Goal: Complete application form

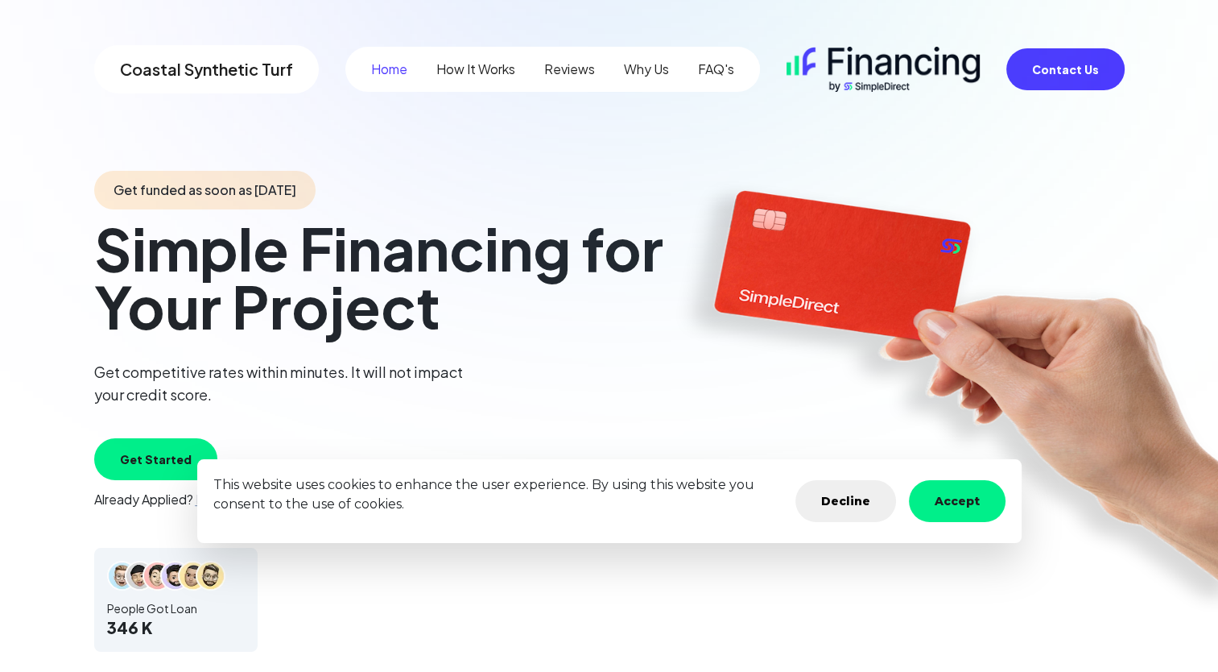
click at [938, 505] on button "Accept" at bounding box center [957, 501] width 97 height 42
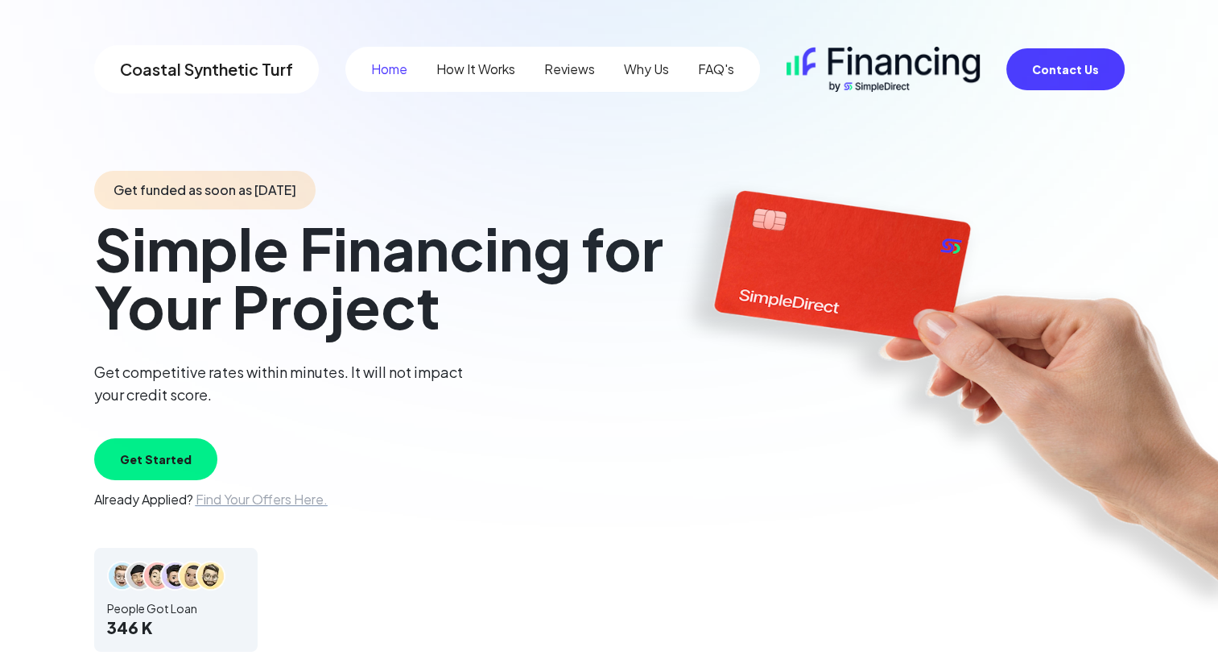
click at [187, 449] on button "Get Started" at bounding box center [155, 459] width 123 height 42
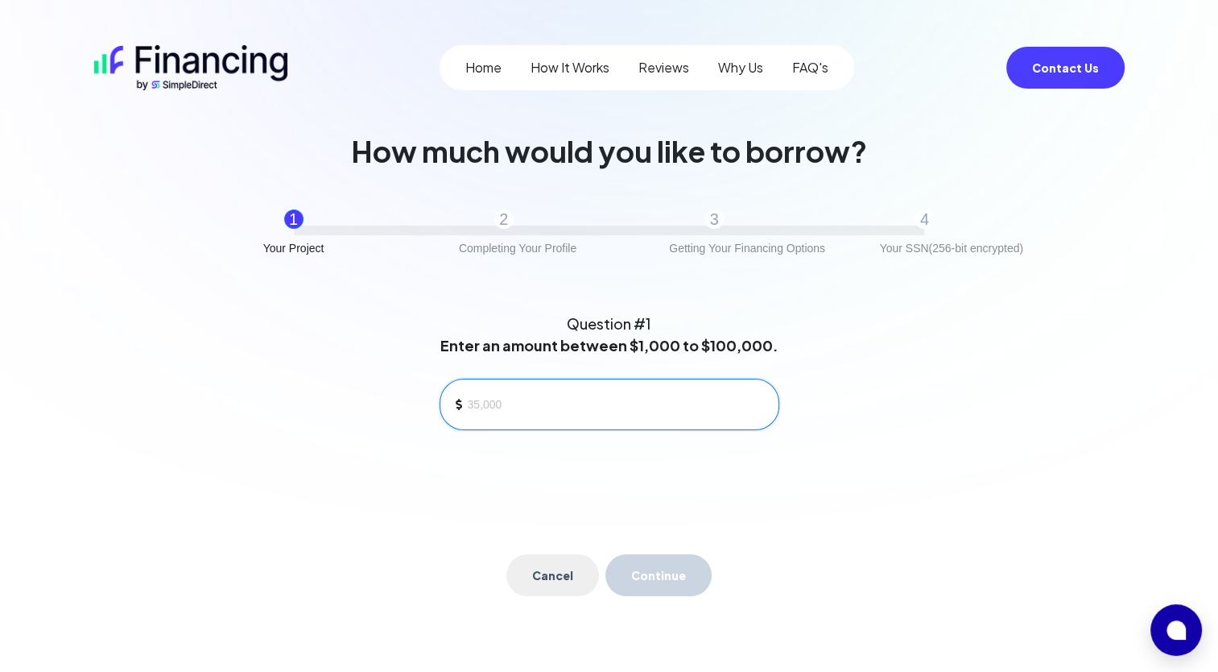
click at [504, 403] on input at bounding box center [617, 404] width 298 height 24
type input "10,000"
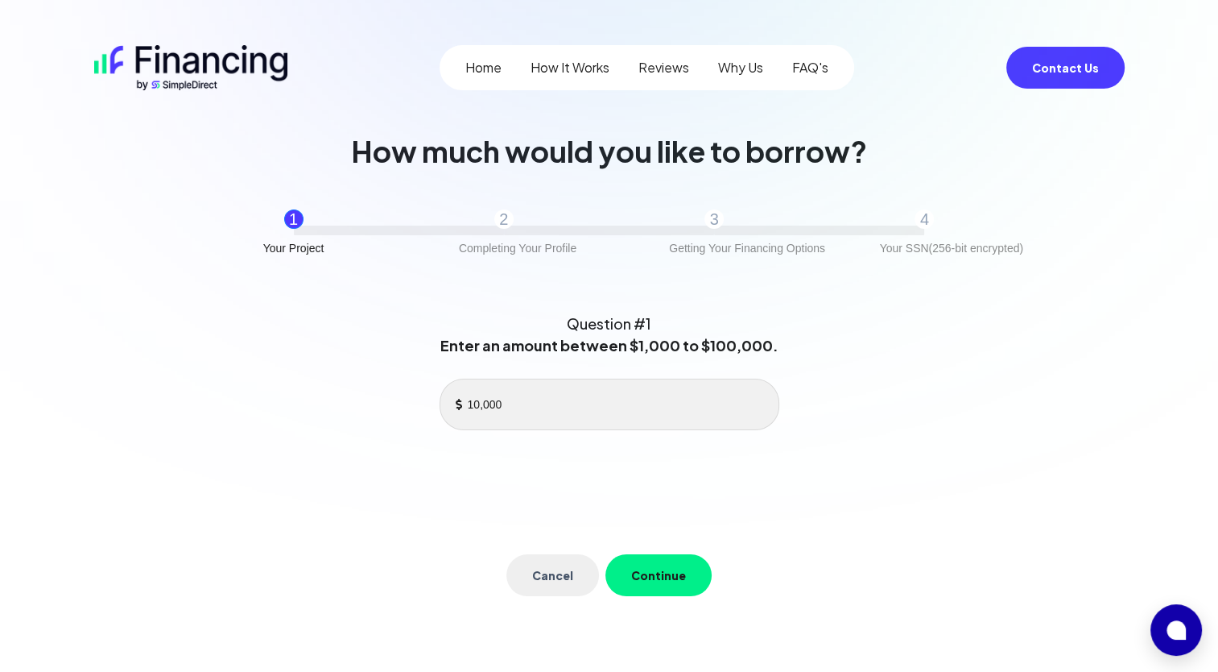
click at [658, 581] on button "Continue" at bounding box center [659, 575] width 106 height 42
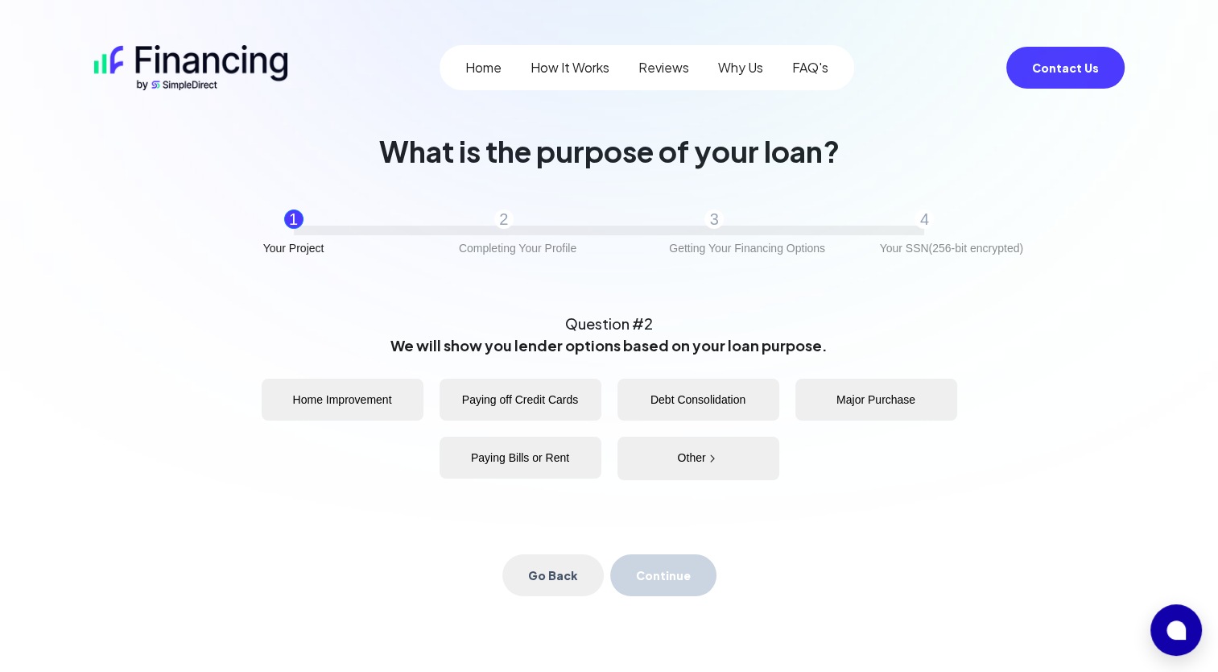
click at [689, 462] on button "Other" at bounding box center [699, 457] width 162 height 43
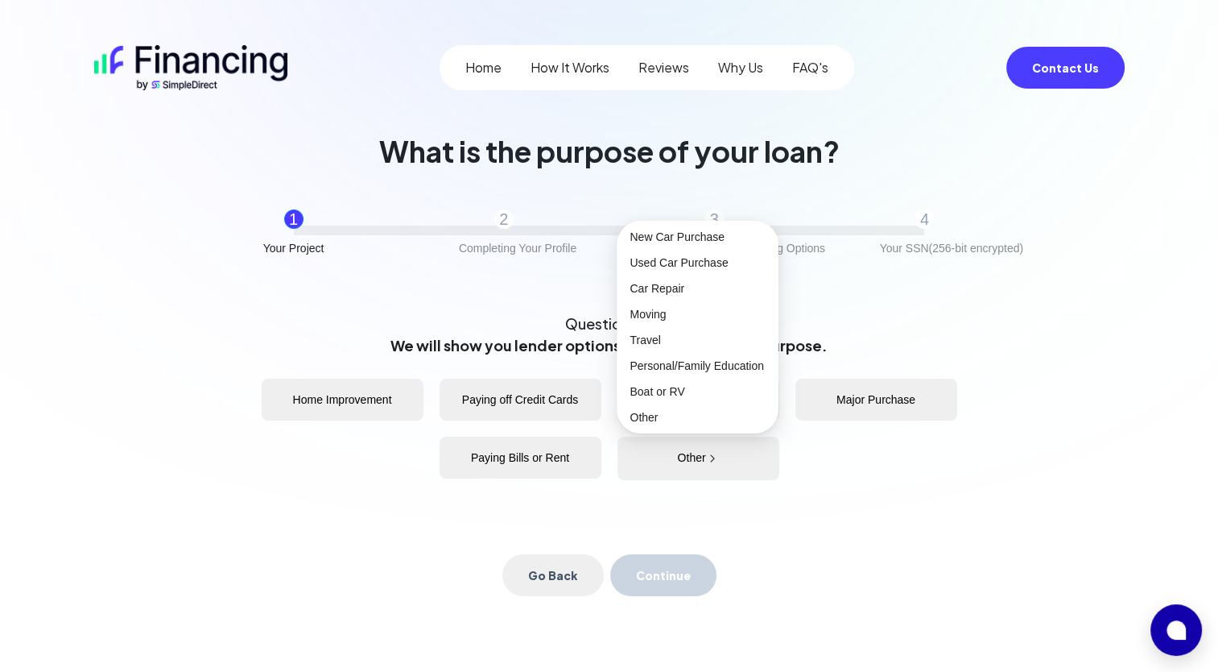
click at [365, 509] on div "Home Improvement Paying off Credit Cards Debt Consolidation Major Purchase Payi…" at bounding box center [610, 455] width 696 height 153
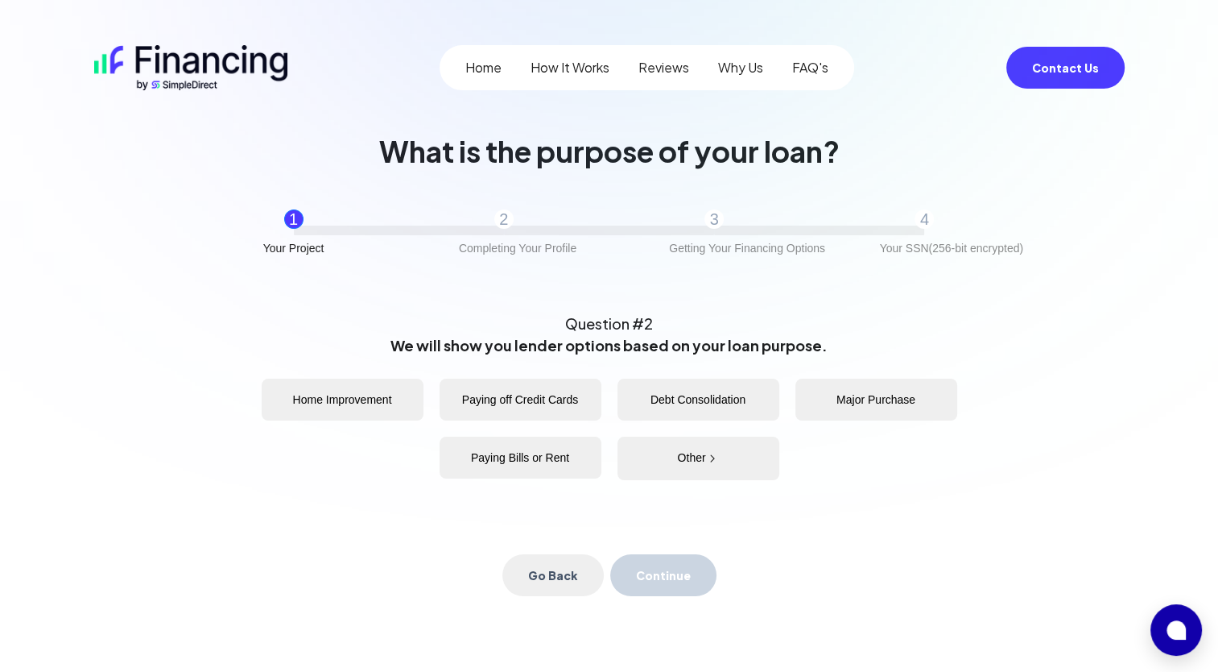
click at [336, 399] on button "Home Improvement" at bounding box center [343, 400] width 162 height 42
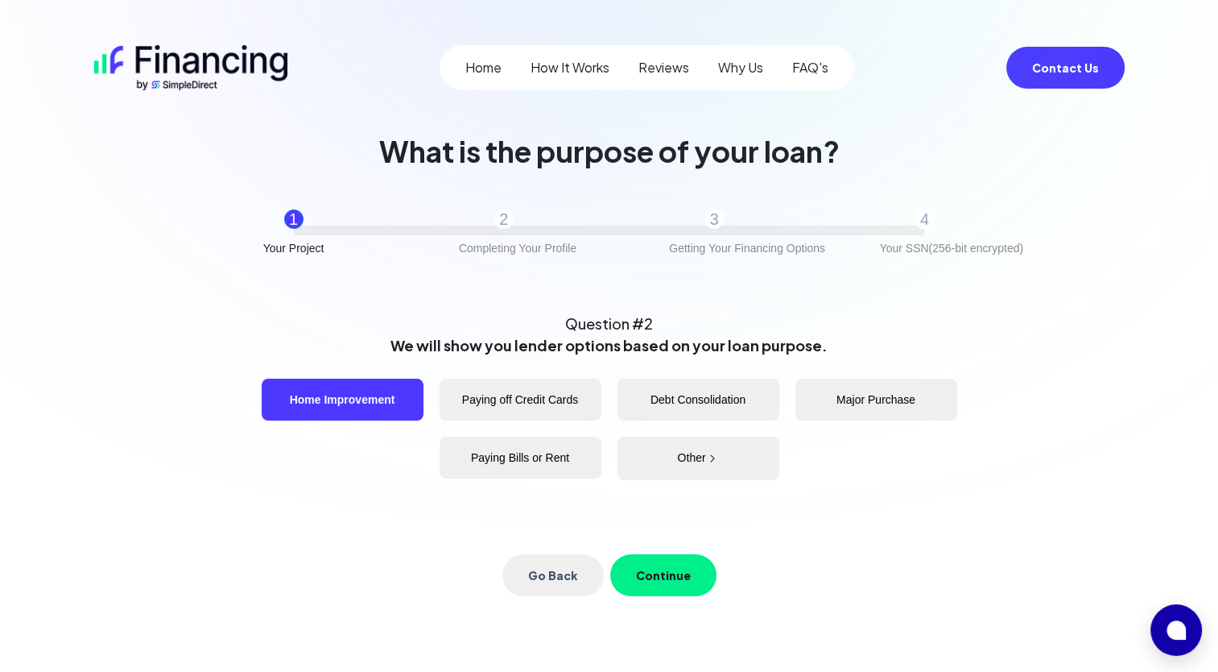
click at [680, 570] on button "Continue" at bounding box center [663, 575] width 106 height 42
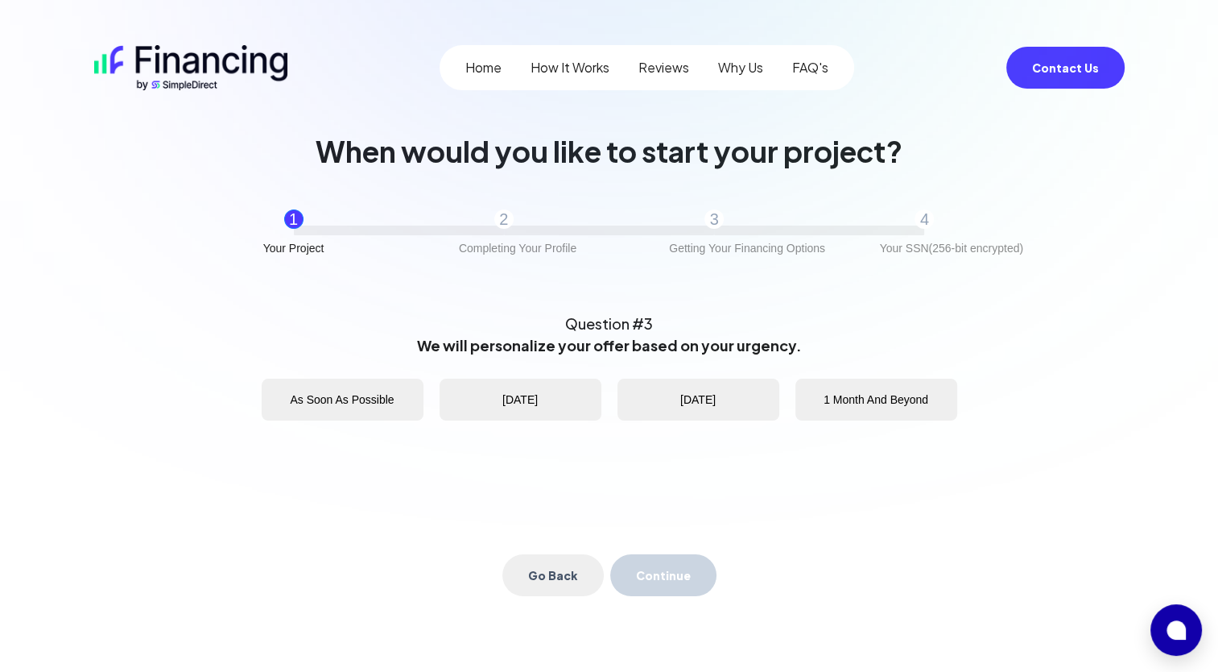
click at [390, 395] on button "As Soon As Possible" at bounding box center [343, 400] width 162 height 42
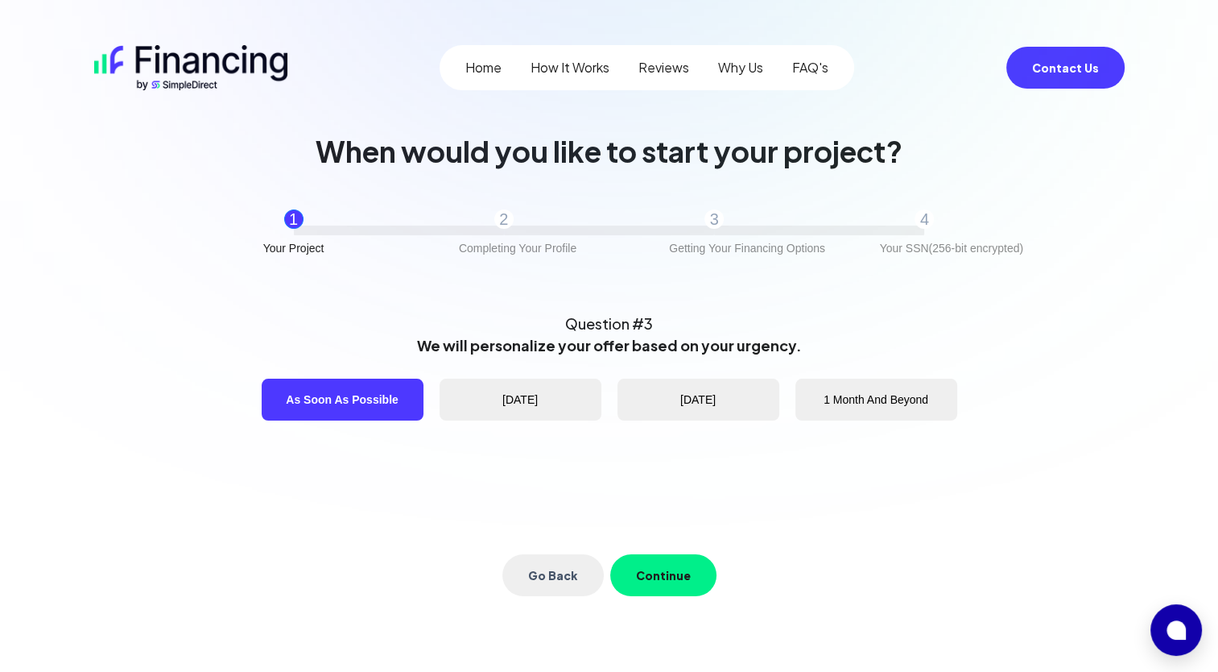
click at [678, 577] on button "Continue" at bounding box center [663, 575] width 106 height 42
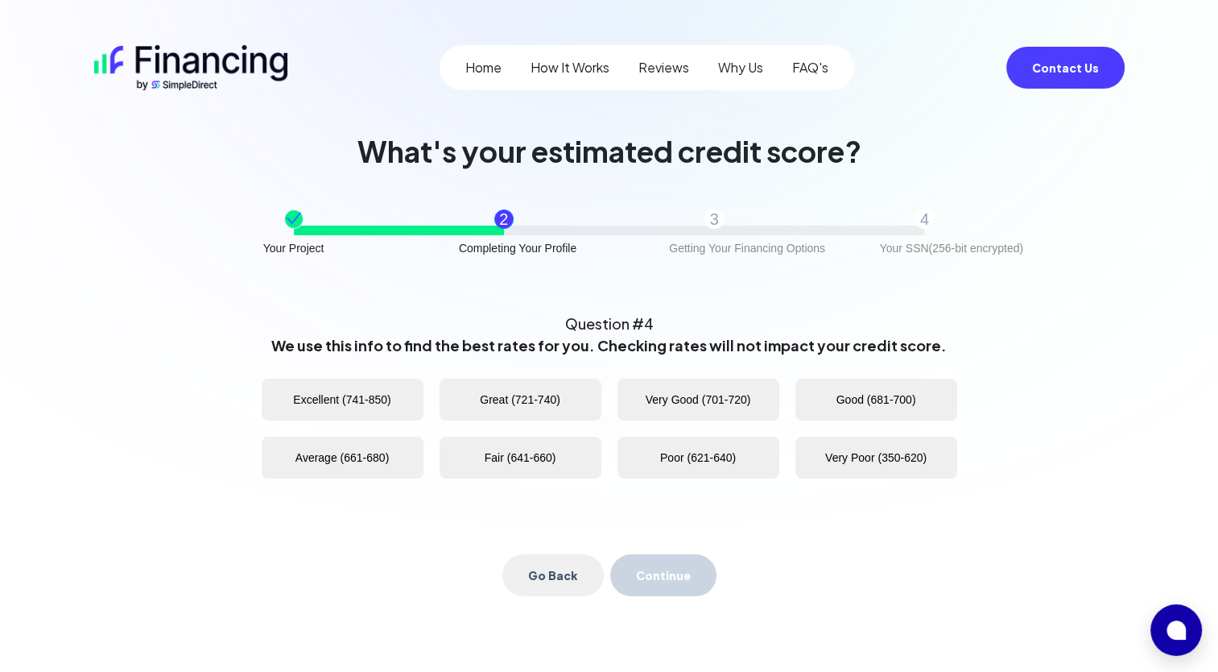
click at [871, 403] on button "Good (681-700)" at bounding box center [877, 400] width 162 height 42
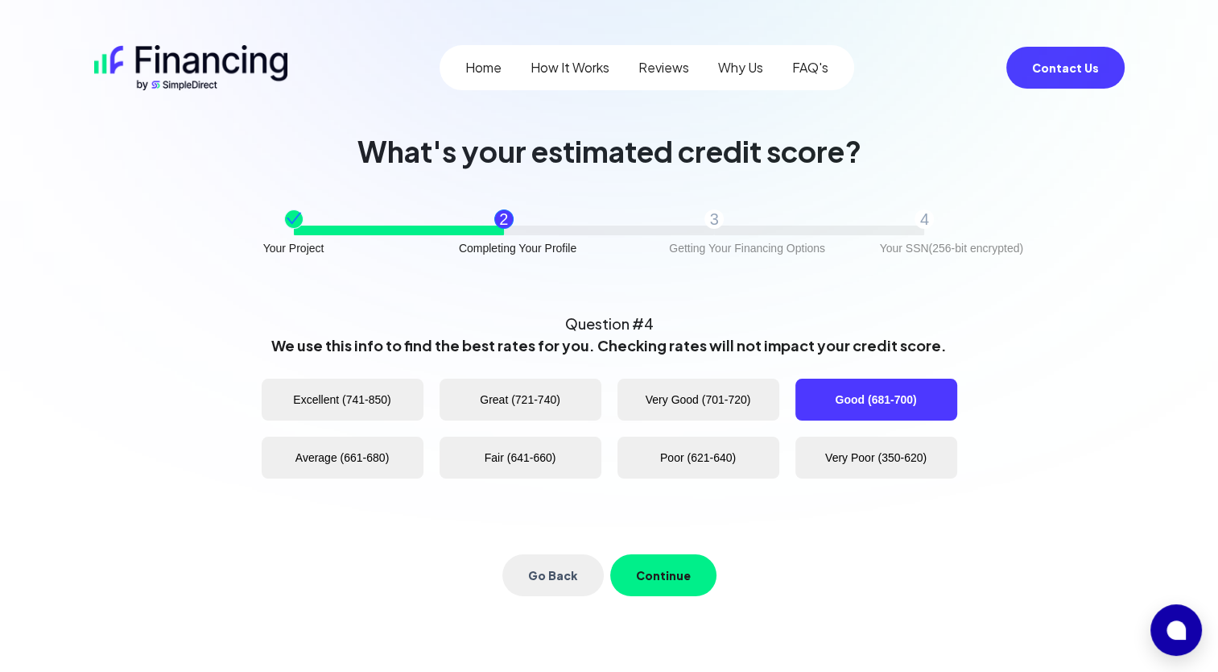
click at [660, 569] on button "Continue" at bounding box center [663, 575] width 106 height 42
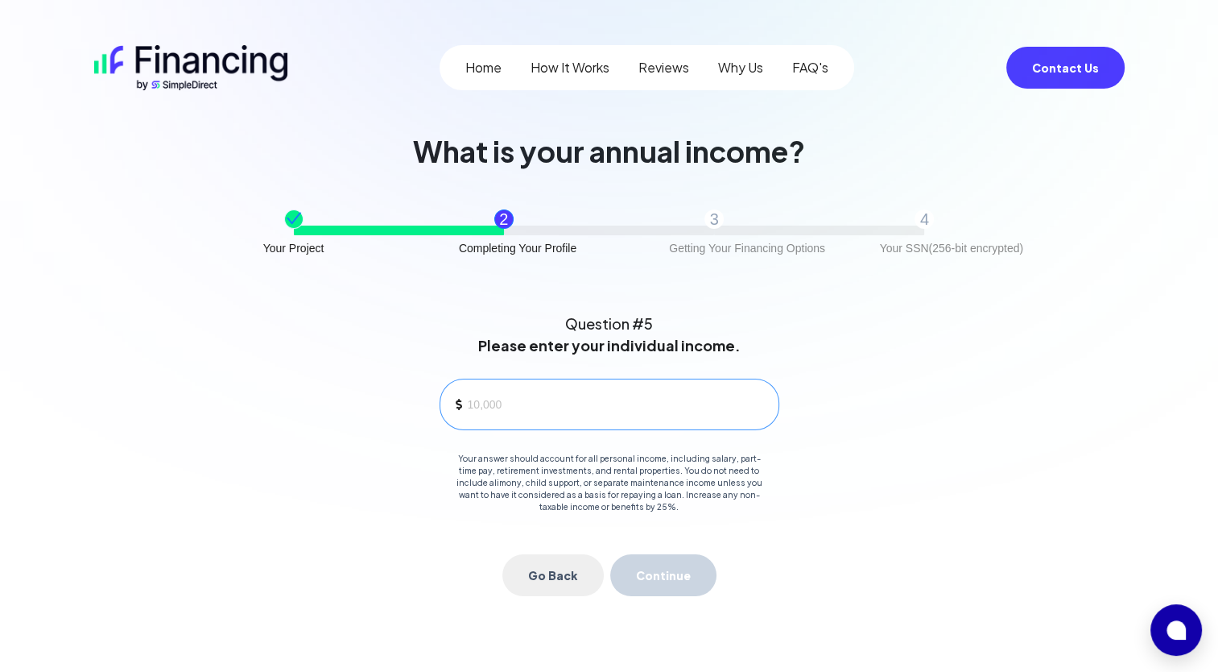
click at [544, 419] on div at bounding box center [610, 405] width 340 height 52
type input "250,000"
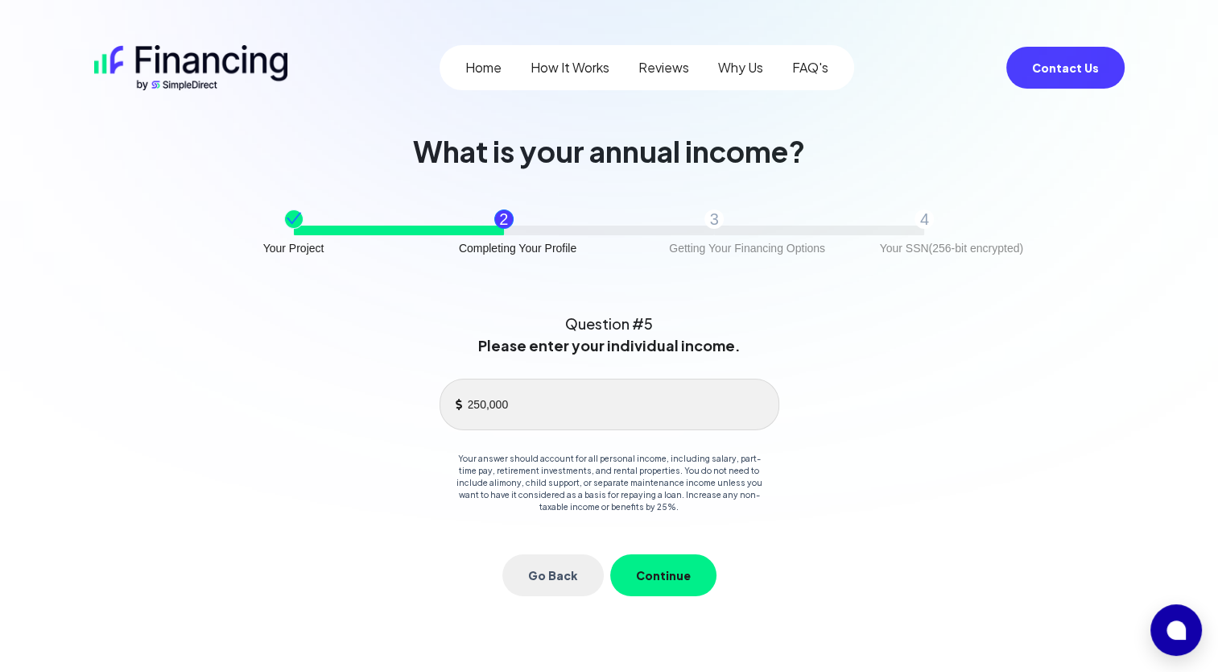
click at [670, 579] on button "Continue" at bounding box center [663, 575] width 106 height 42
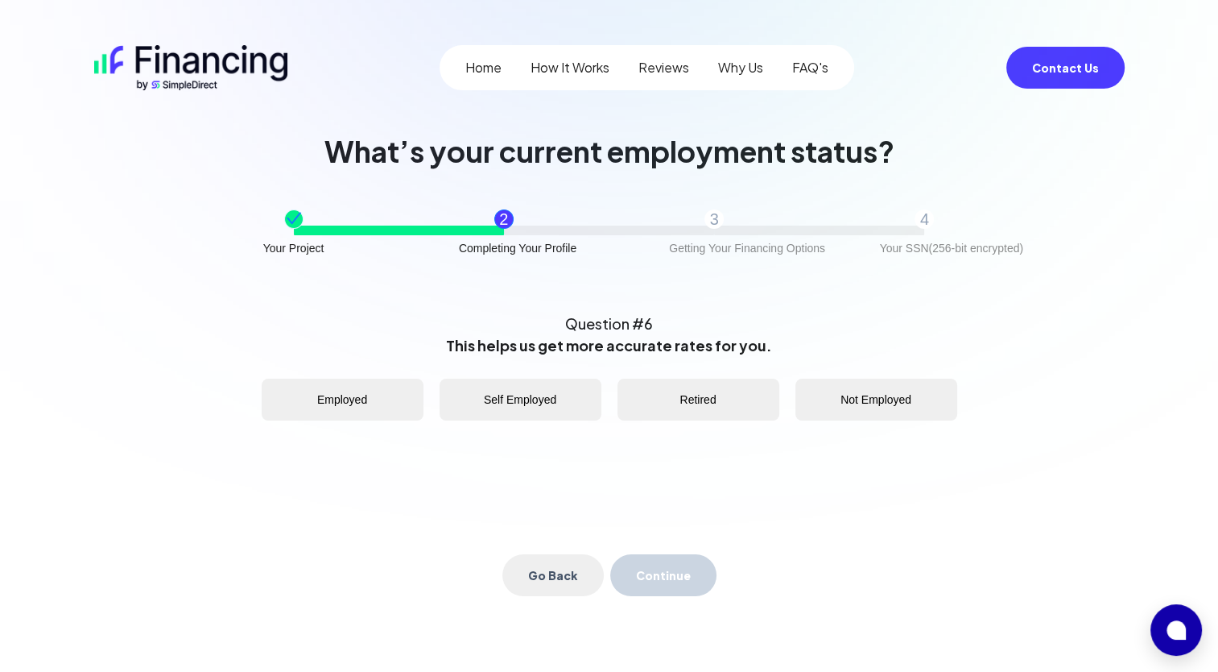
click at [515, 399] on button "Self Employed" at bounding box center [521, 400] width 162 height 42
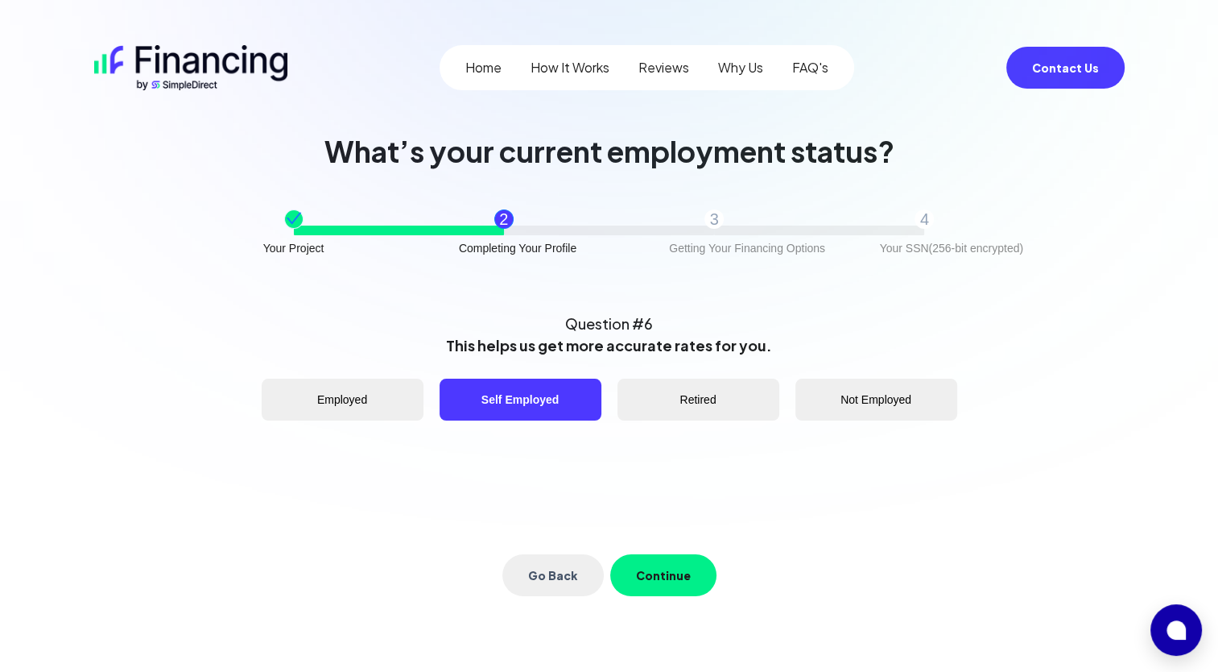
click at [664, 565] on button "Continue" at bounding box center [663, 575] width 106 height 42
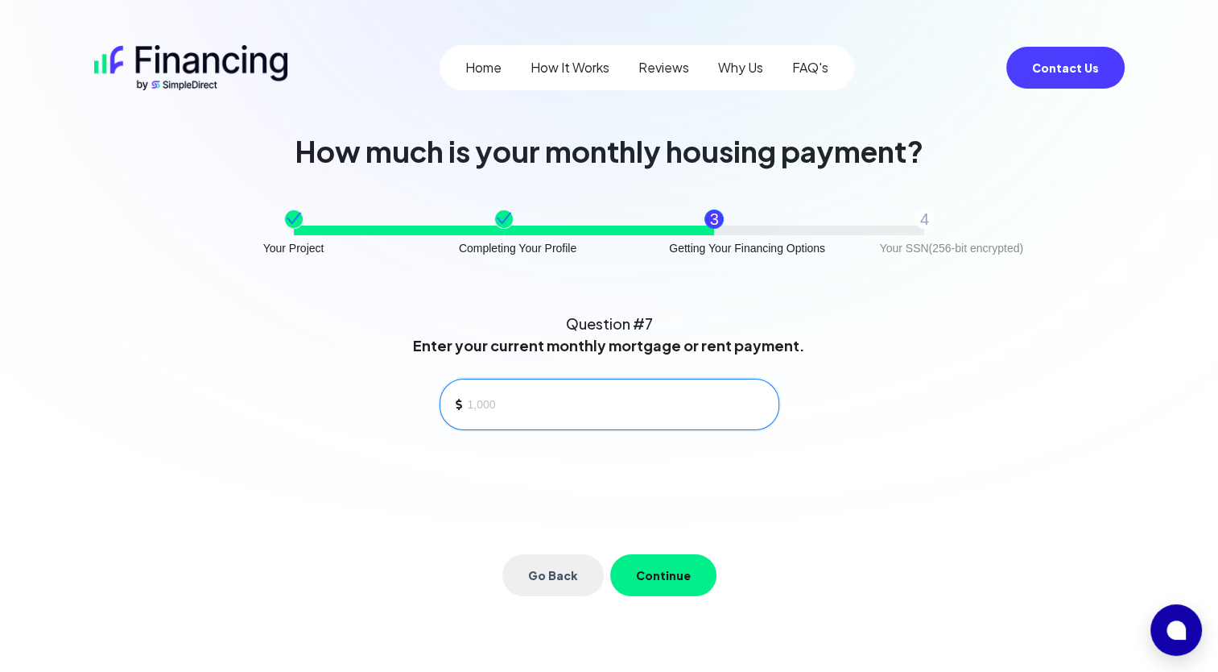
click at [506, 409] on input at bounding box center [617, 404] width 298 height 24
type input "2,500"
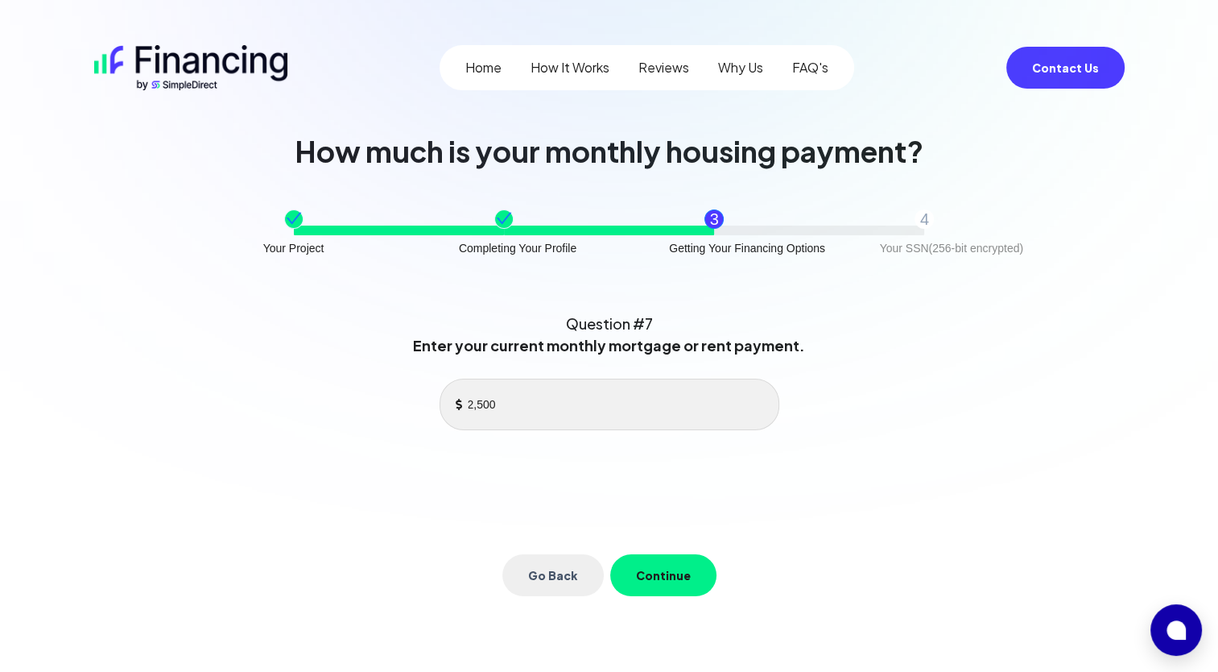
click at [656, 578] on button "Continue" at bounding box center [663, 575] width 106 height 42
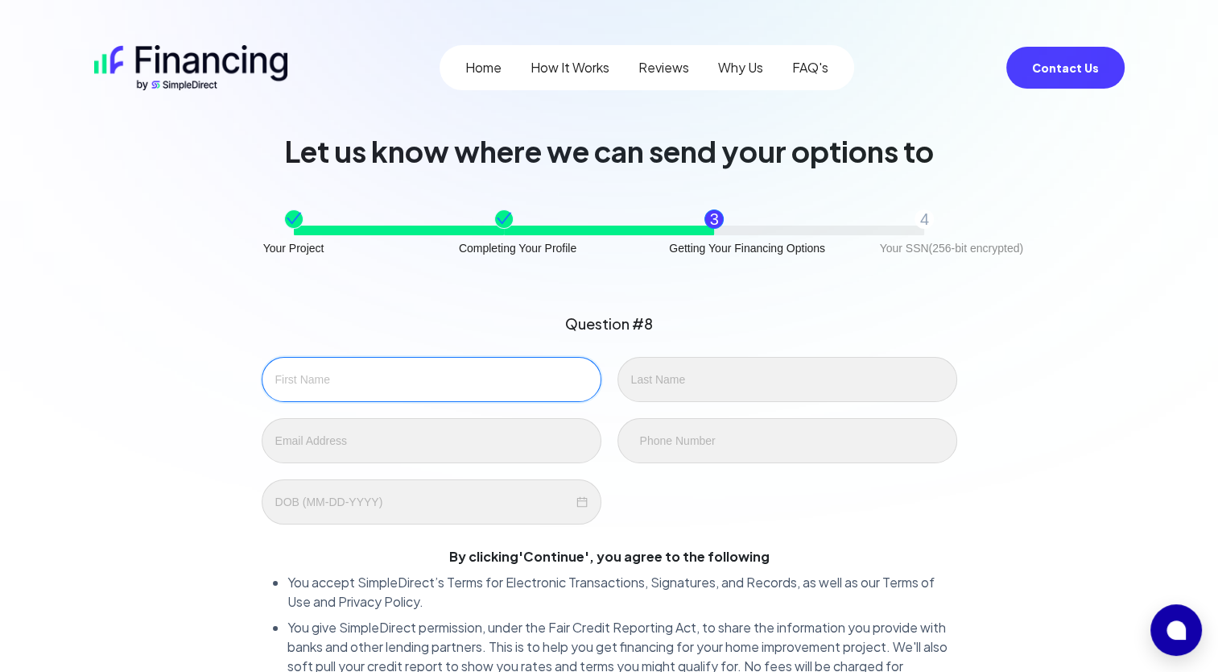
click at [354, 372] on input "text" at bounding box center [432, 379] width 340 height 45
type input "[PERSON_NAME]"
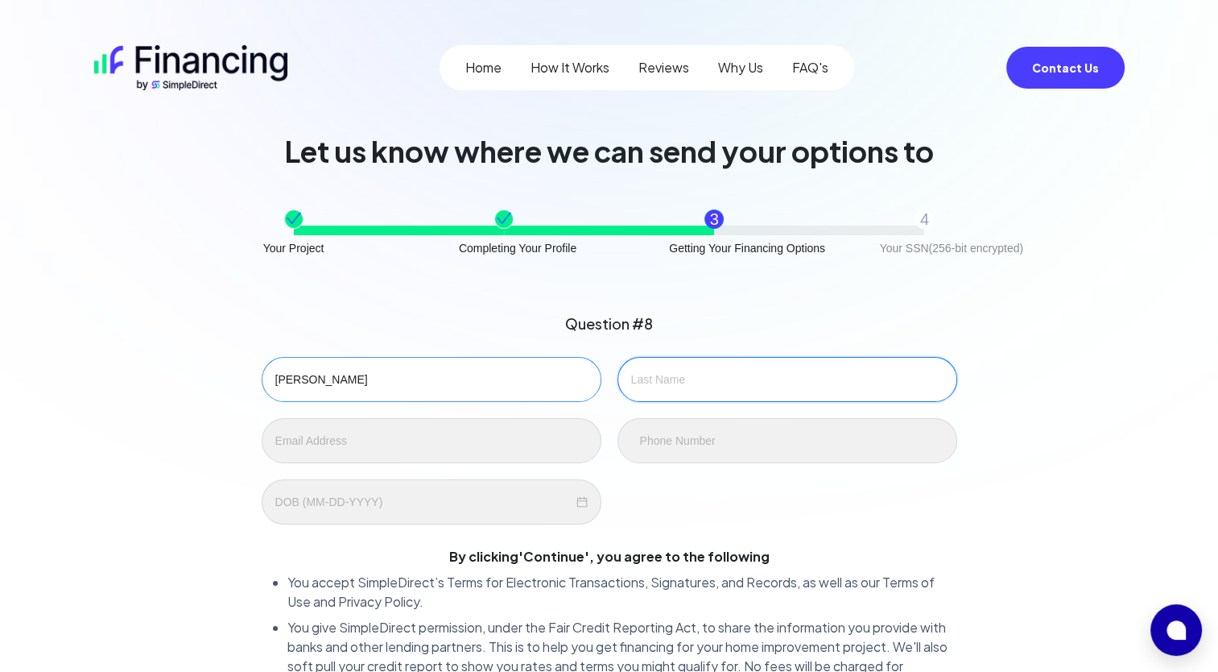
type input "[PERSON_NAME]"
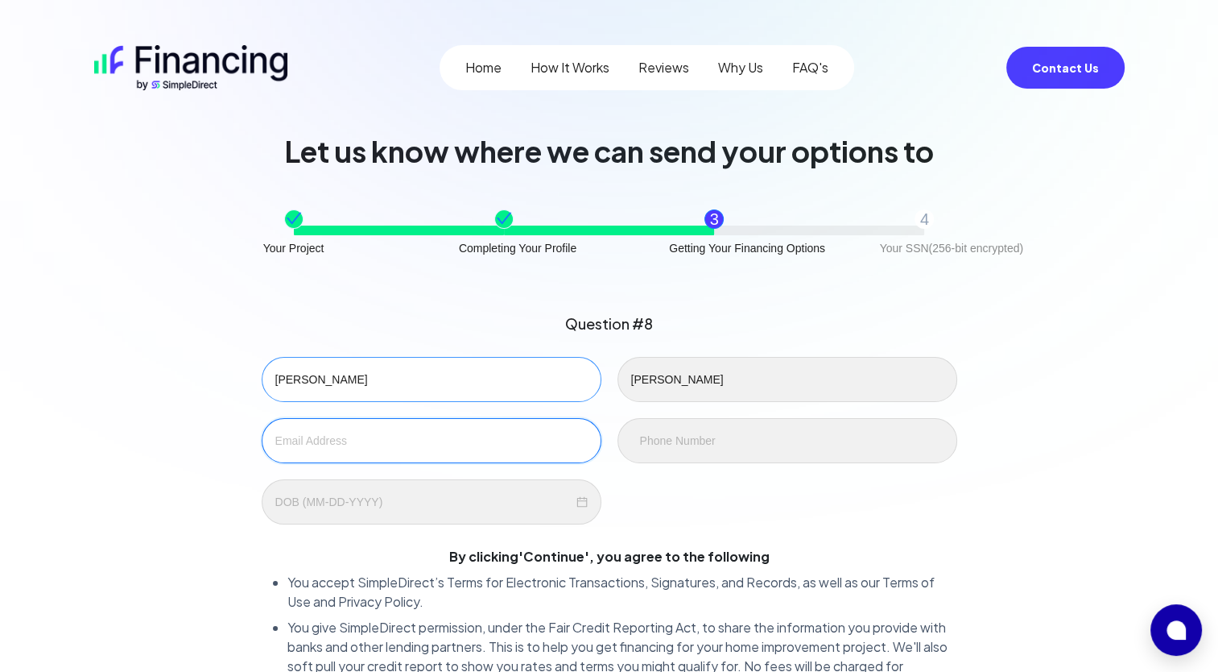
type input "[EMAIL_ADDRESS][DOMAIN_NAME]"
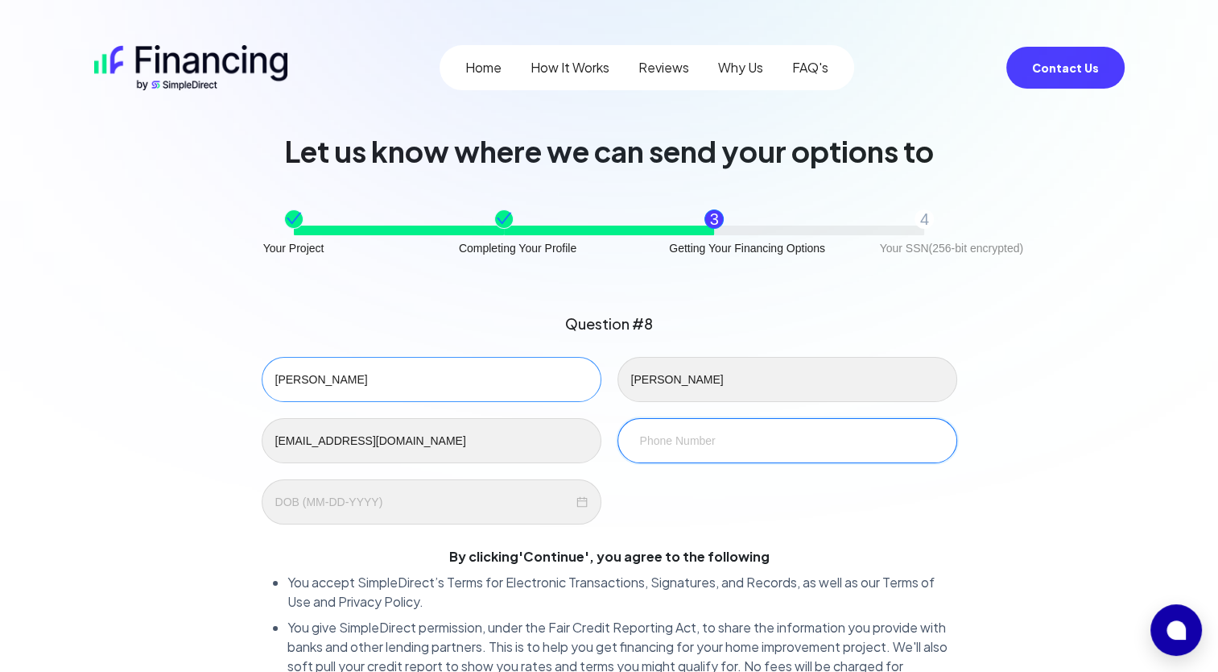
type input "[PHONE_NUMBER]"
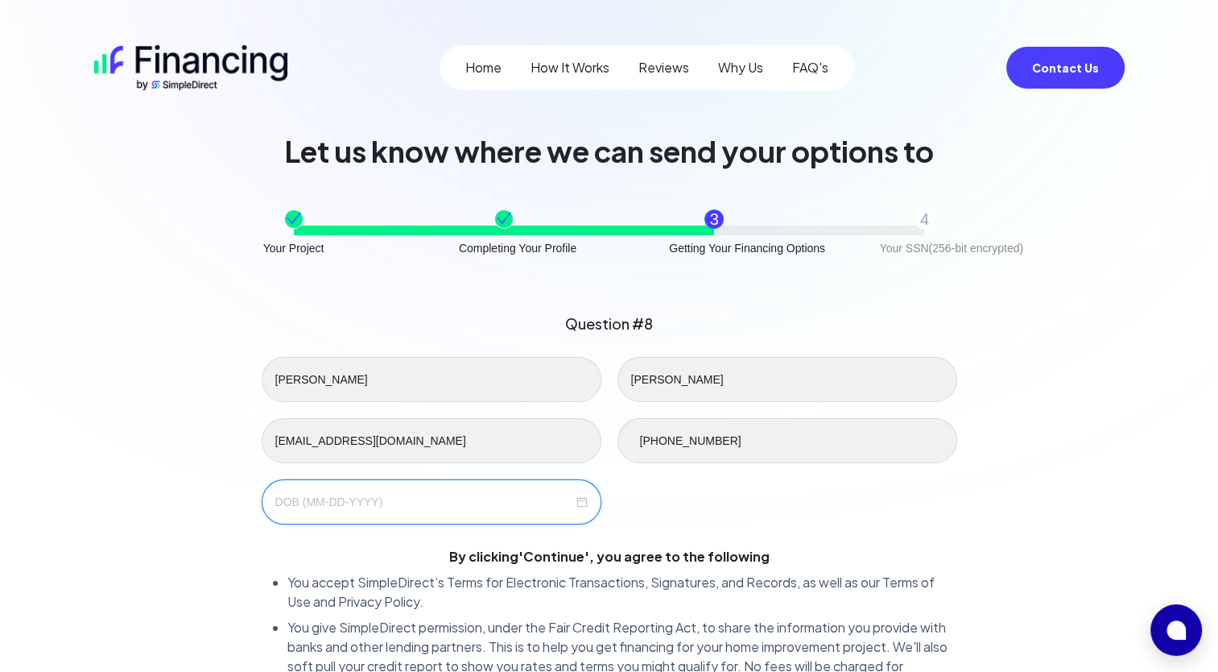
click at [308, 507] on input at bounding box center [424, 502] width 298 height 18
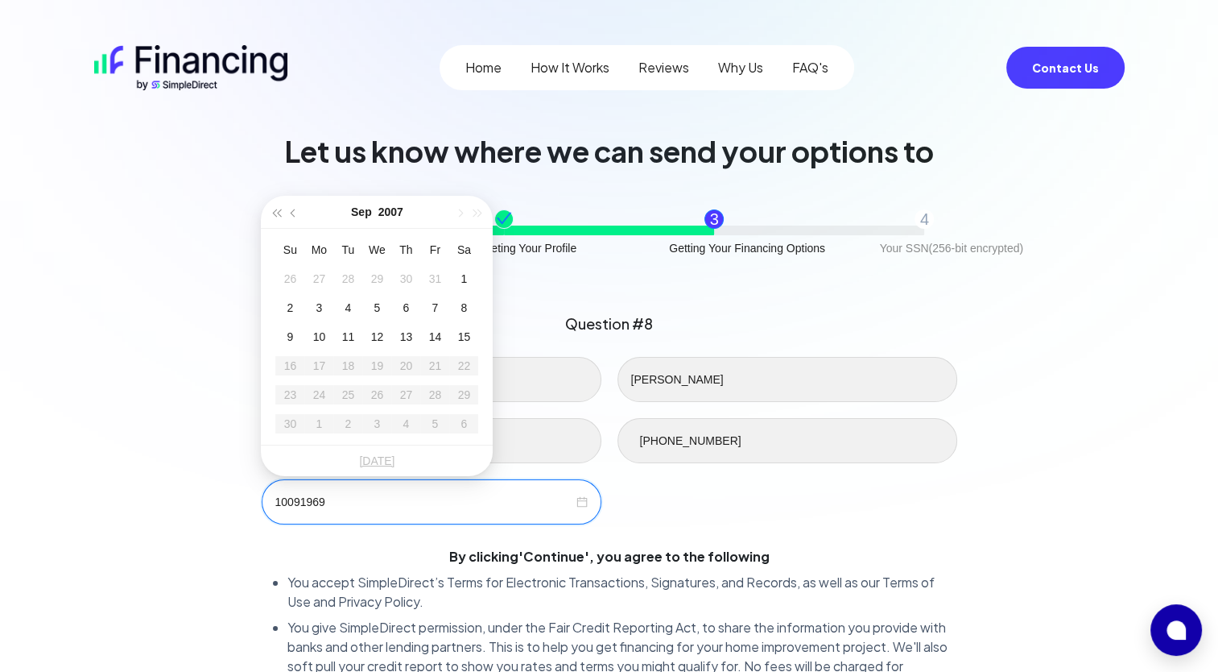
type input "10091969"
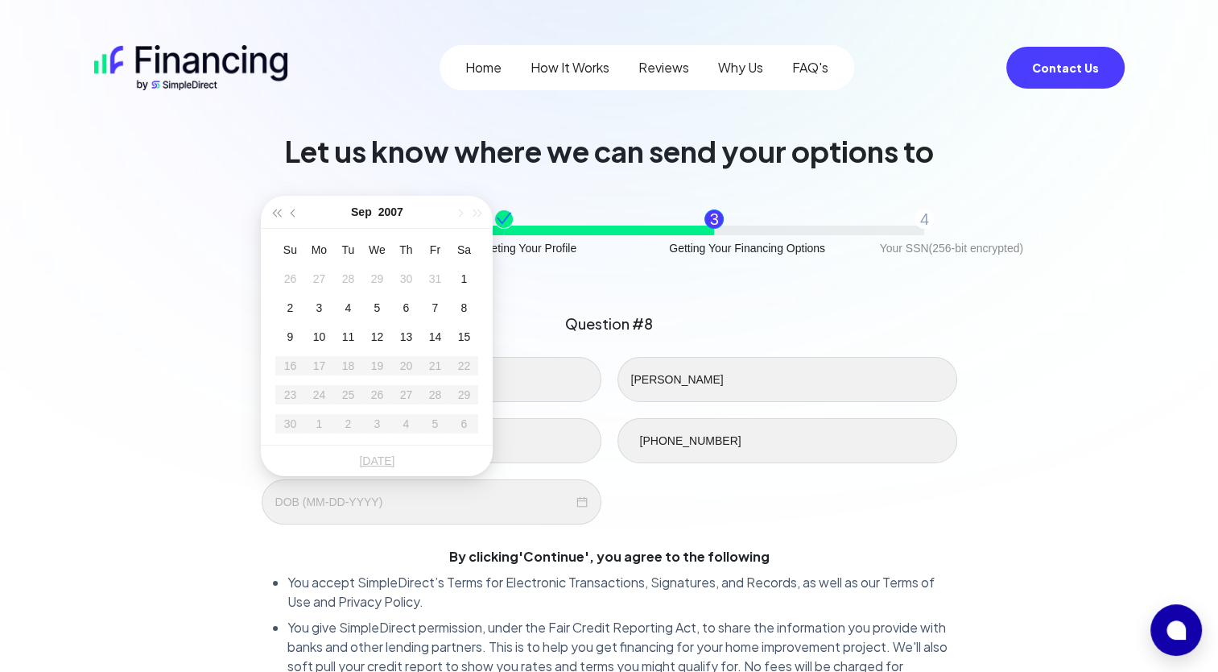
click at [656, 497] on div "[PERSON_NAME] [EMAIL_ADDRESS][DOMAIN_NAME] [PHONE_NUMBER]" at bounding box center [610, 441] width 712 height 168
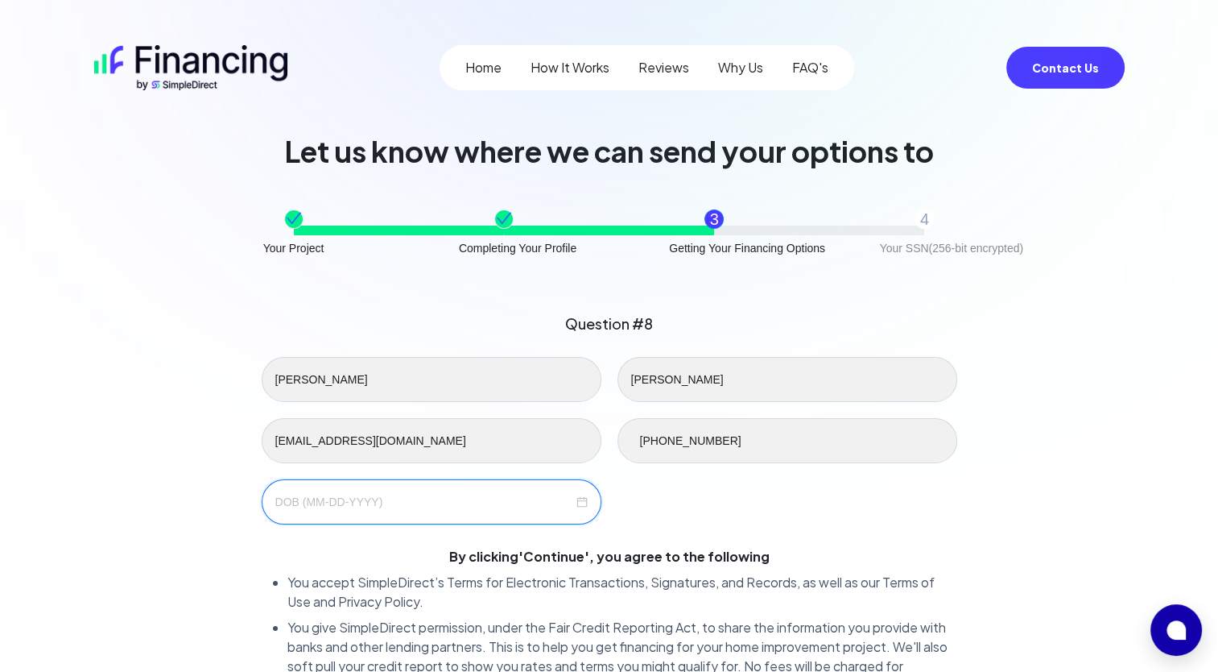
click at [365, 495] on input at bounding box center [424, 502] width 298 height 18
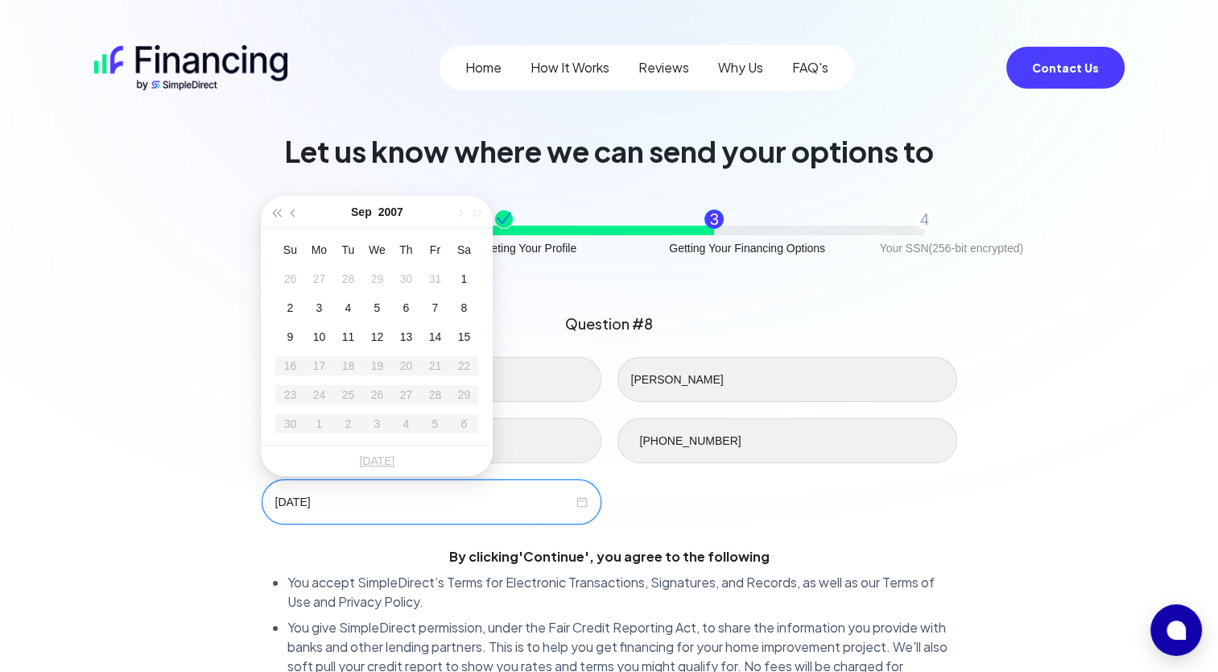
type input "[DATE]"
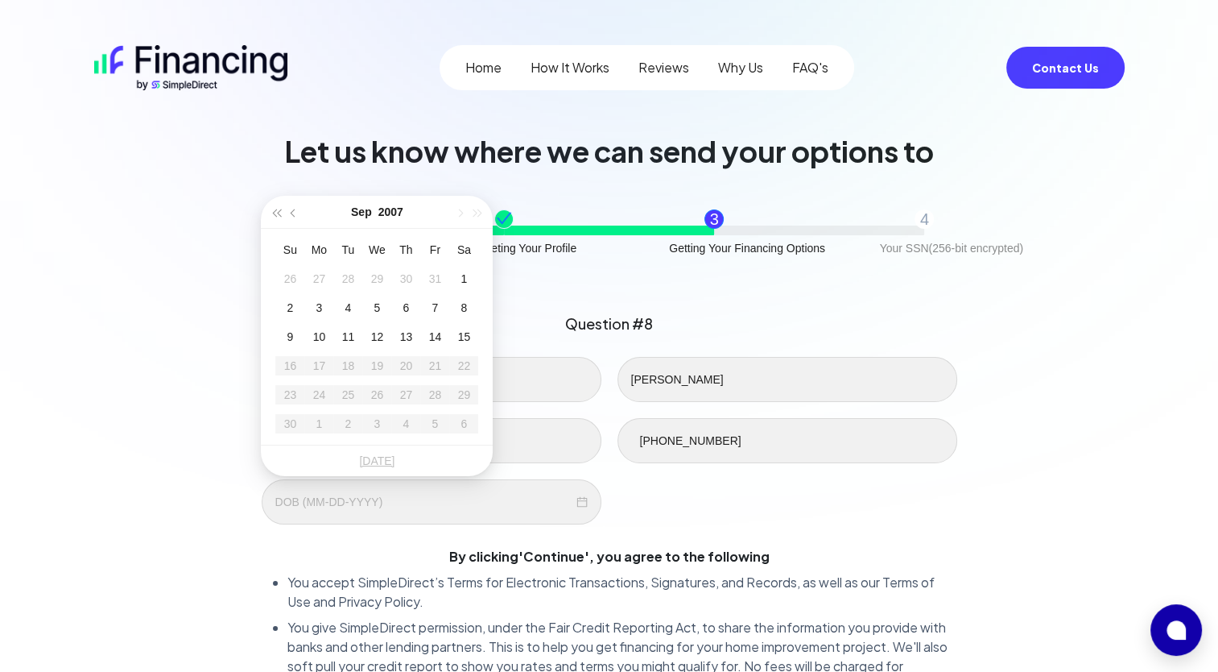
click at [799, 494] on div "[PERSON_NAME] [EMAIL_ADDRESS][DOMAIN_NAME] [PHONE_NUMBER]" at bounding box center [610, 441] width 712 height 168
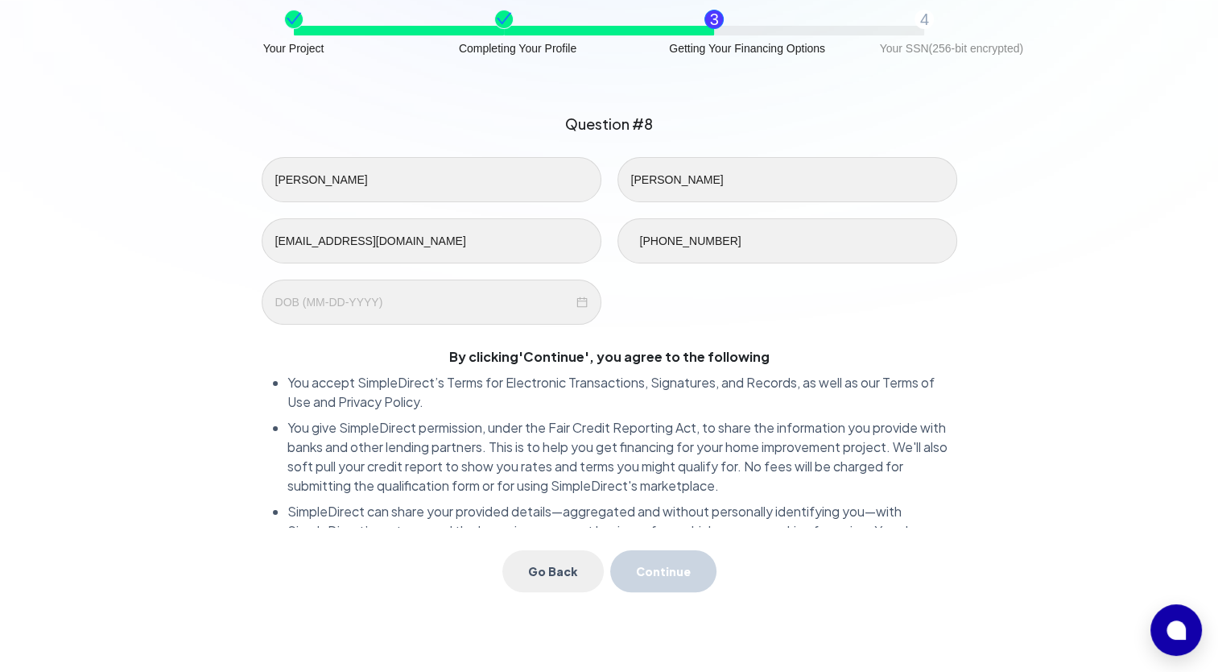
scroll to position [242, 0]
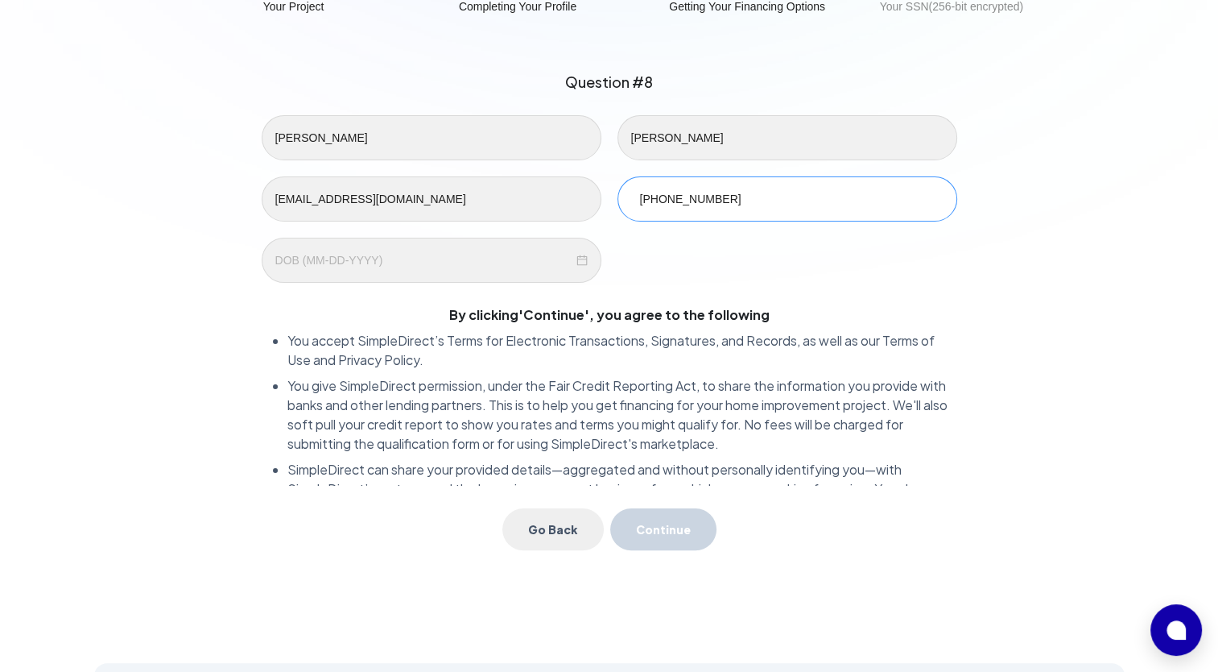
click at [751, 183] on div "[PHONE_NUMBER]" at bounding box center [788, 198] width 340 height 45
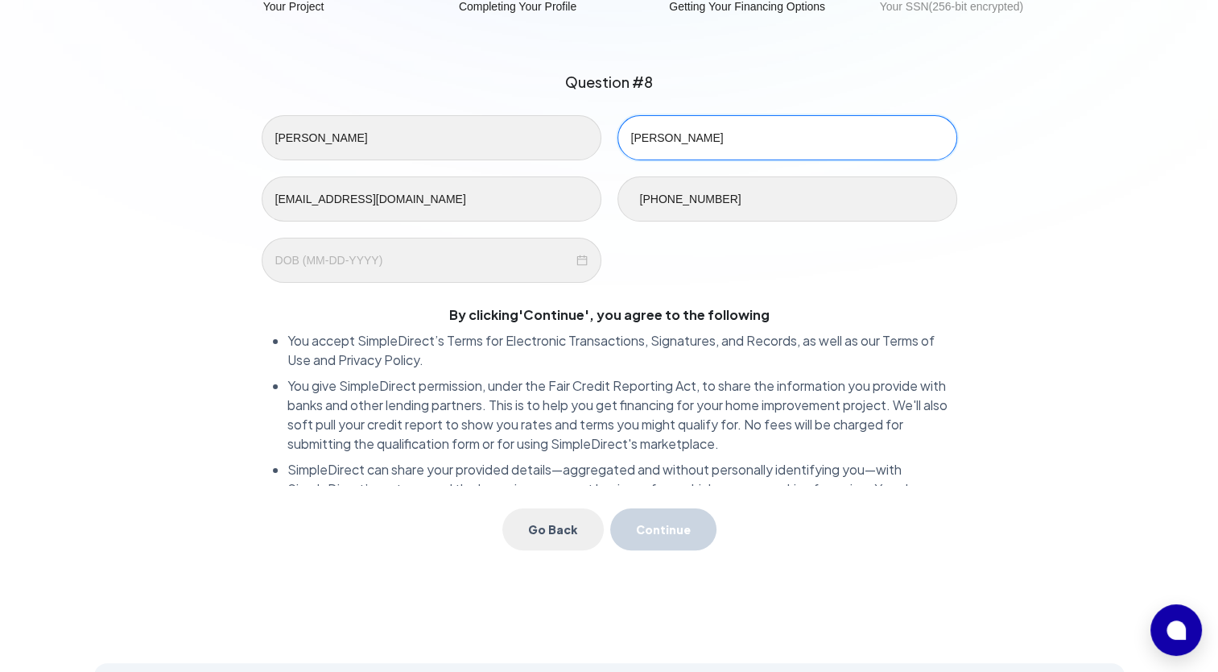
click at [759, 141] on input "[PERSON_NAME]" at bounding box center [788, 137] width 340 height 45
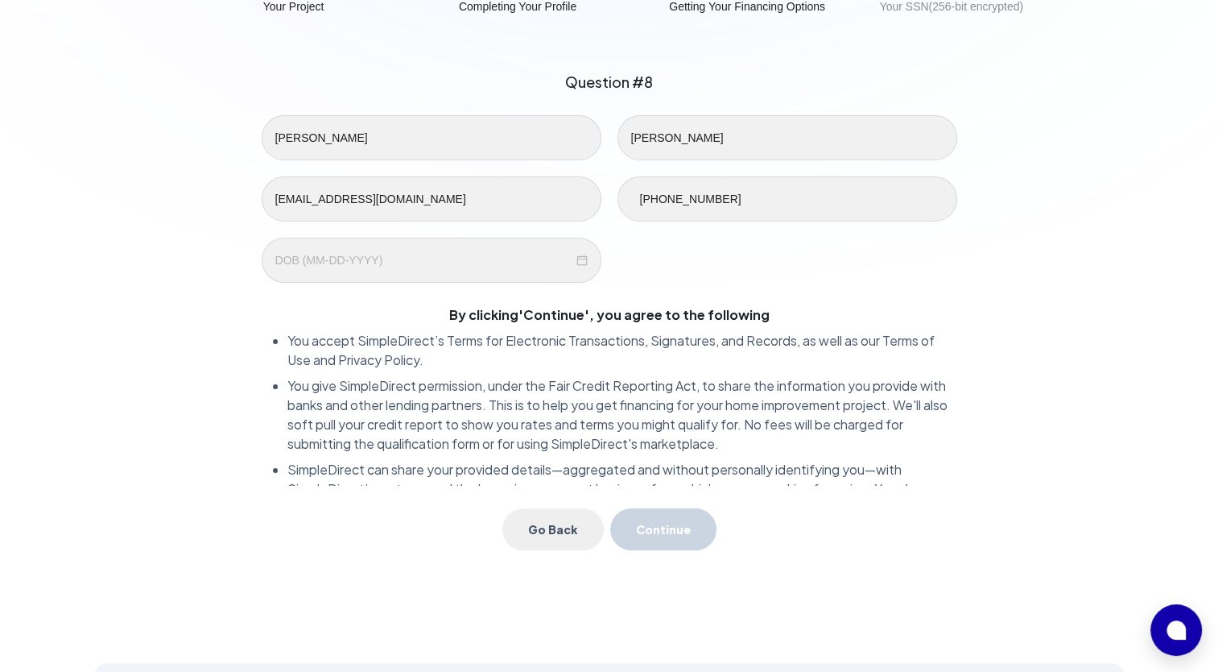
click at [760, 396] on li "You give SimpleDirect permission, under the Fair Credit Reporting Act, to share…" at bounding box center [623, 414] width 670 height 77
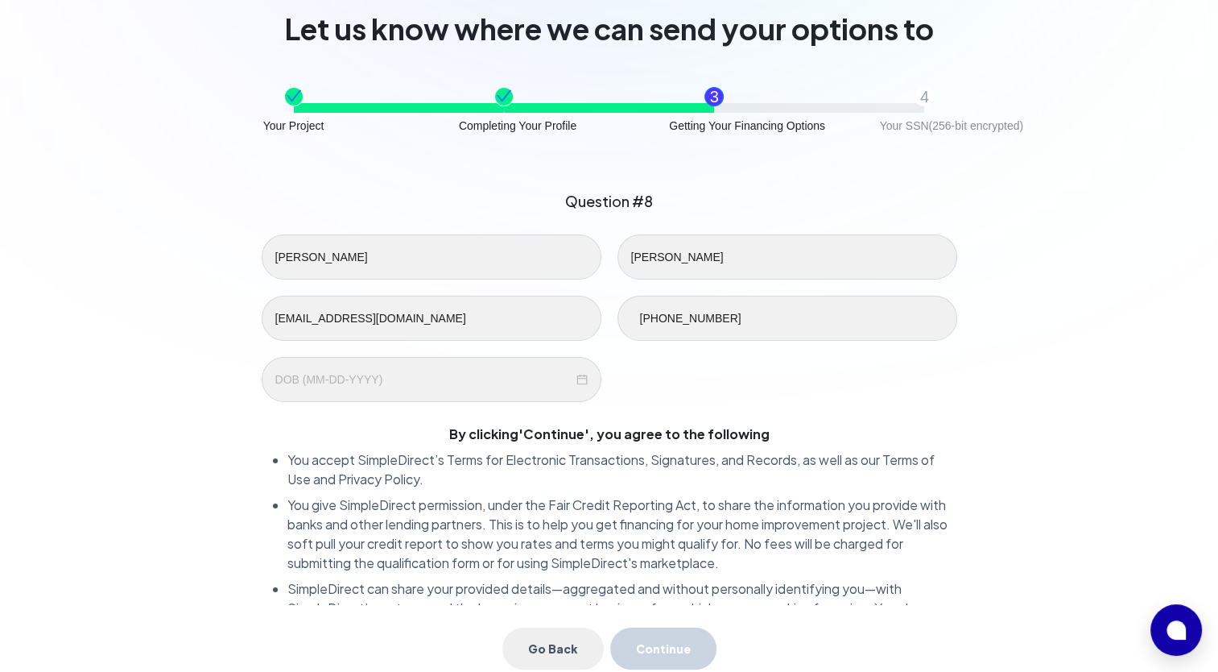
scroll to position [0, 0]
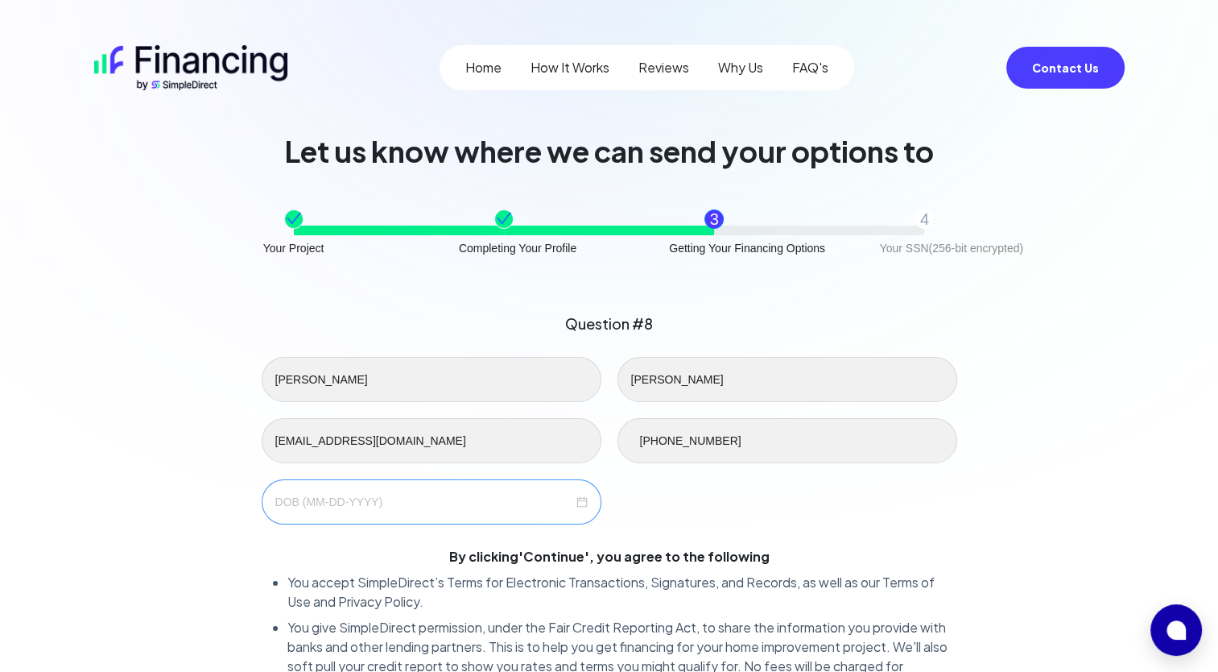
click at [583, 501] on div at bounding box center [431, 502] width 312 height 18
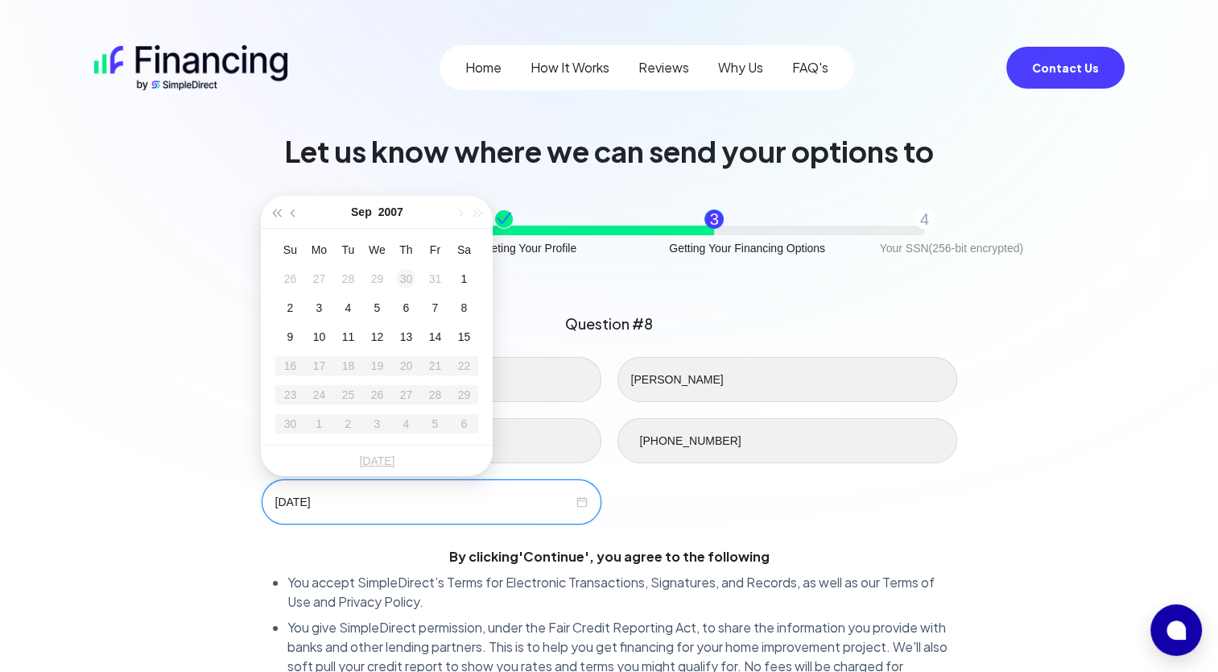
type input "[DATE]"
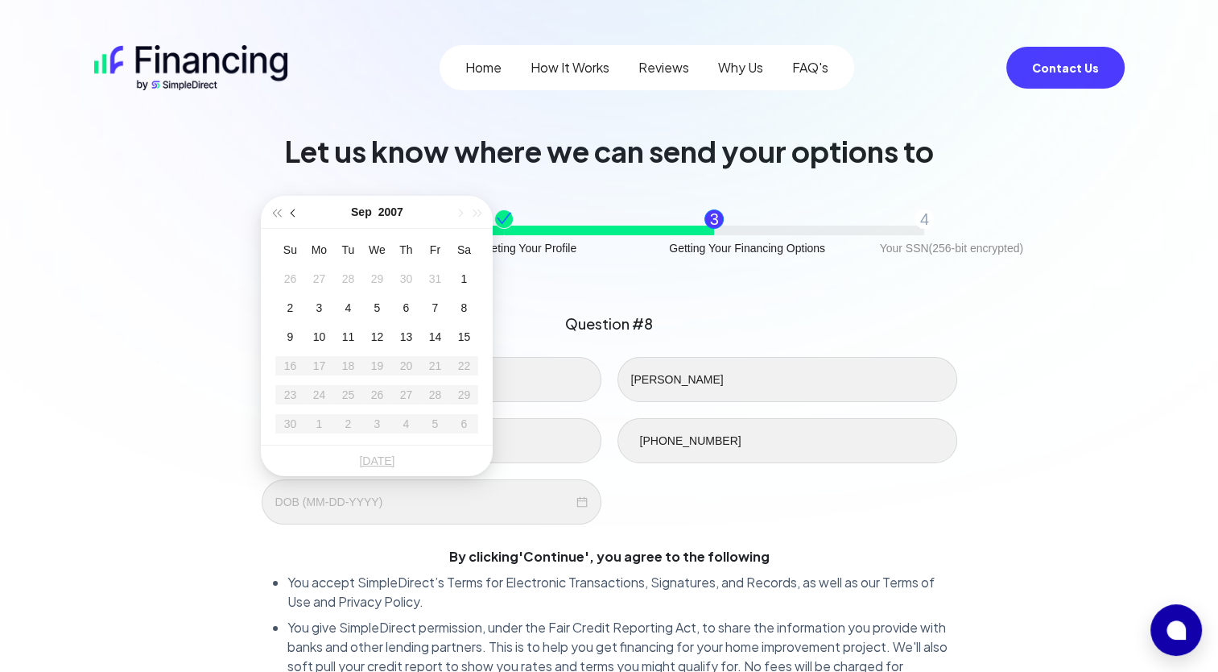
click at [294, 207] on button "button" at bounding box center [295, 212] width 18 height 32
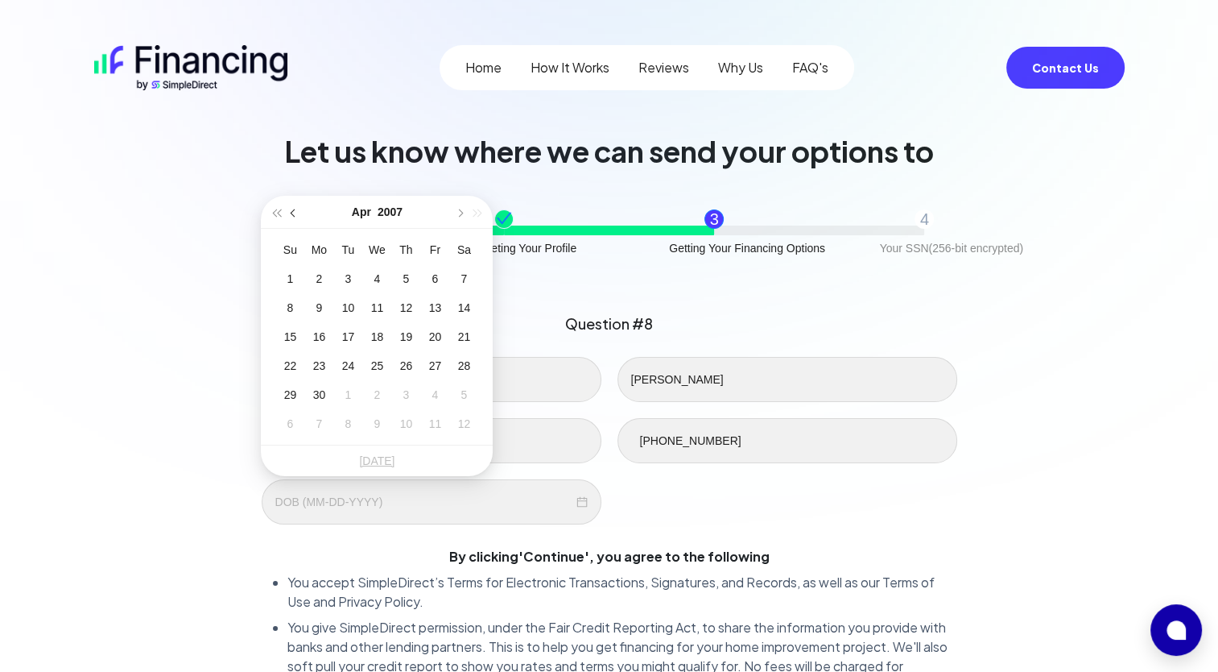
click at [294, 207] on button "button" at bounding box center [295, 212] width 18 height 32
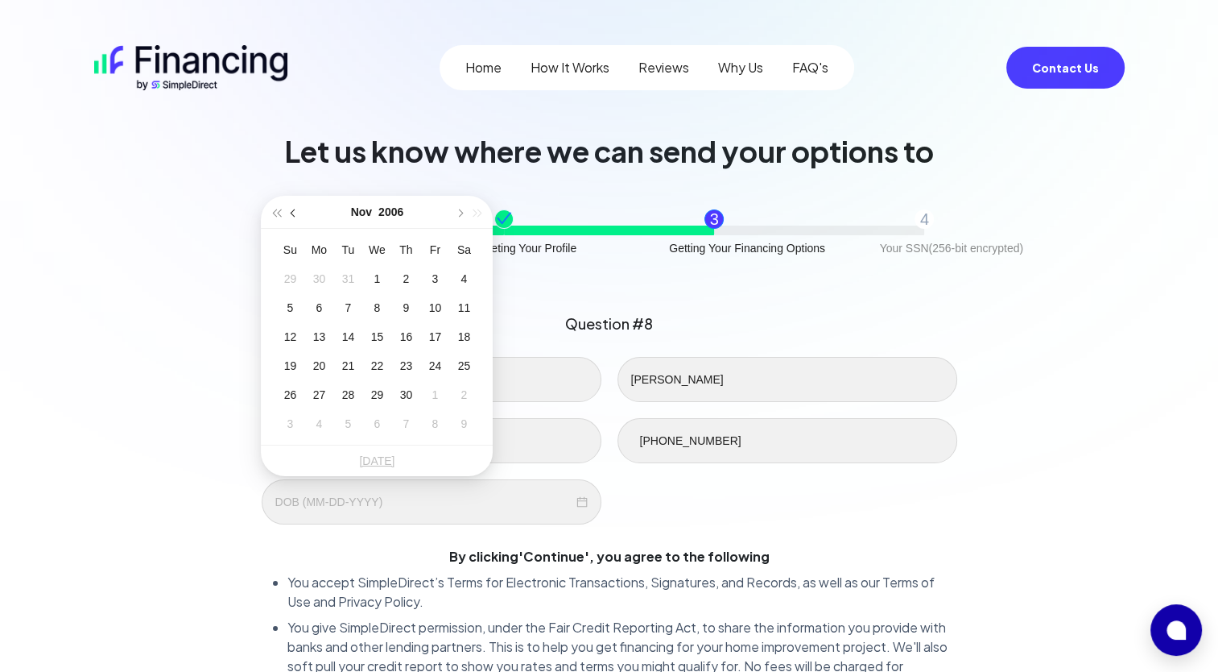
click at [294, 207] on button "button" at bounding box center [295, 212] width 18 height 32
click at [279, 214] on span "button" at bounding box center [277, 213] width 8 height 8
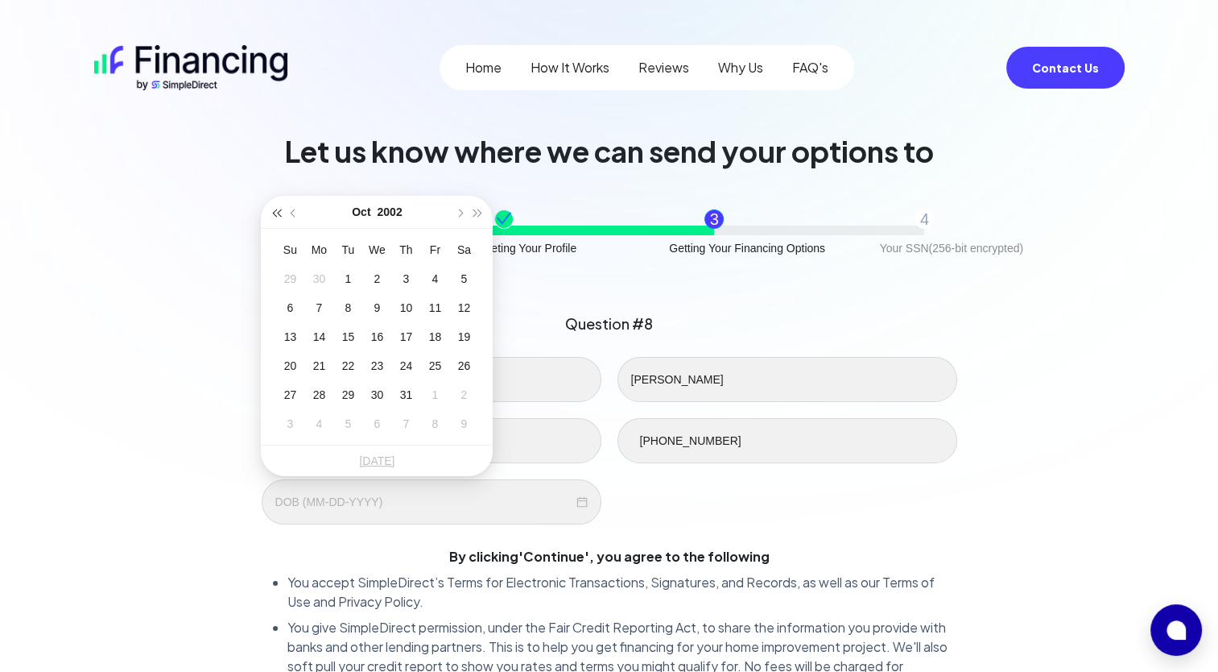
click at [279, 214] on span "button" at bounding box center [277, 213] width 8 height 8
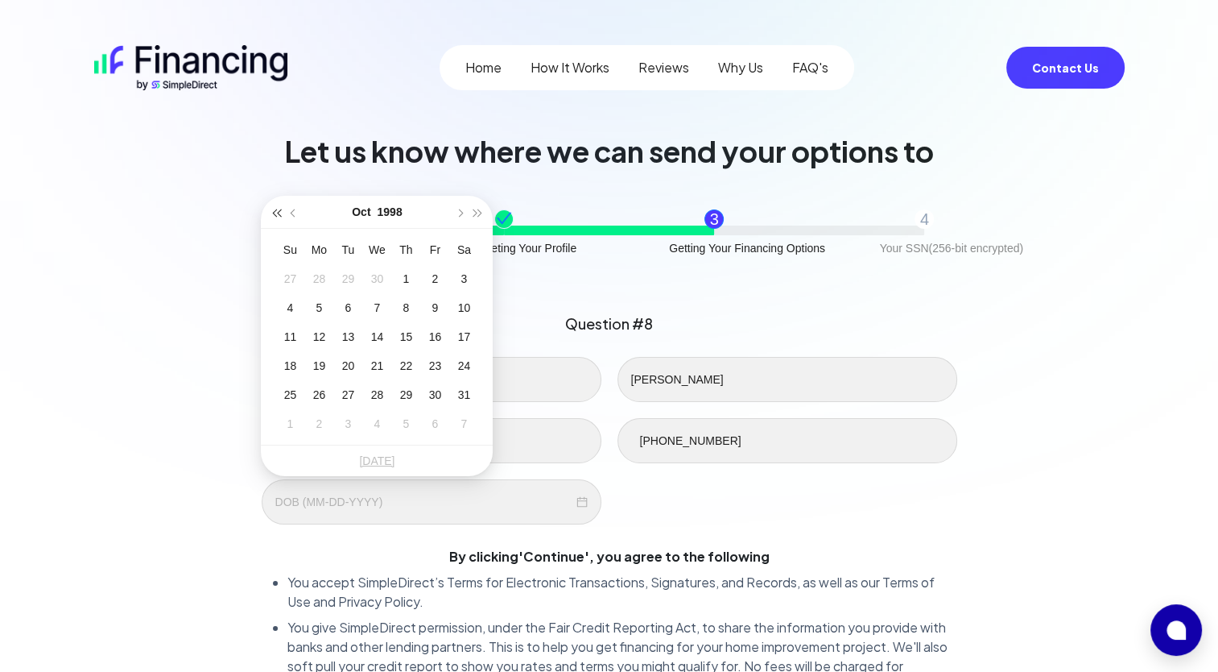
click at [279, 214] on span "button" at bounding box center [277, 213] width 8 height 8
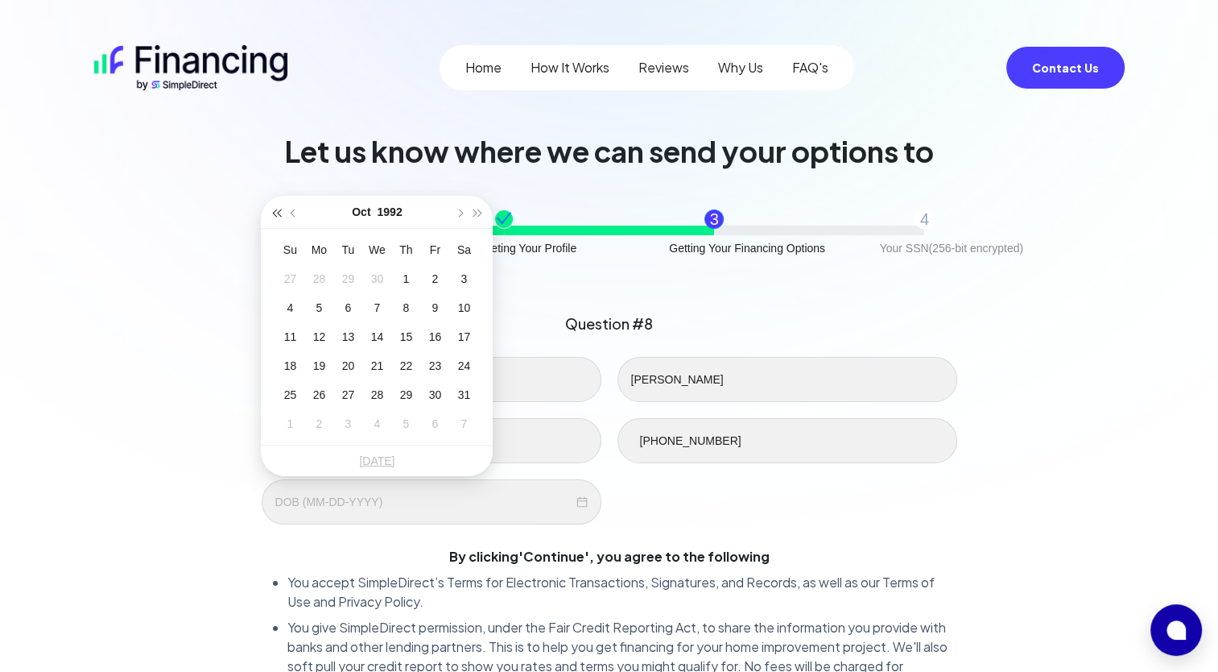
click at [279, 214] on span "button" at bounding box center [277, 213] width 8 height 8
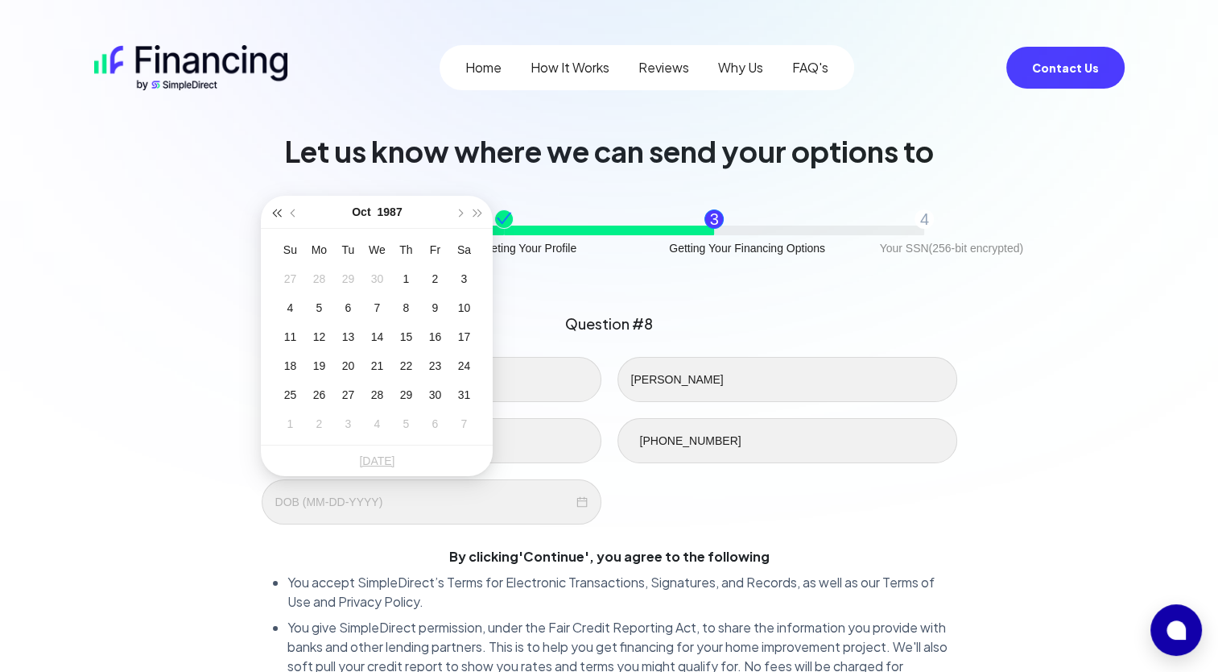
click at [279, 214] on span "button" at bounding box center [277, 213] width 8 height 8
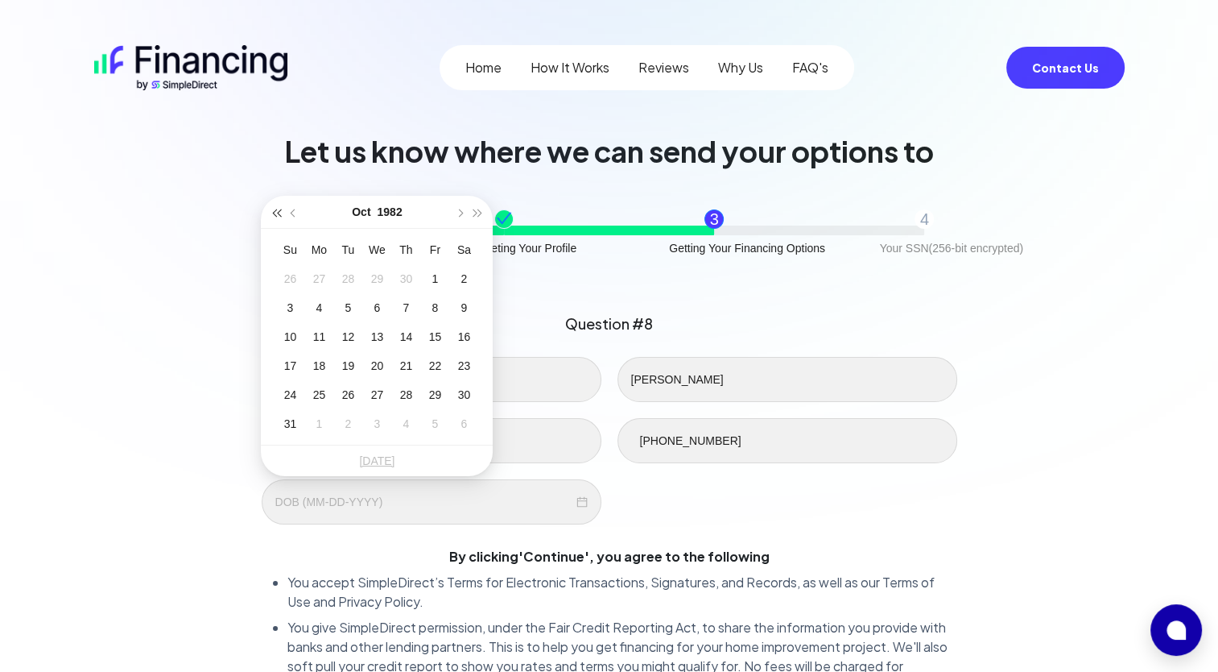
click at [279, 214] on span "button" at bounding box center [277, 213] width 8 height 8
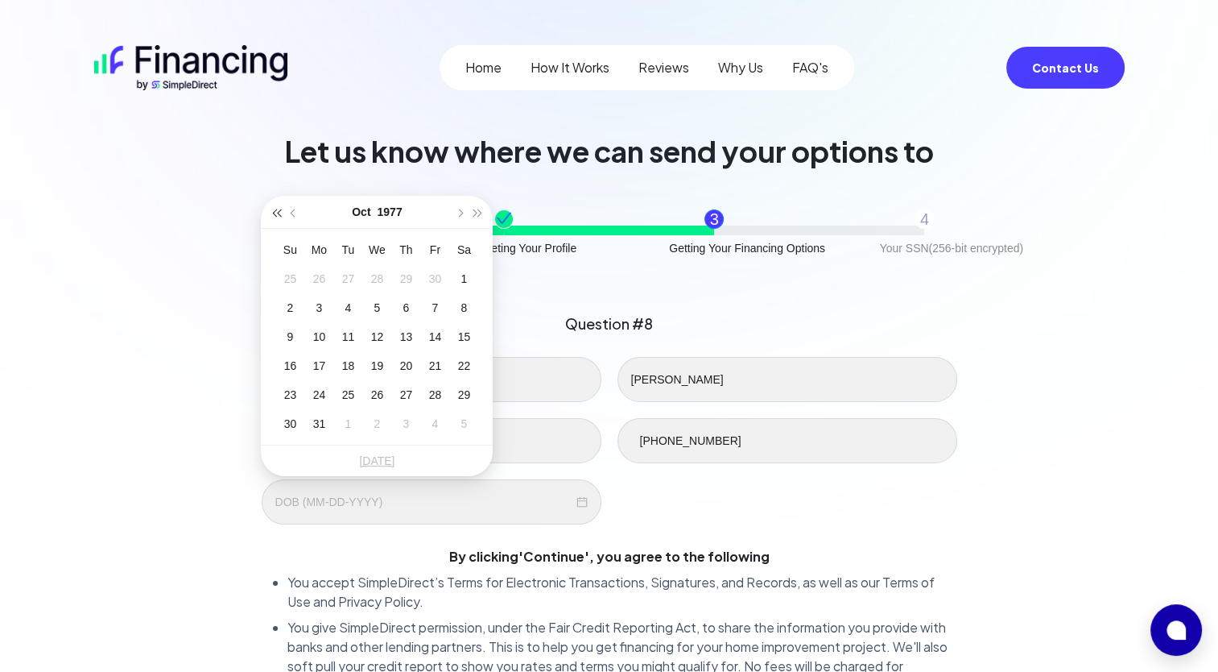
click at [279, 214] on span "button" at bounding box center [277, 213] width 8 height 8
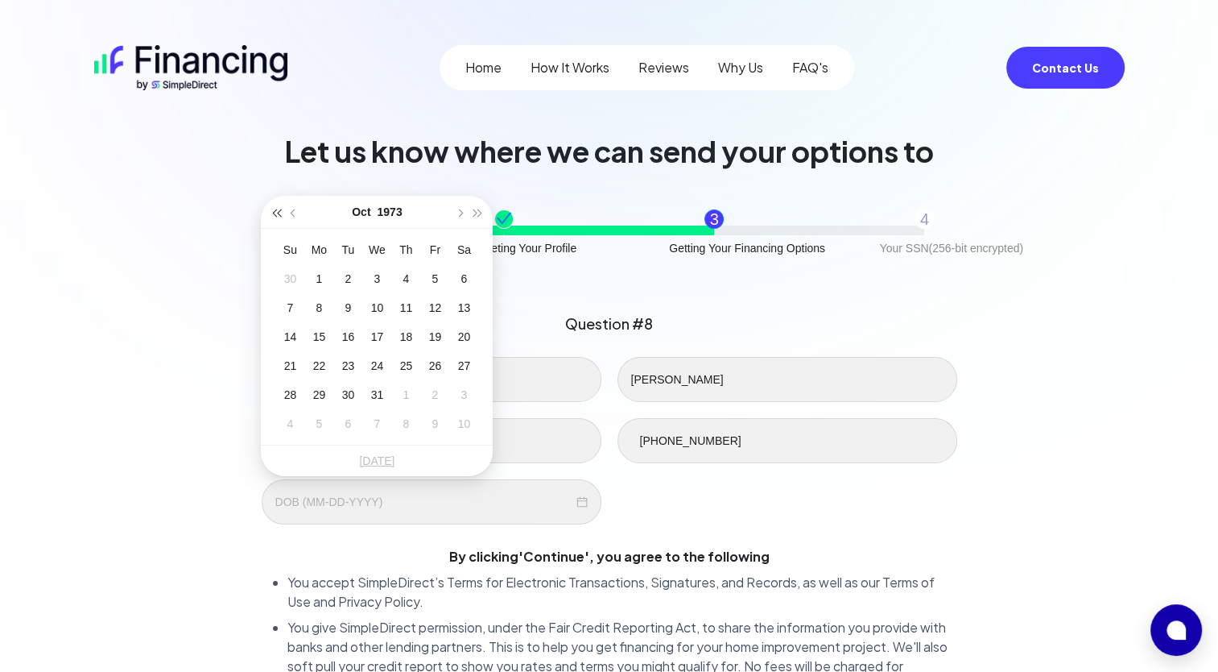
click at [279, 214] on span "button" at bounding box center [277, 213] width 8 height 8
type input "[DATE]"
click at [407, 305] on div "9" at bounding box center [405, 307] width 19 height 19
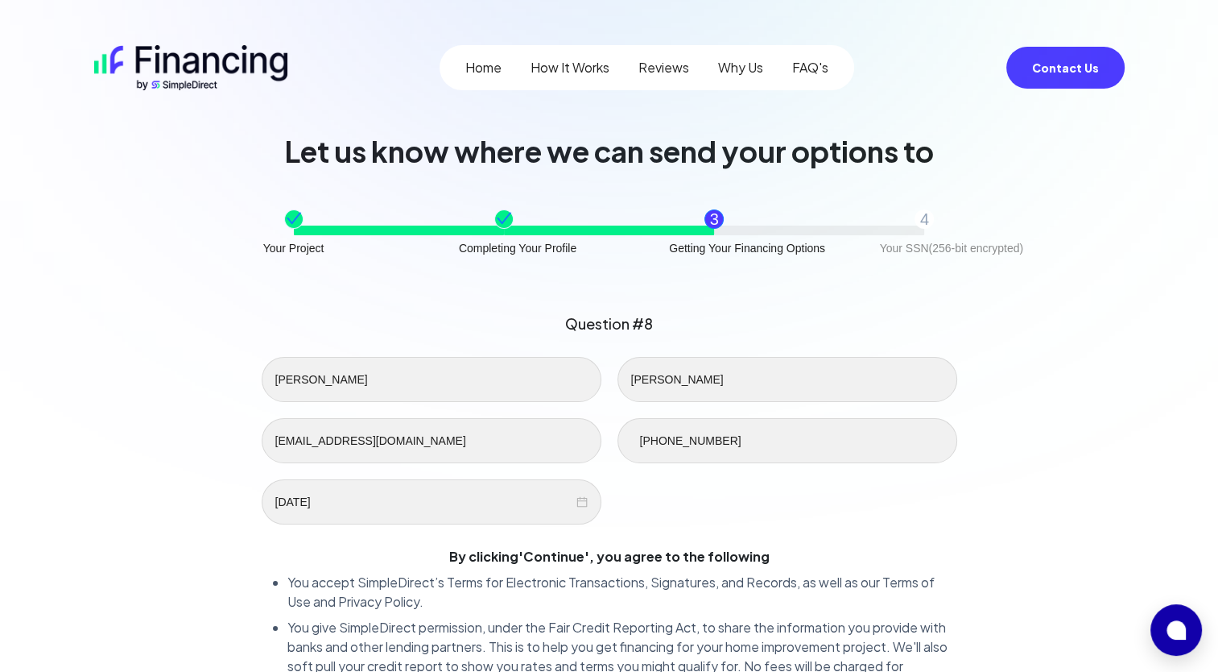
click at [715, 530] on div "[PERSON_NAME] [EMAIL_ADDRESS][DOMAIN_NAME] [PHONE_NUMBER] [DATE] By clicking ' …" at bounding box center [610, 542] width 696 height 370
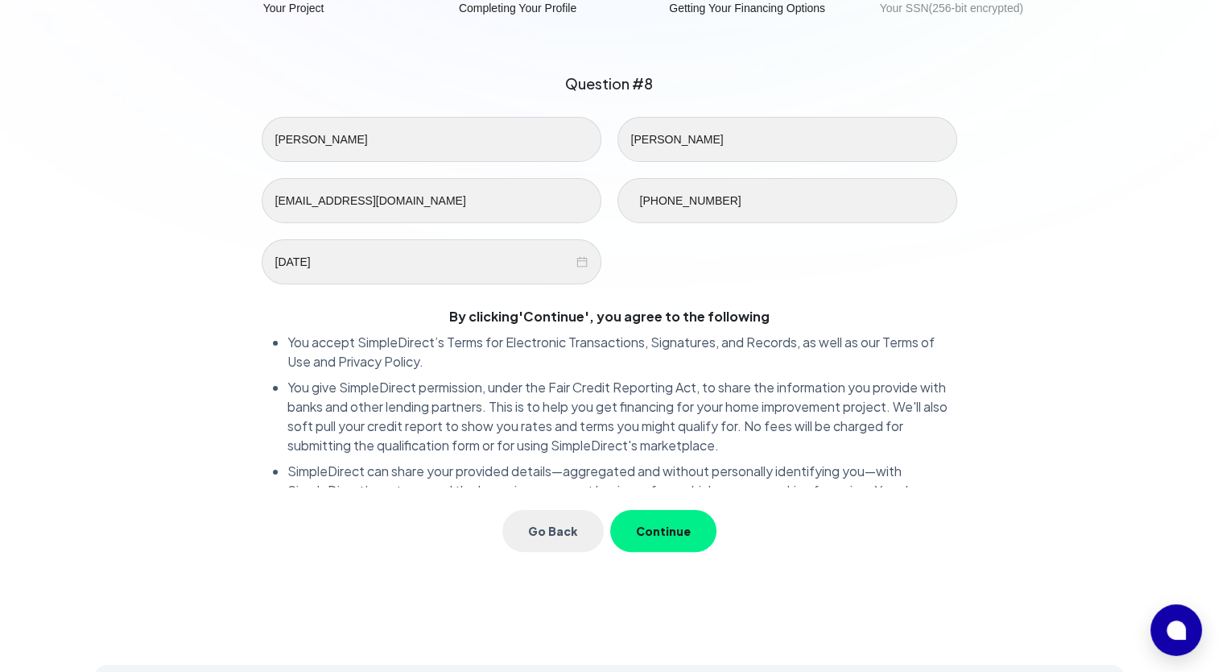
scroll to position [242, 0]
click at [681, 527] on button "Continue" at bounding box center [663, 529] width 106 height 42
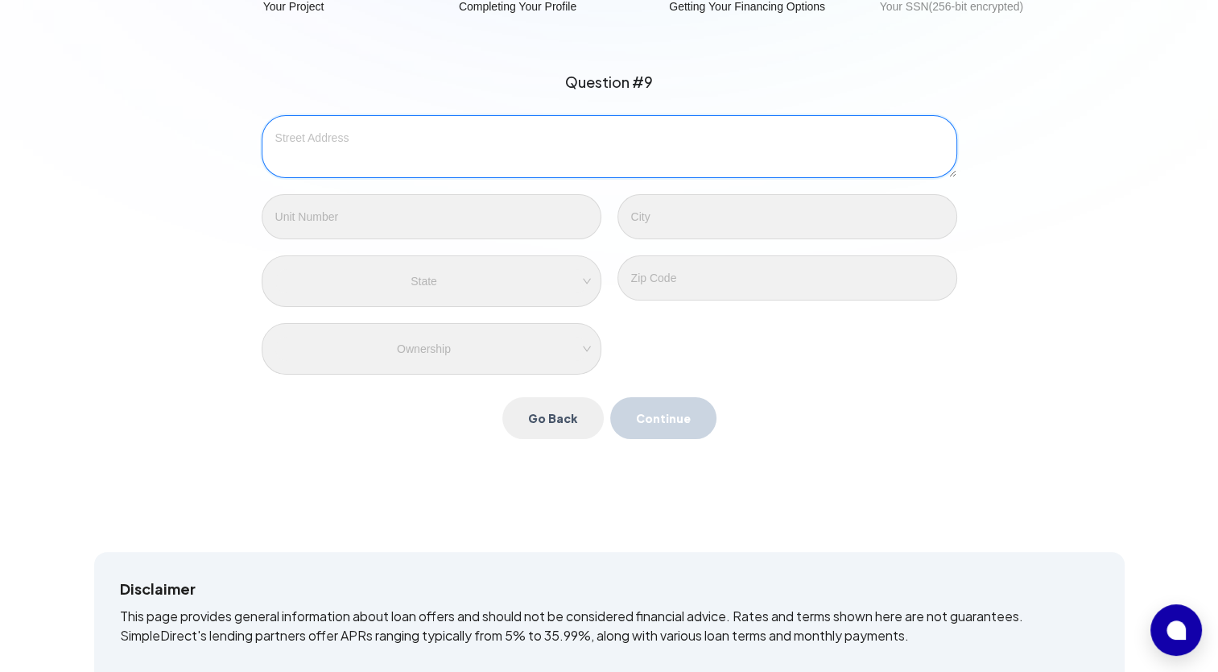
click at [442, 169] on textarea at bounding box center [610, 146] width 696 height 63
type textarea "[STREET_ADDRESS]"
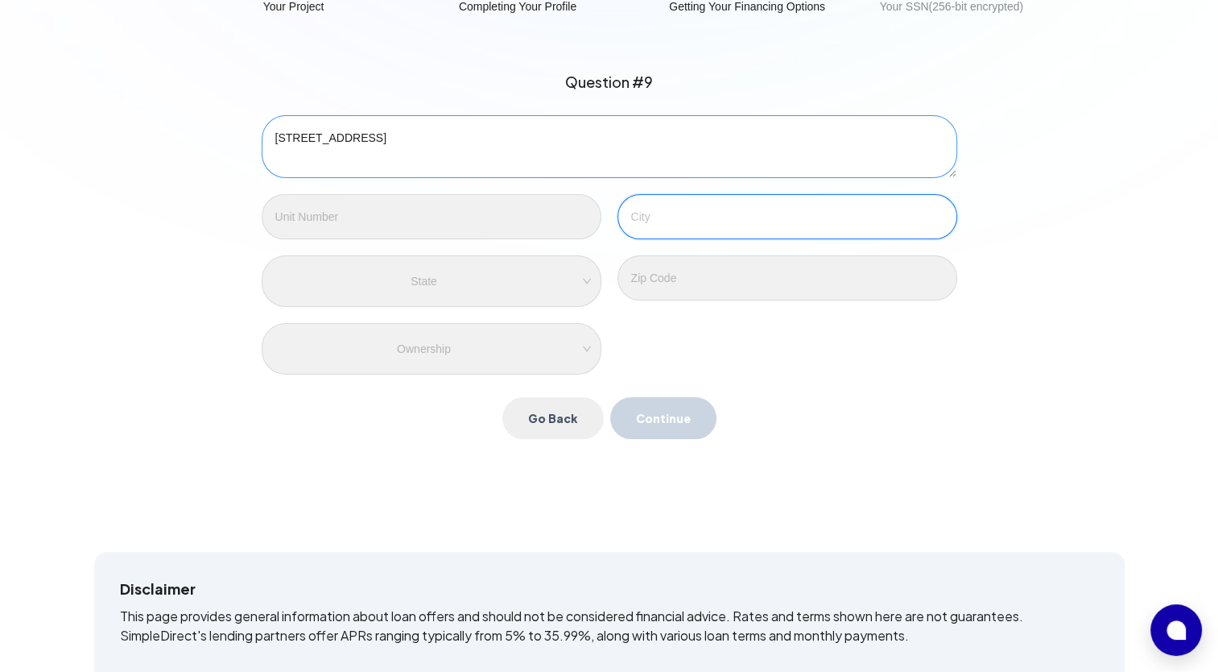
type input "Clermont"
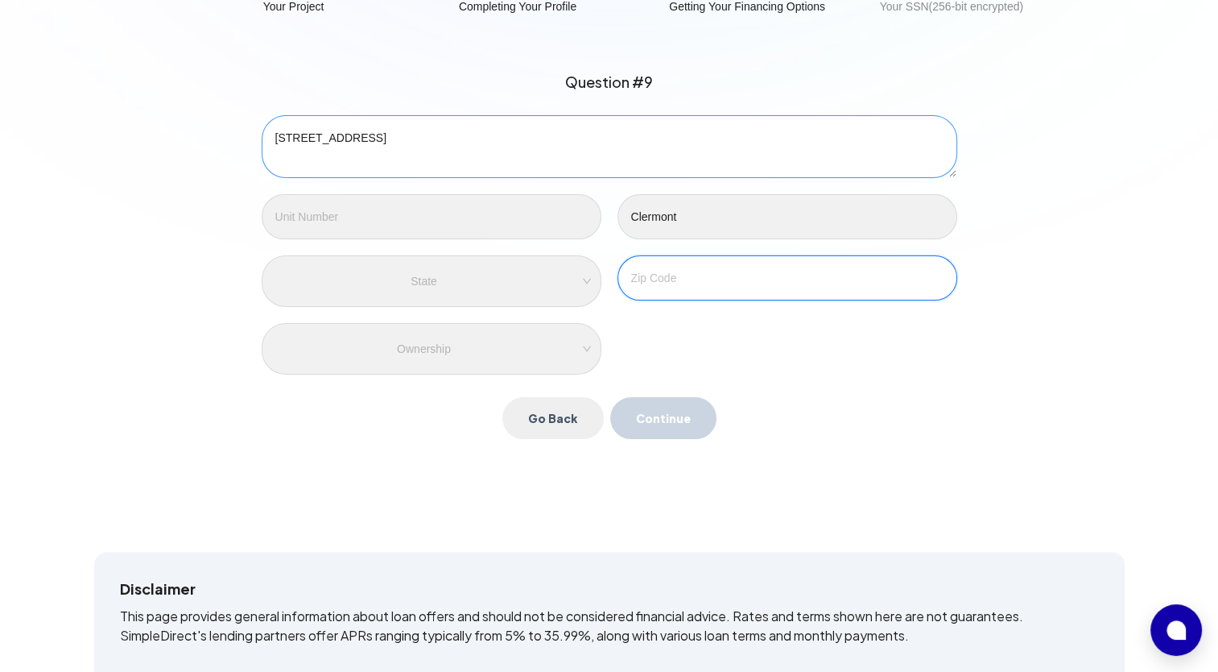
type input "34711"
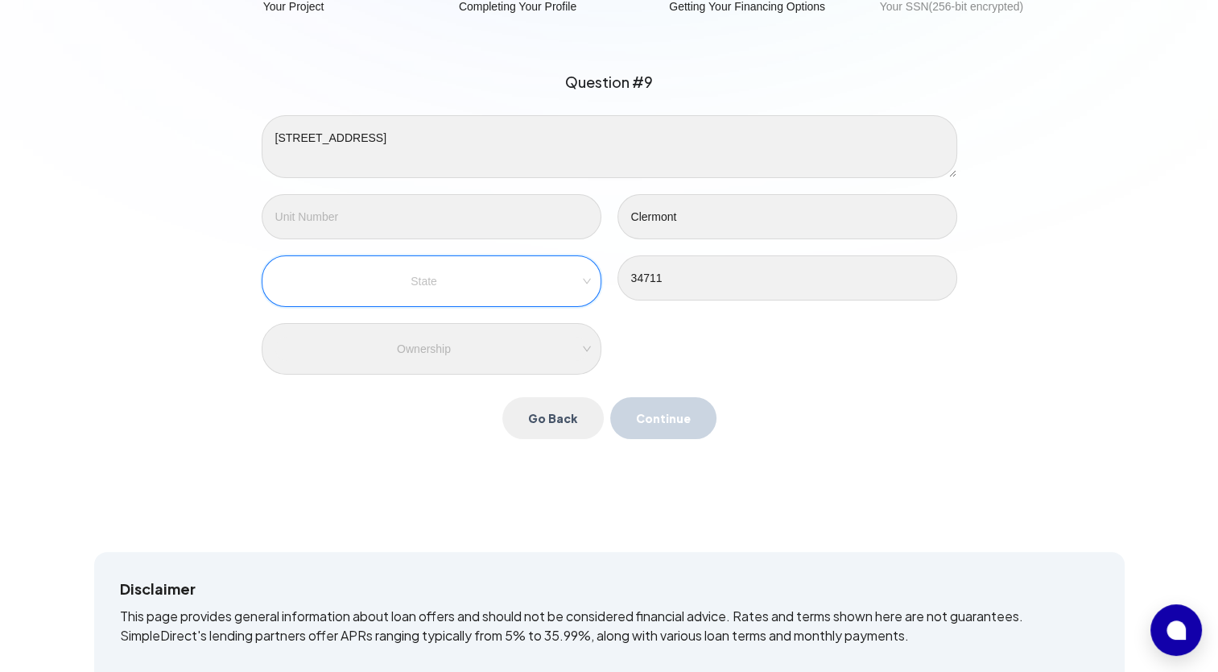
click at [427, 291] on input "search" at bounding box center [431, 281] width 295 height 24
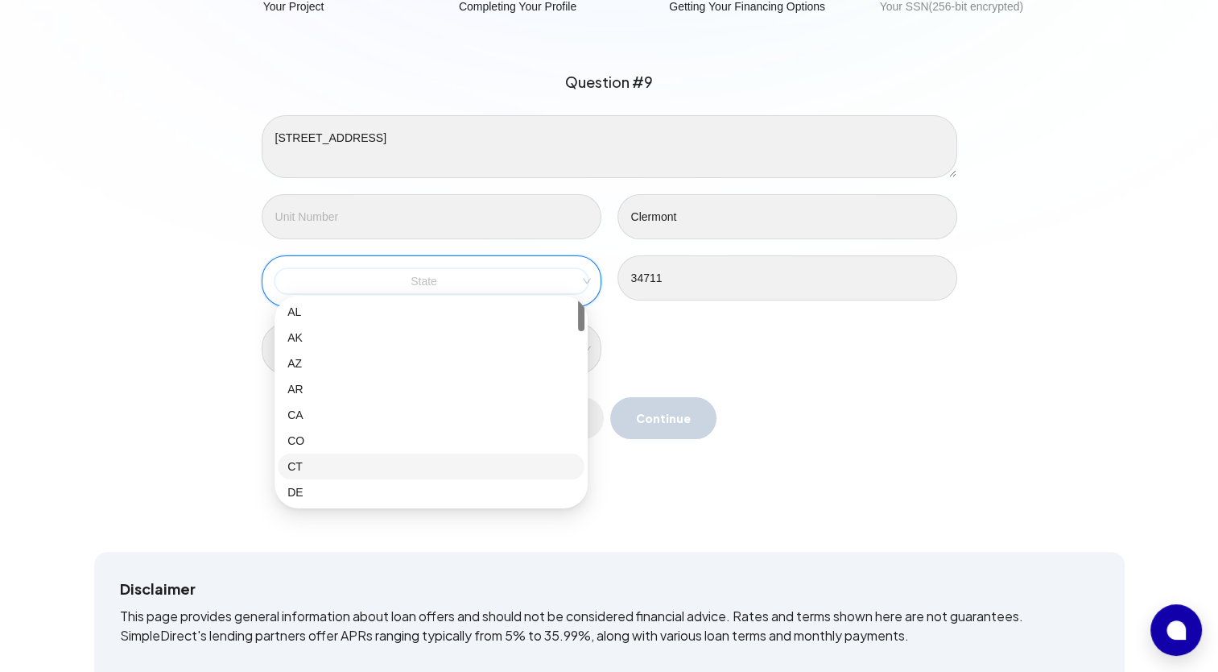
scroll to position [161, 0]
click at [339, 387] on div "FL" at bounding box center [431, 383] width 287 height 18
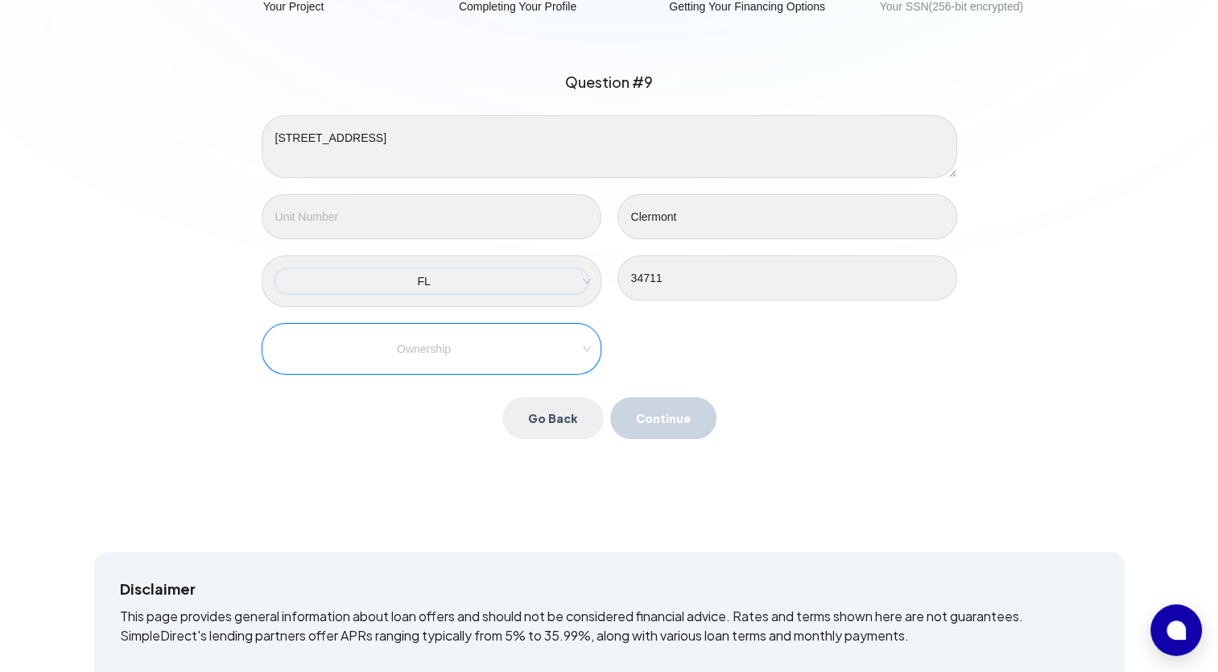
click at [369, 356] on input "search" at bounding box center [431, 349] width 295 height 24
click at [362, 387] on div "Own" at bounding box center [431, 379] width 287 height 18
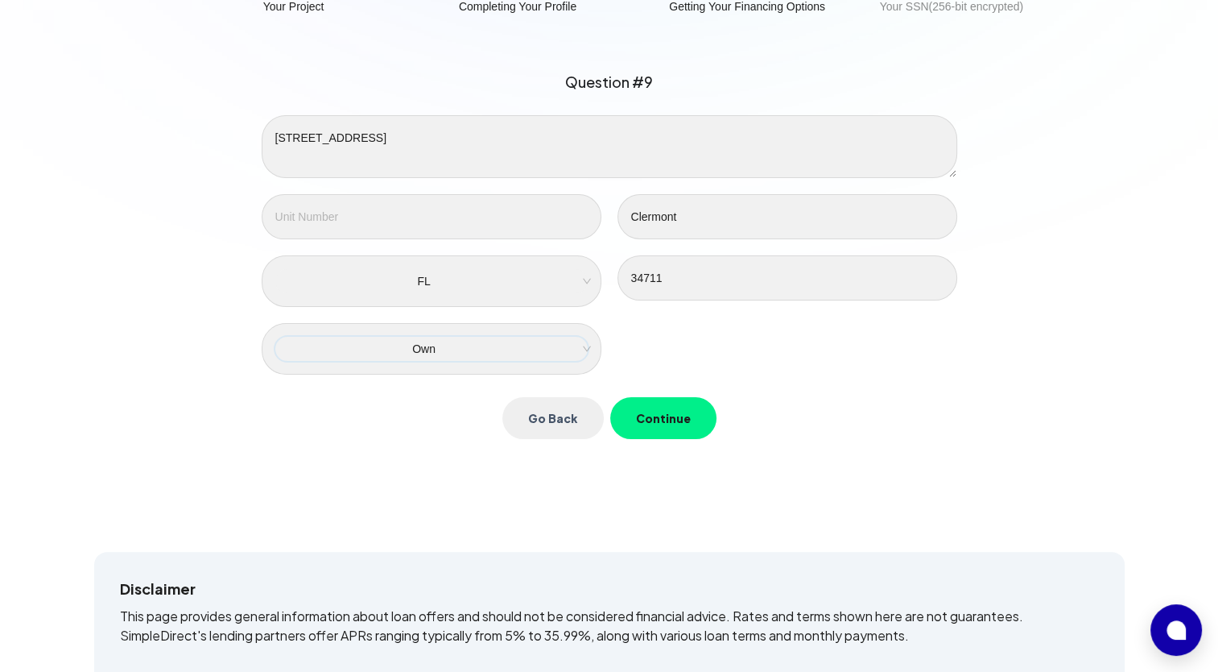
click at [651, 417] on button "Continue" at bounding box center [663, 418] width 106 height 42
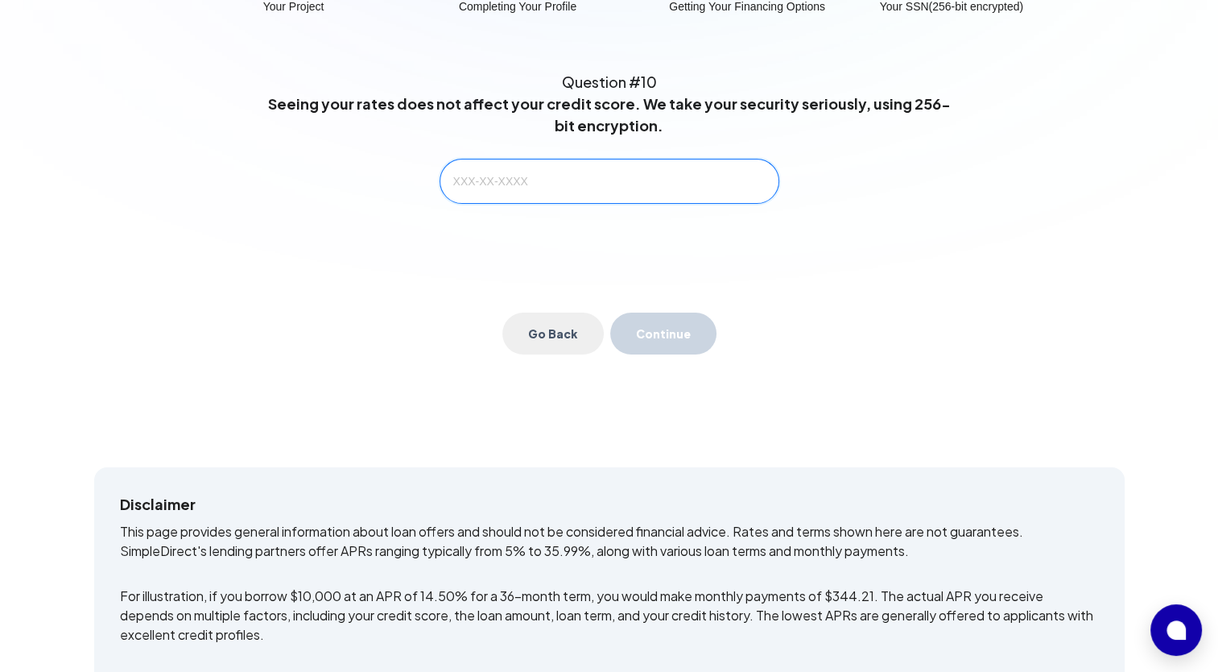
click at [482, 197] on input "text" at bounding box center [610, 181] width 340 height 45
type input "116-68-7913"
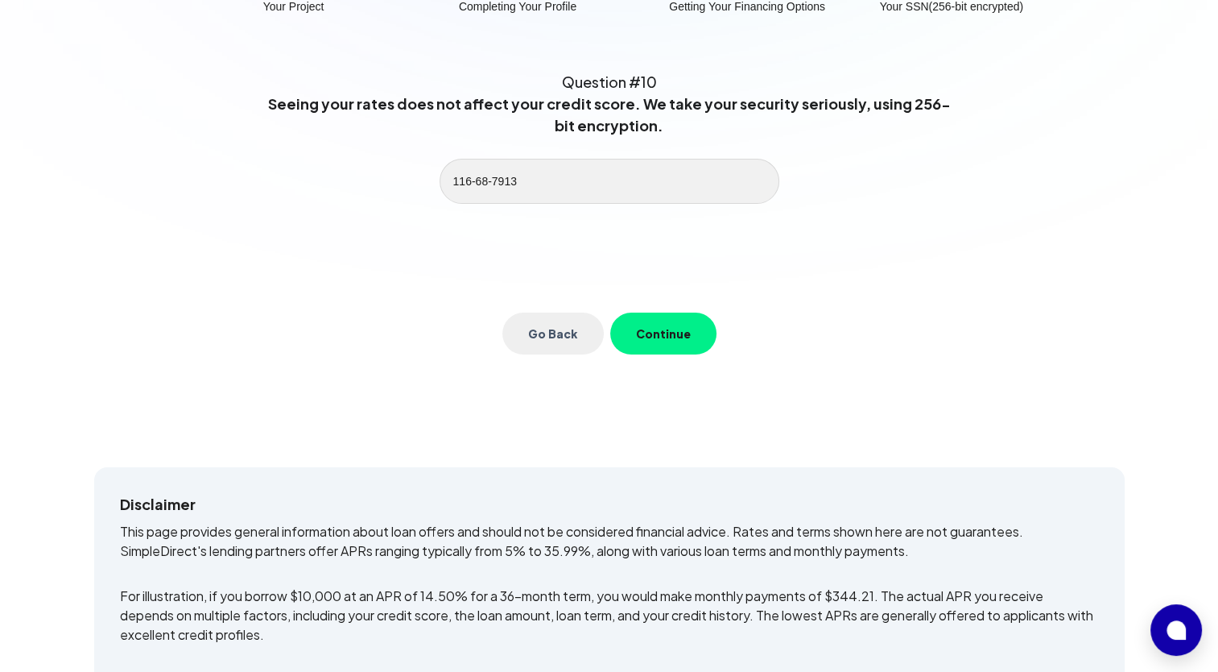
click at [668, 332] on button "Continue" at bounding box center [663, 333] width 106 height 42
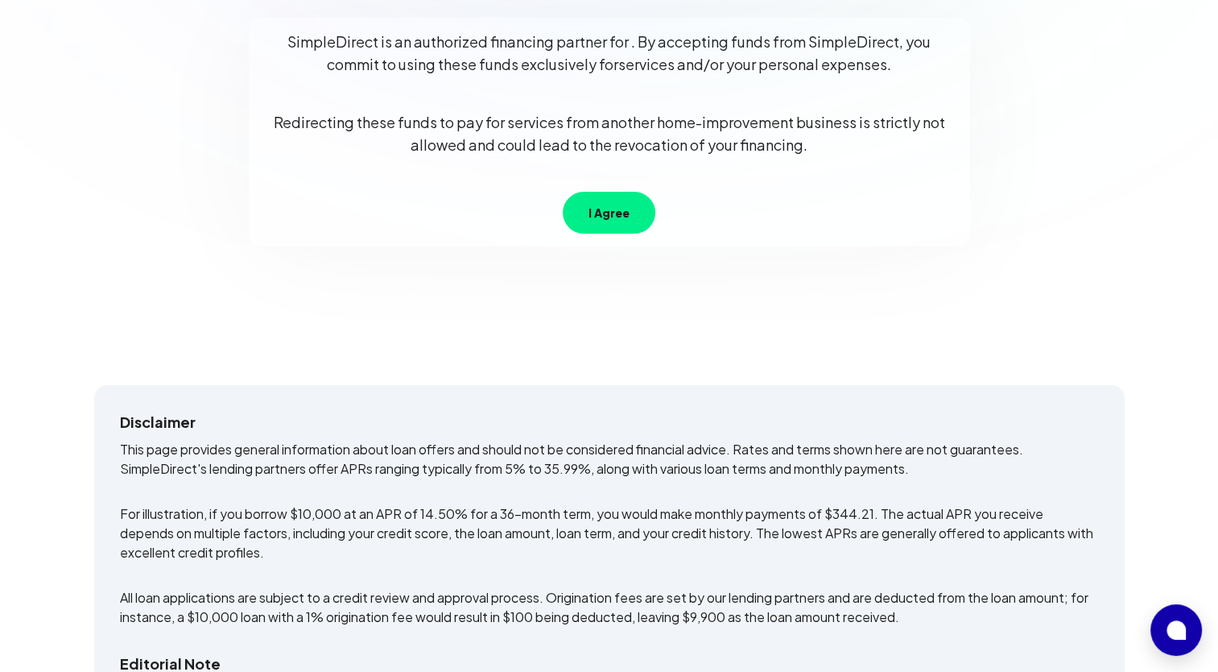
click at [615, 217] on button "I Agree" at bounding box center [609, 213] width 93 height 42
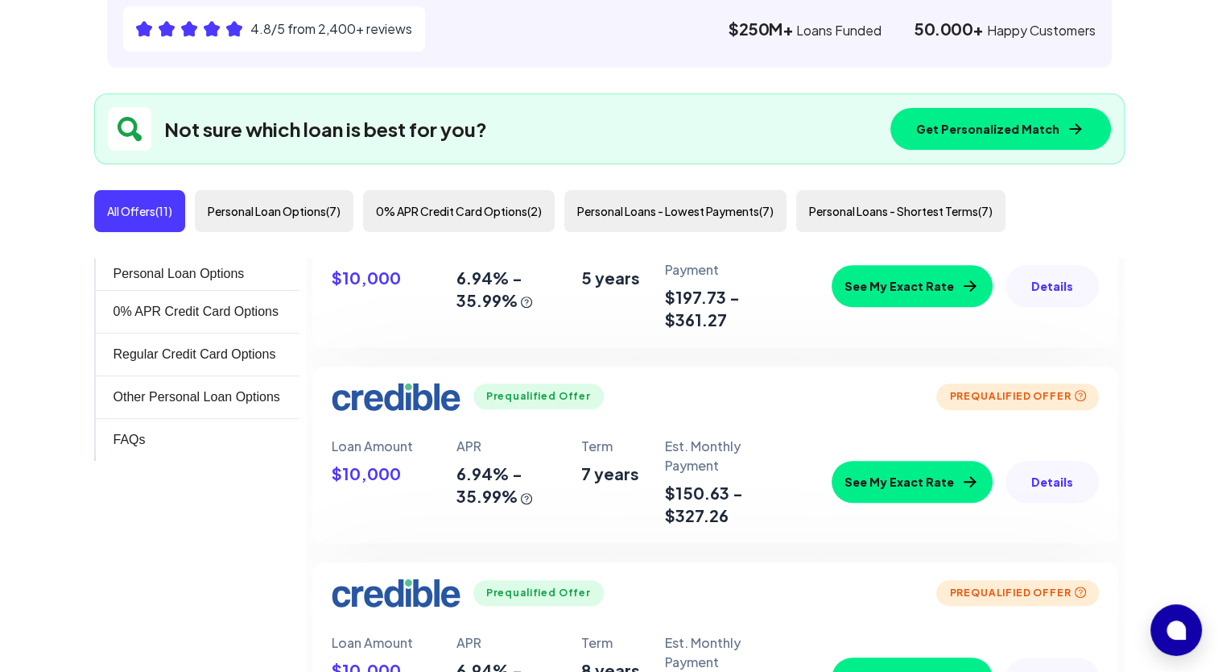
scroll to position [403, 0]
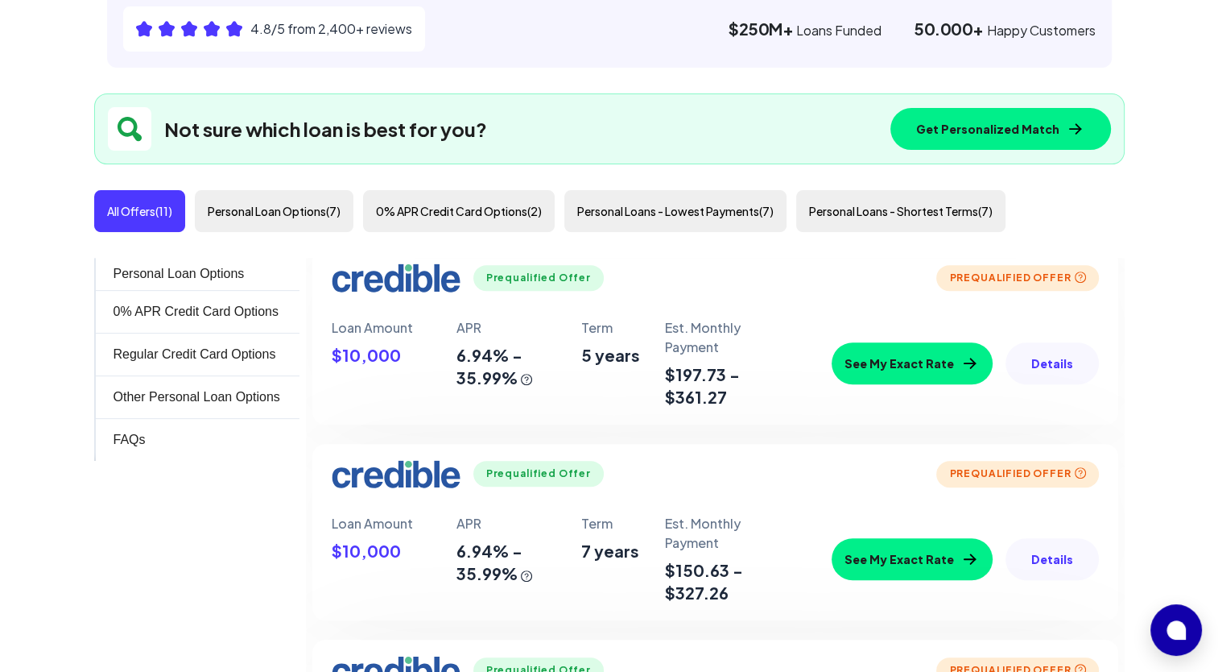
click at [918, 362] on button "See My Exact Rate" at bounding box center [912, 363] width 161 height 42
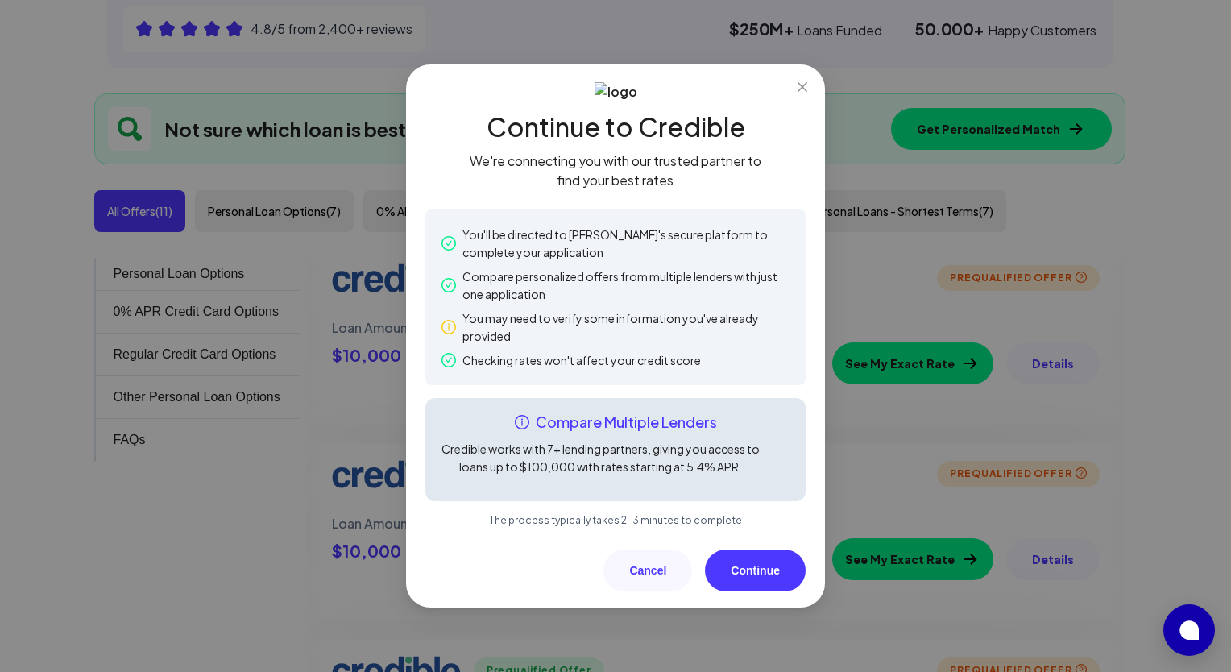
click at [769, 573] on button "Continue" at bounding box center [755, 570] width 101 height 42
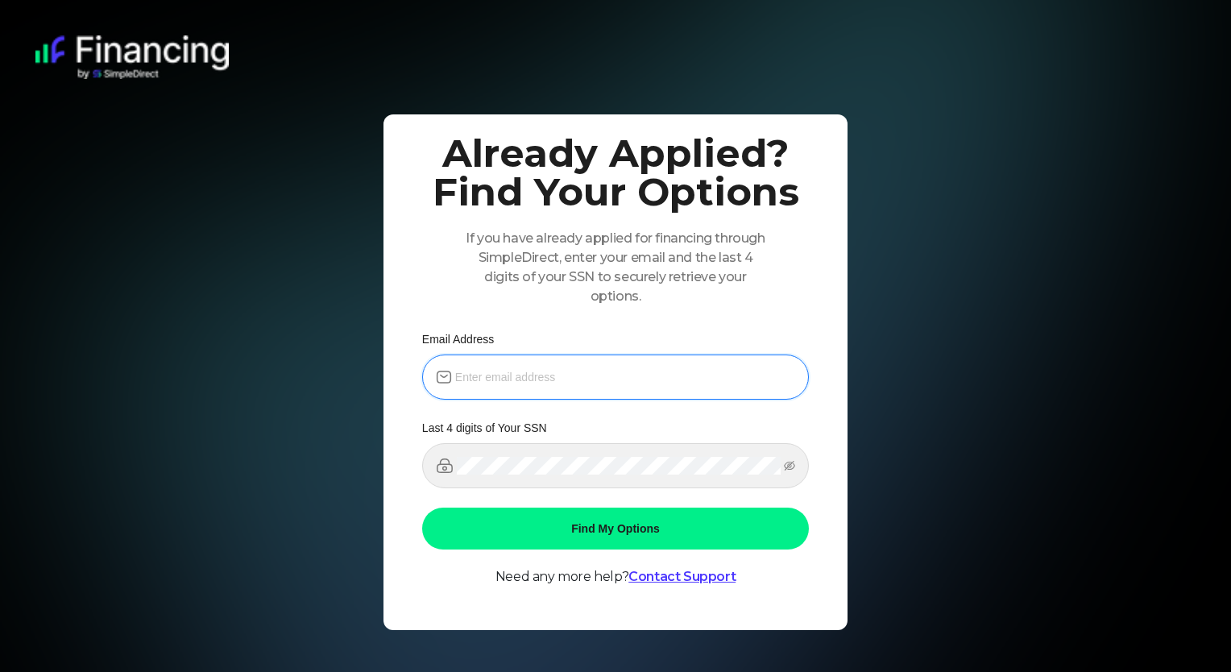
click at [544, 382] on input "email" at bounding box center [625, 377] width 340 height 18
type input "[EMAIL_ADDRESS][DOMAIN_NAME]"
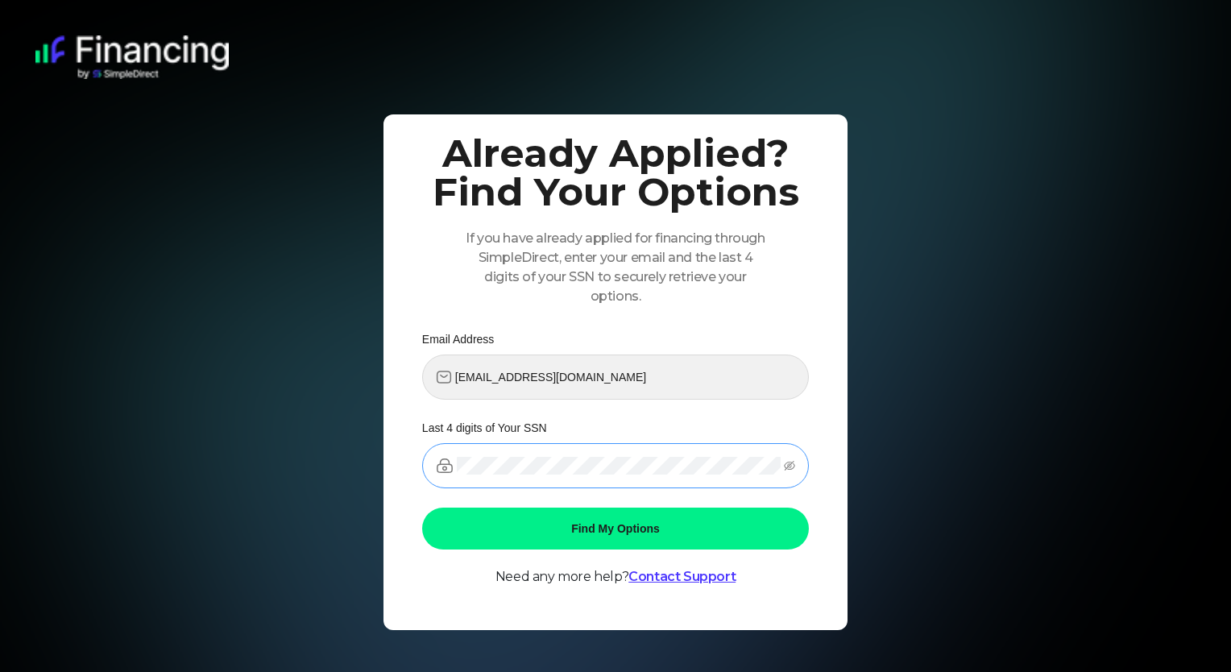
click at [515, 453] on span at bounding box center [615, 465] width 387 height 45
click at [647, 527] on button "Find My Options" at bounding box center [615, 528] width 387 height 42
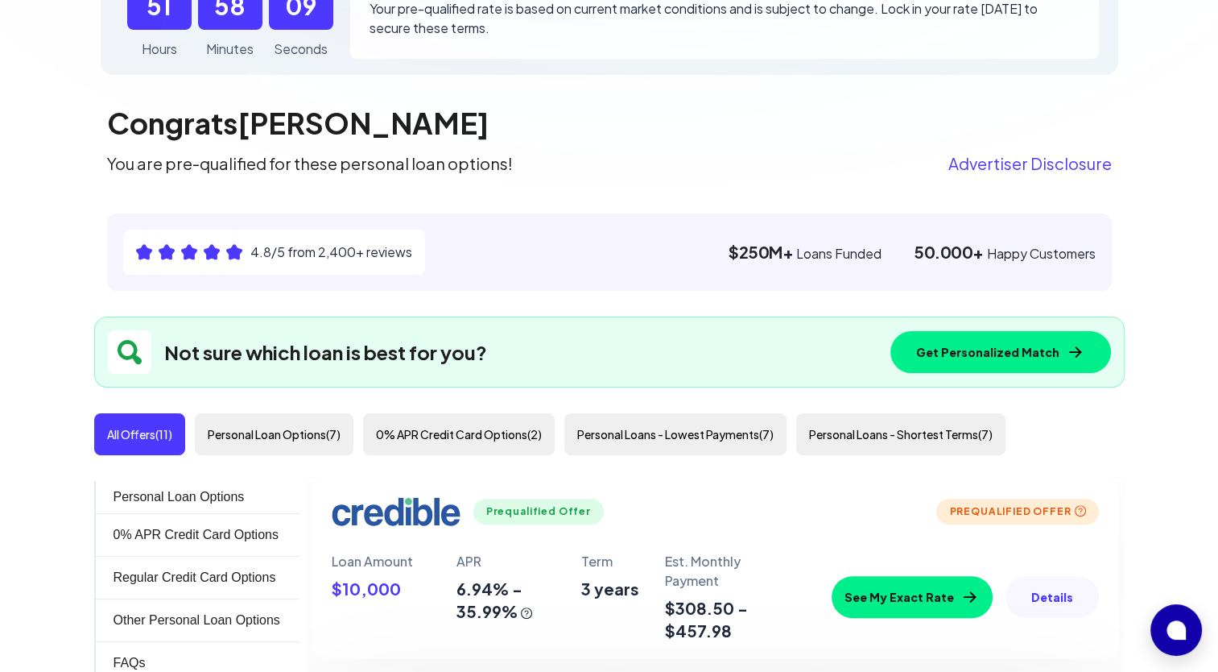
scroll to position [483, 0]
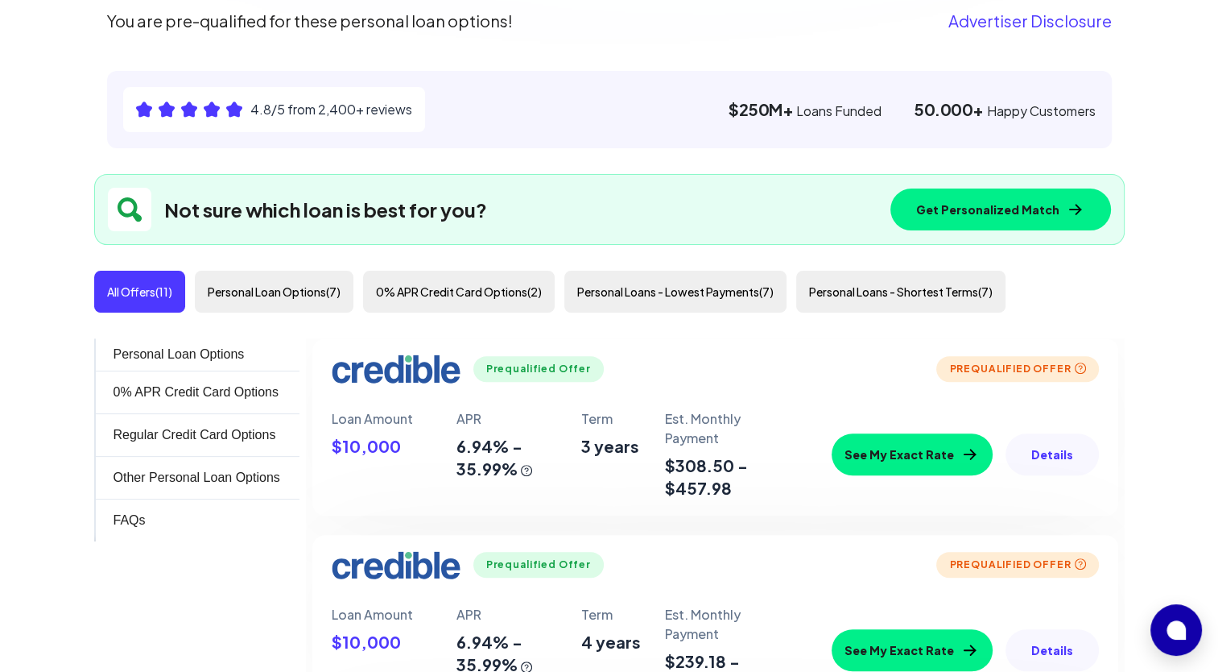
click at [1045, 449] on button "Details" at bounding box center [1052, 454] width 93 height 42
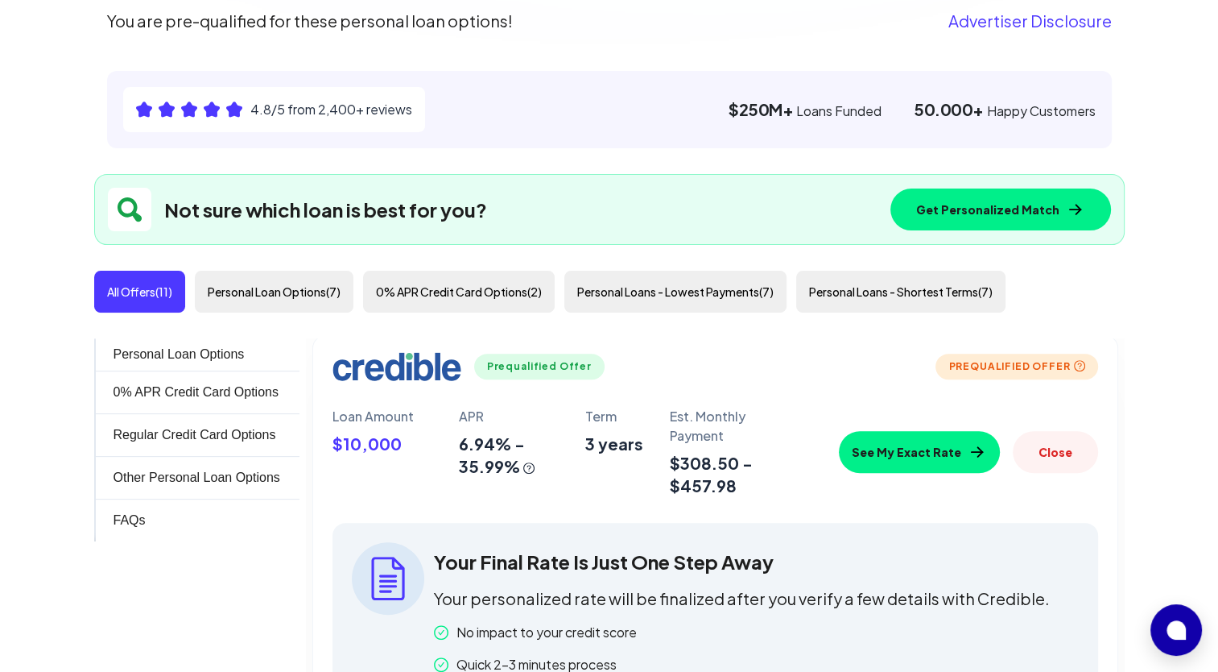
scroll to position [0, 0]
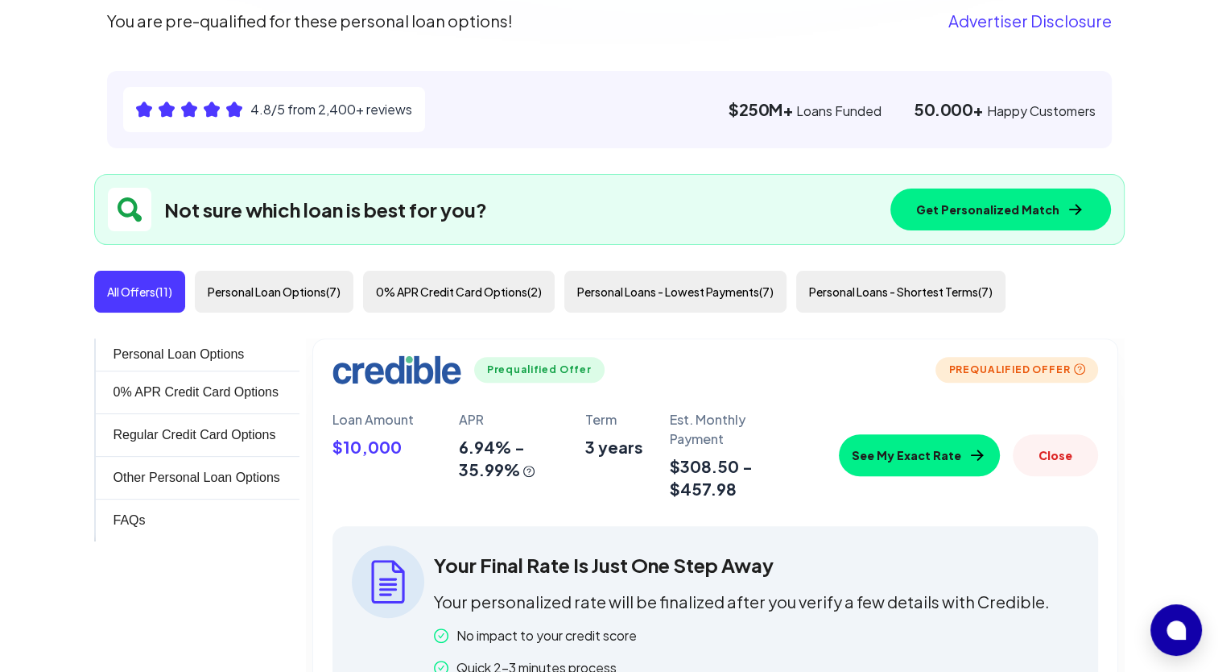
click at [883, 455] on button "See My Exact Rate" at bounding box center [919, 455] width 161 height 42
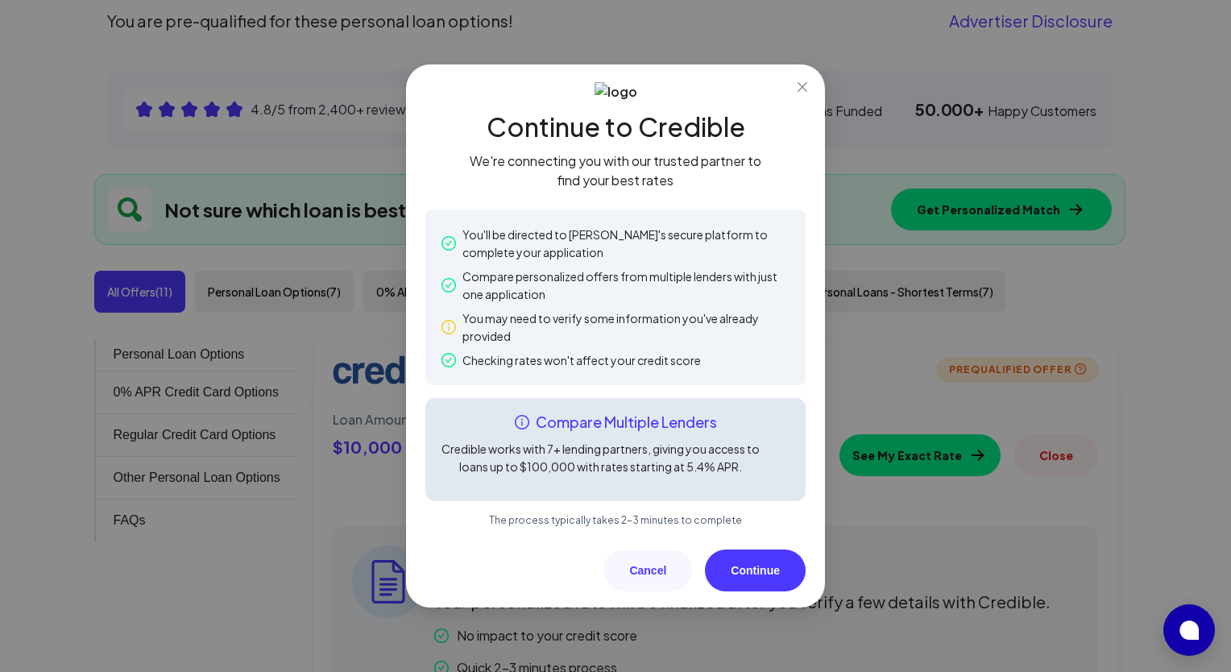
click at [762, 565] on button "Continue" at bounding box center [755, 570] width 101 height 42
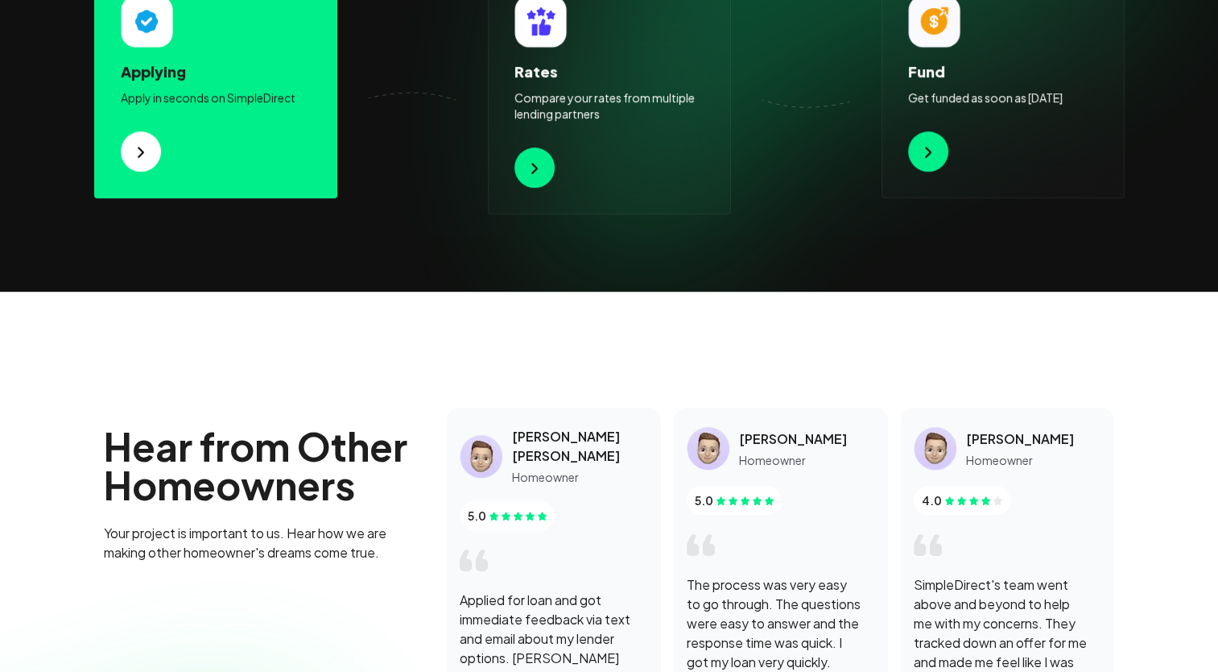
scroll to position [805, 0]
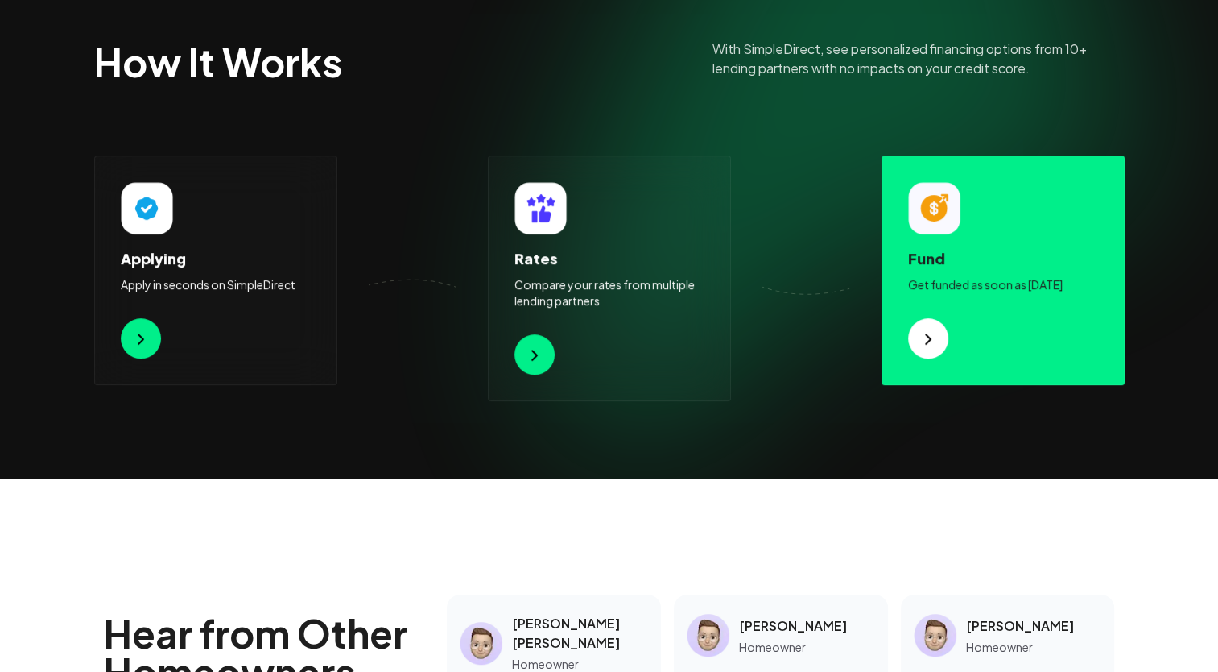
click at [916, 324] on button at bounding box center [928, 338] width 40 height 40
click at [943, 343] on button at bounding box center [928, 338] width 40 height 40
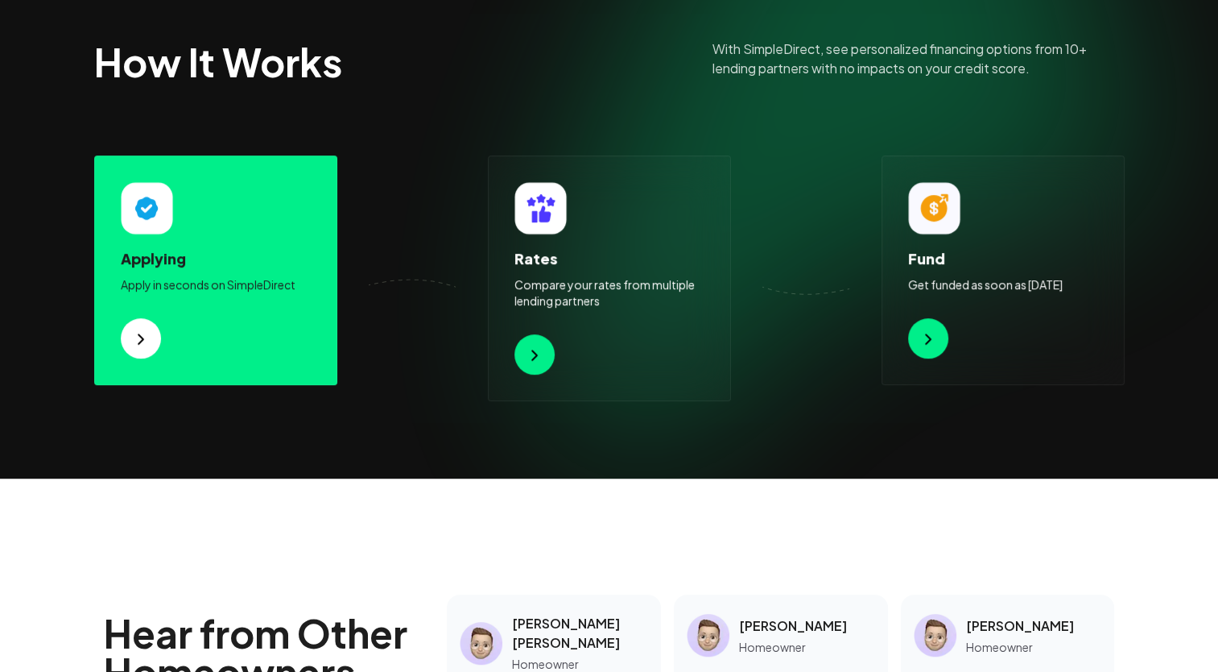
click at [132, 354] on button at bounding box center [141, 338] width 40 height 40
click at [138, 345] on img at bounding box center [140, 338] width 19 height 19
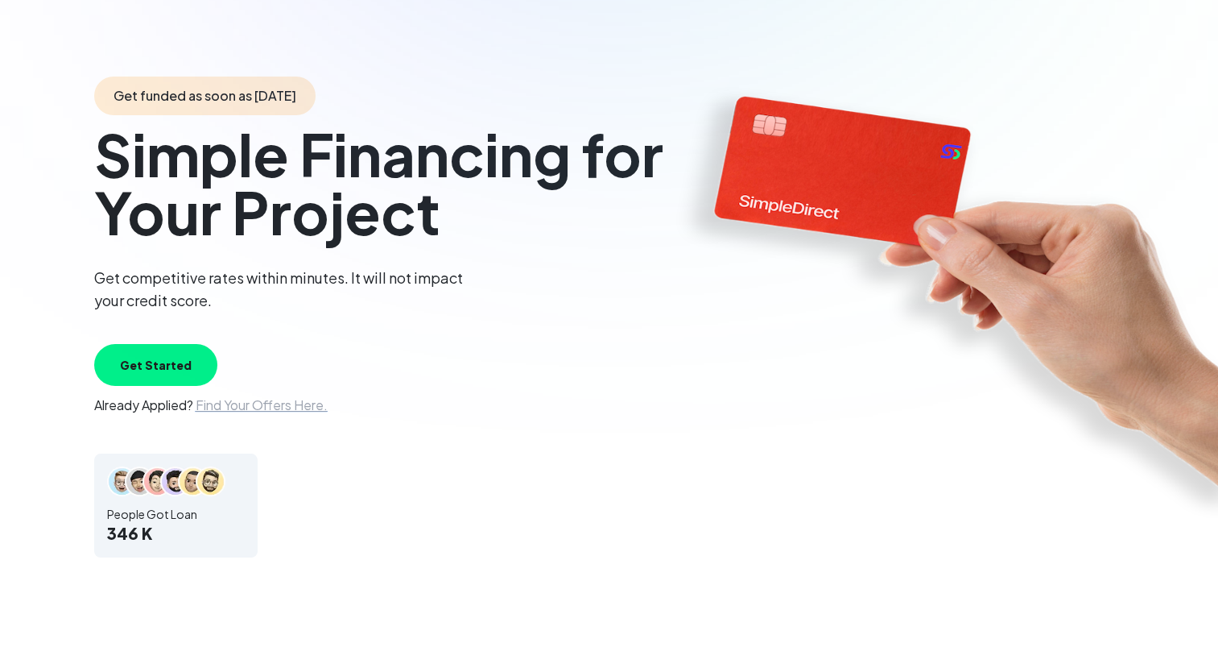
scroll to position [0, 0]
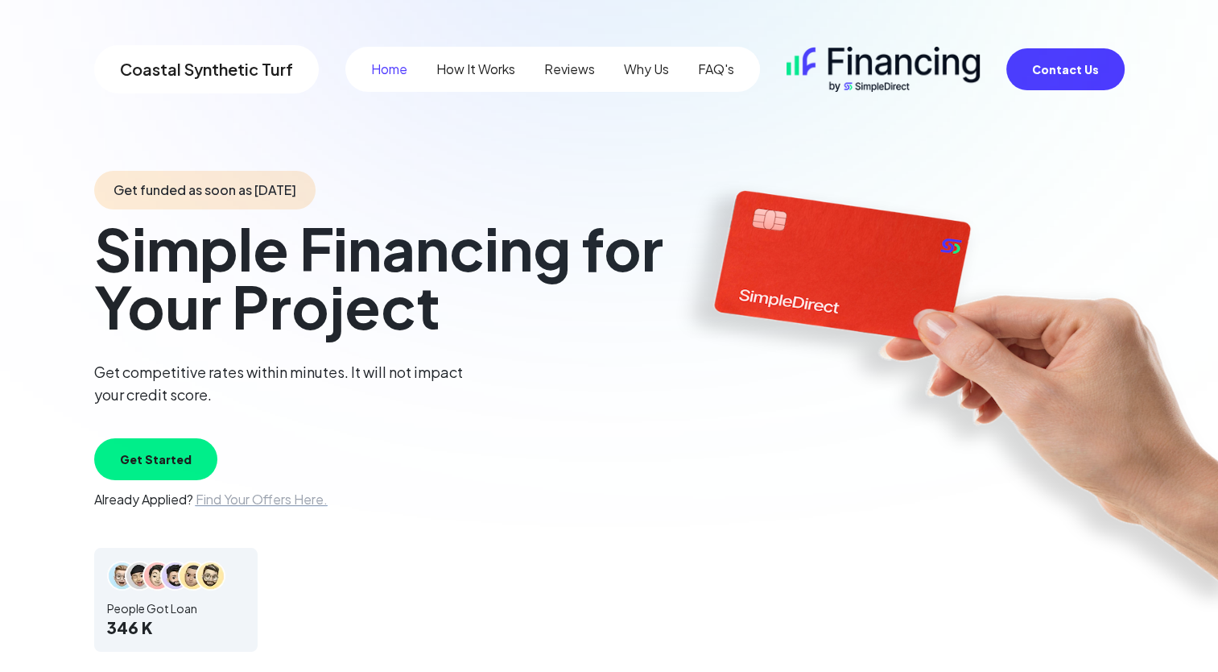
click at [193, 198] on span "Get funded as soon as [DATE]" at bounding box center [204, 190] width 221 height 39
click at [243, 499] on span "Find Your Offers Here." at bounding box center [262, 498] width 132 height 17
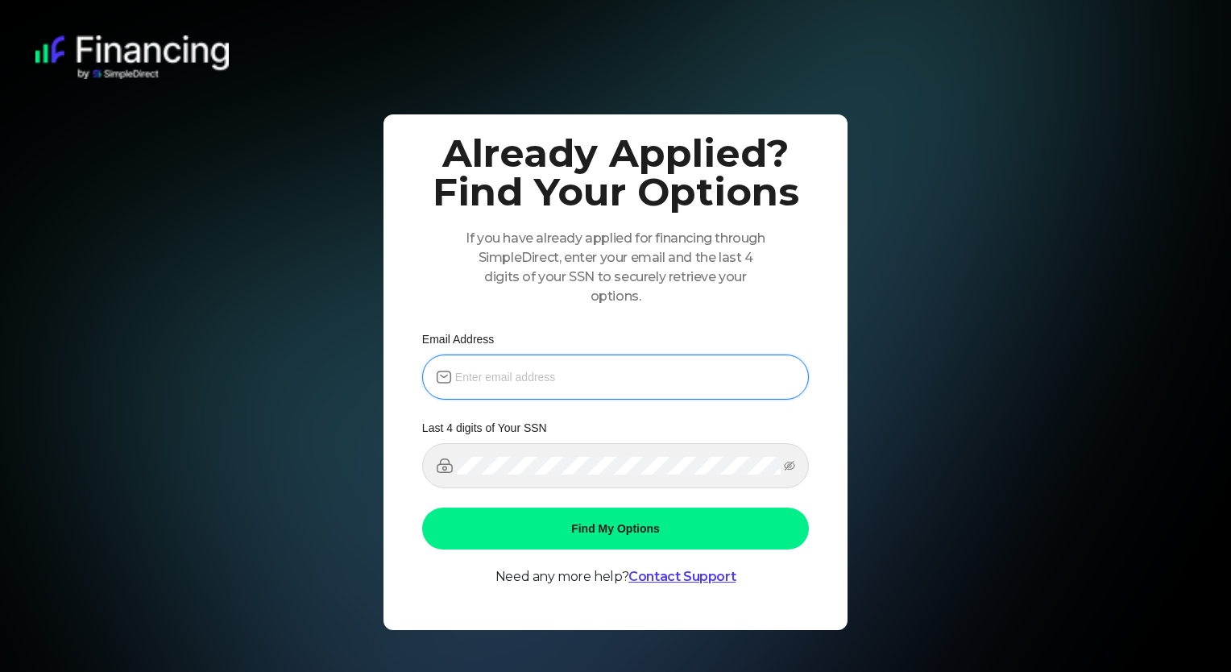
click at [523, 372] on input "email" at bounding box center [625, 377] width 340 height 18
type input "[EMAIL_ADDRESS][DOMAIN_NAME]"
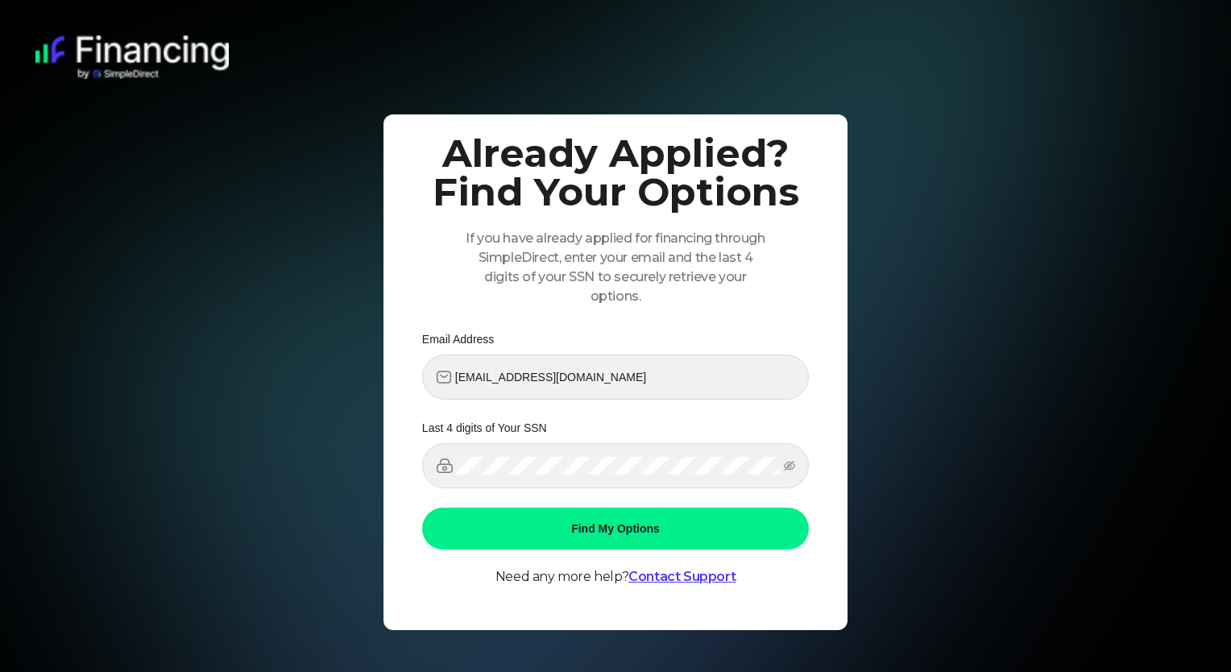
click at [602, 522] on button "Find My Options" at bounding box center [615, 528] width 387 height 42
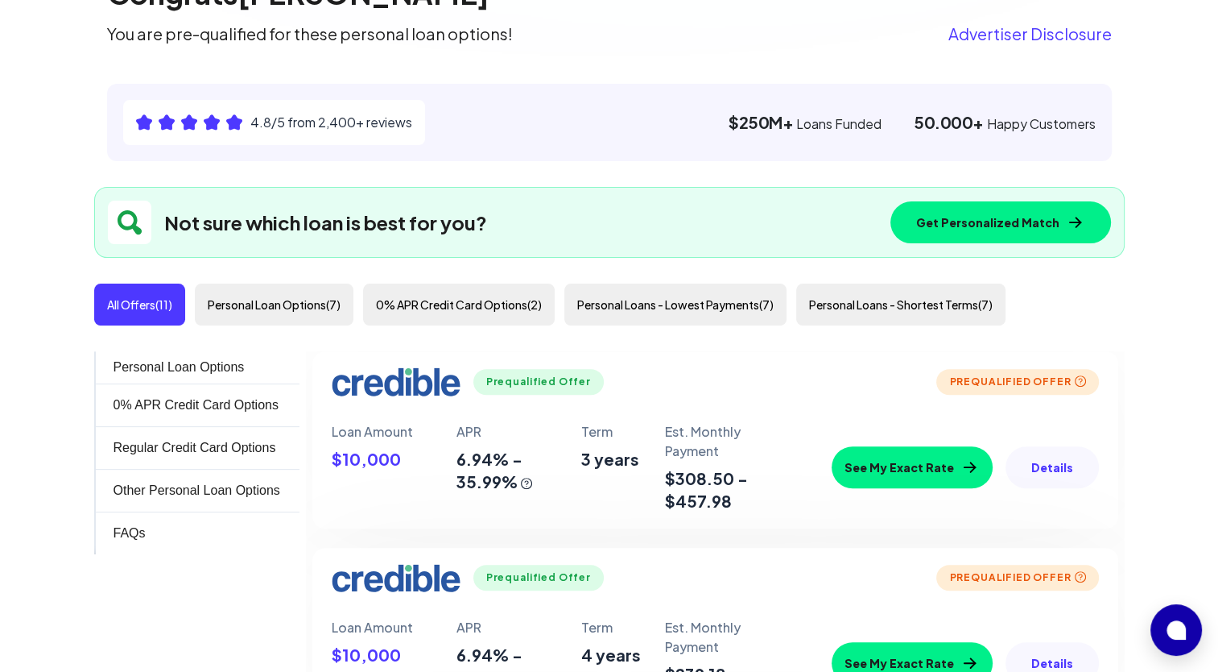
scroll to position [564, 0]
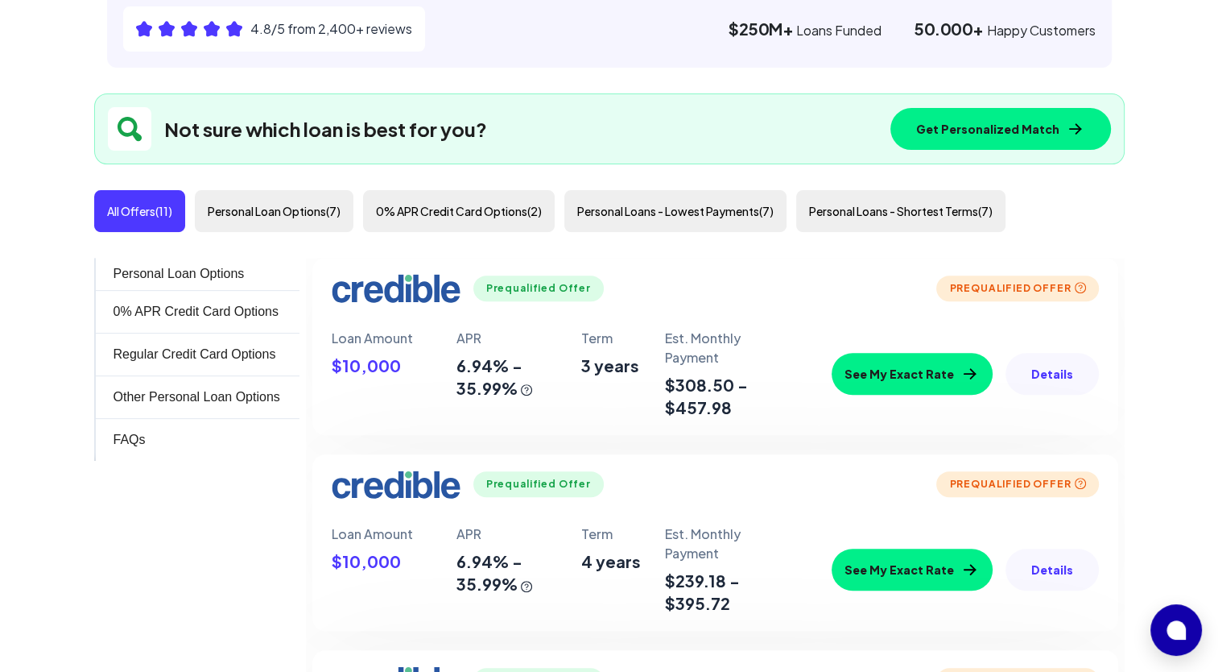
click at [283, 212] on button "Personal Loan Options ( 7 )" at bounding box center [274, 211] width 159 height 42
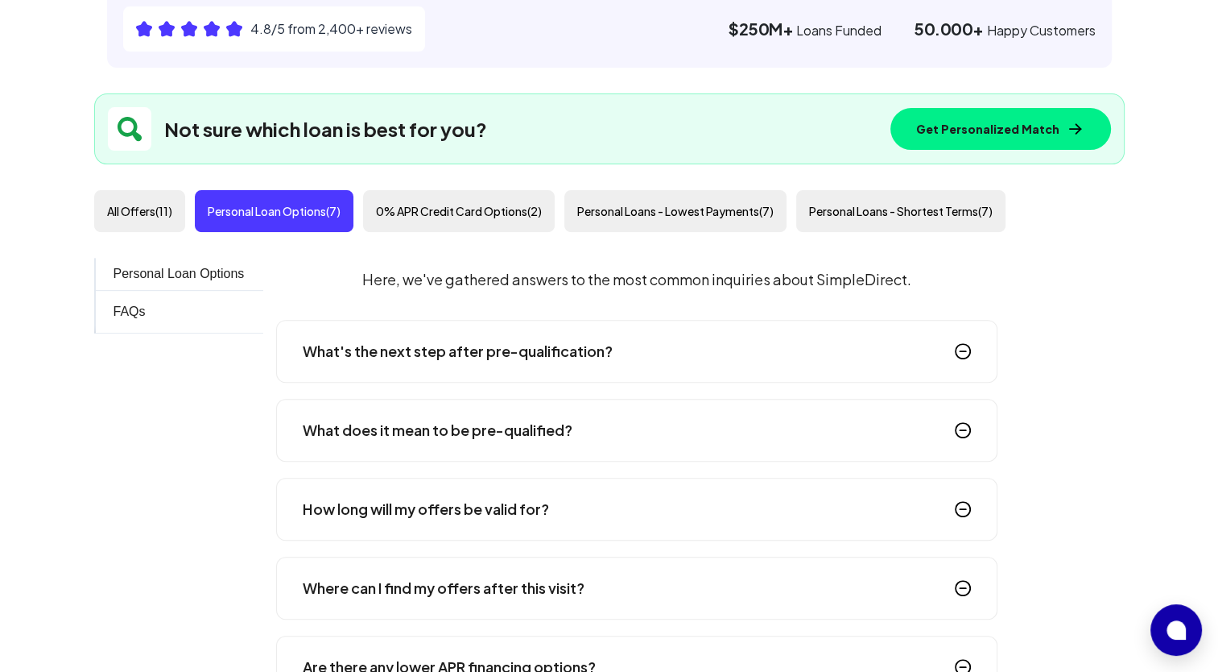
scroll to position [1369, 0]
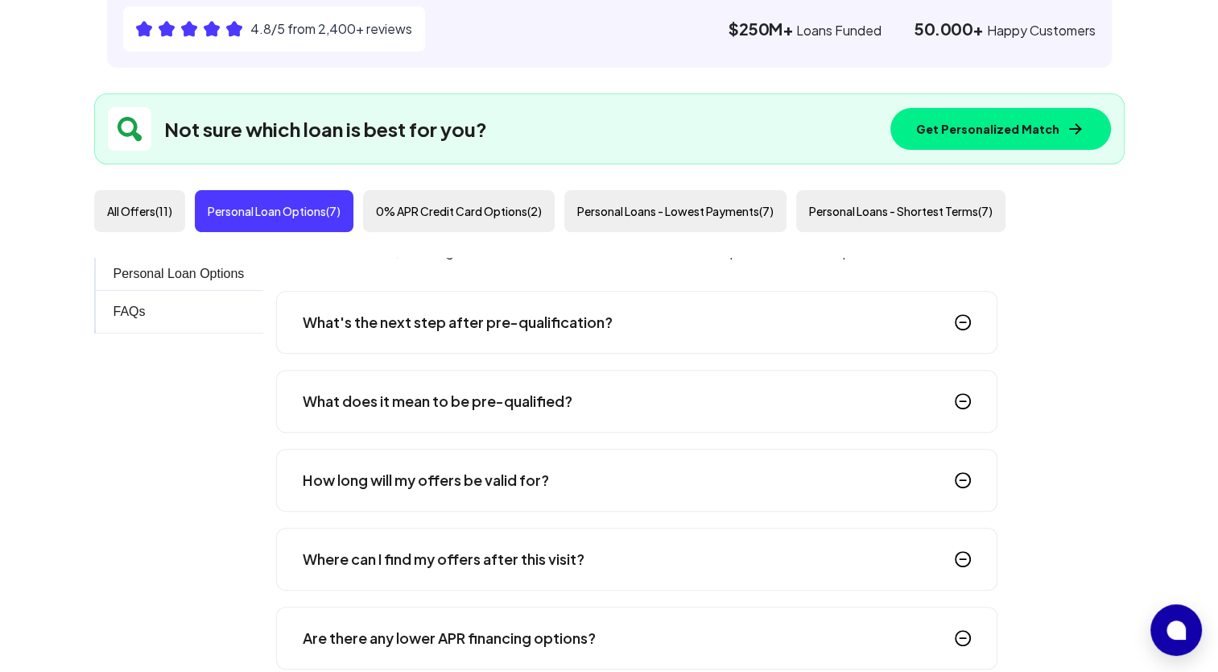
click at [607, 406] on div "What does it mean to be pre-qualified?" at bounding box center [637, 401] width 722 height 63
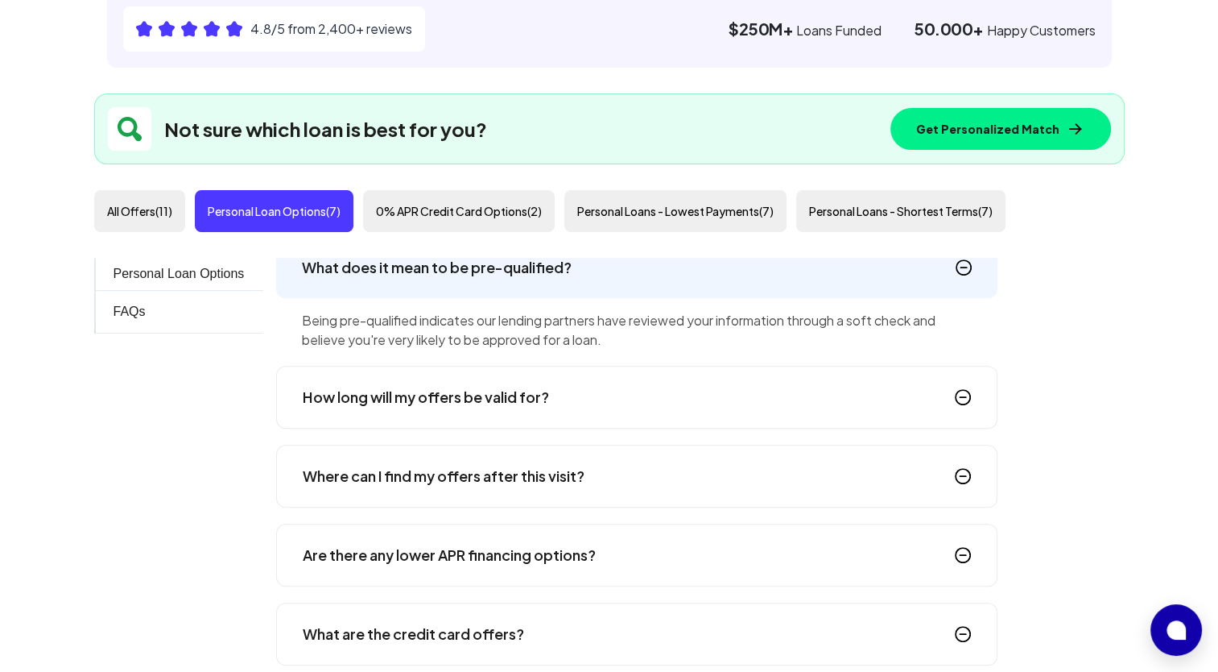
scroll to position [1530, 0]
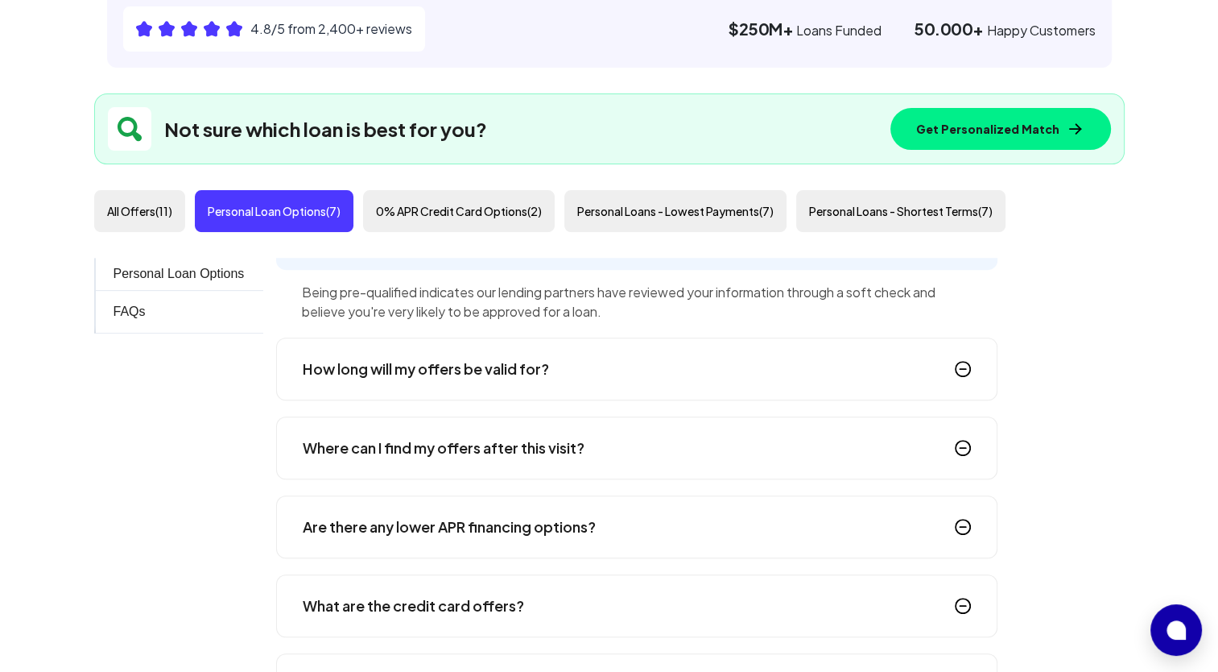
click at [544, 374] on h4 "How long will my offers be valid for?" at bounding box center [426, 369] width 246 height 23
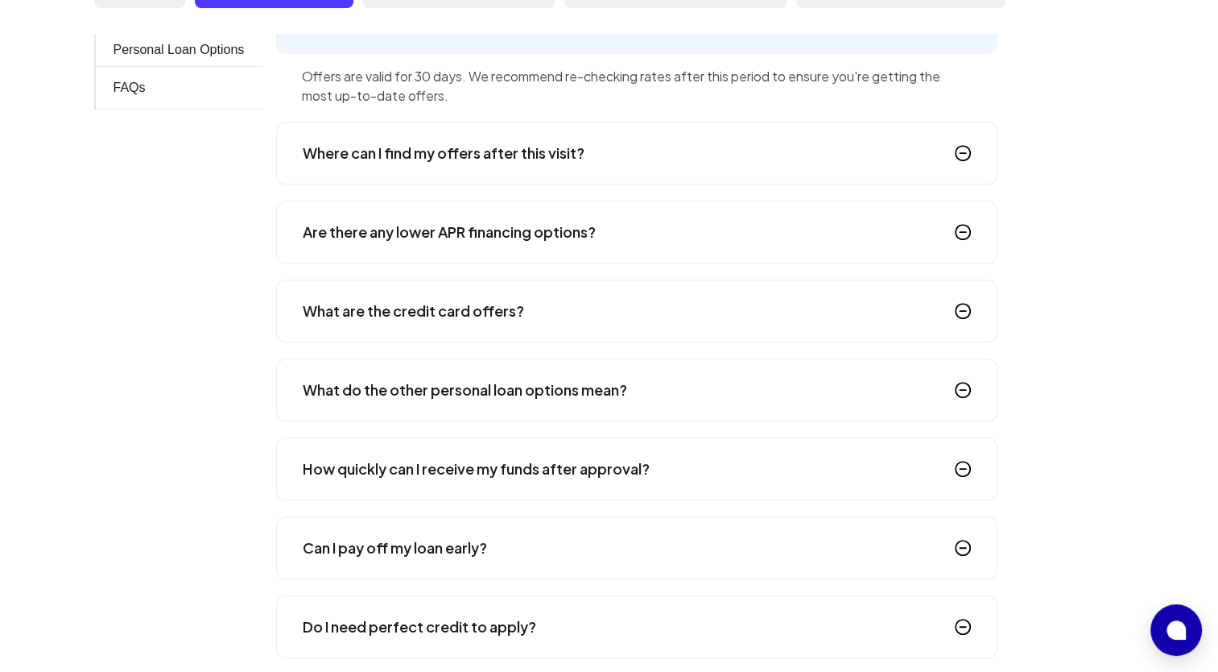
scroll to position [805, 0]
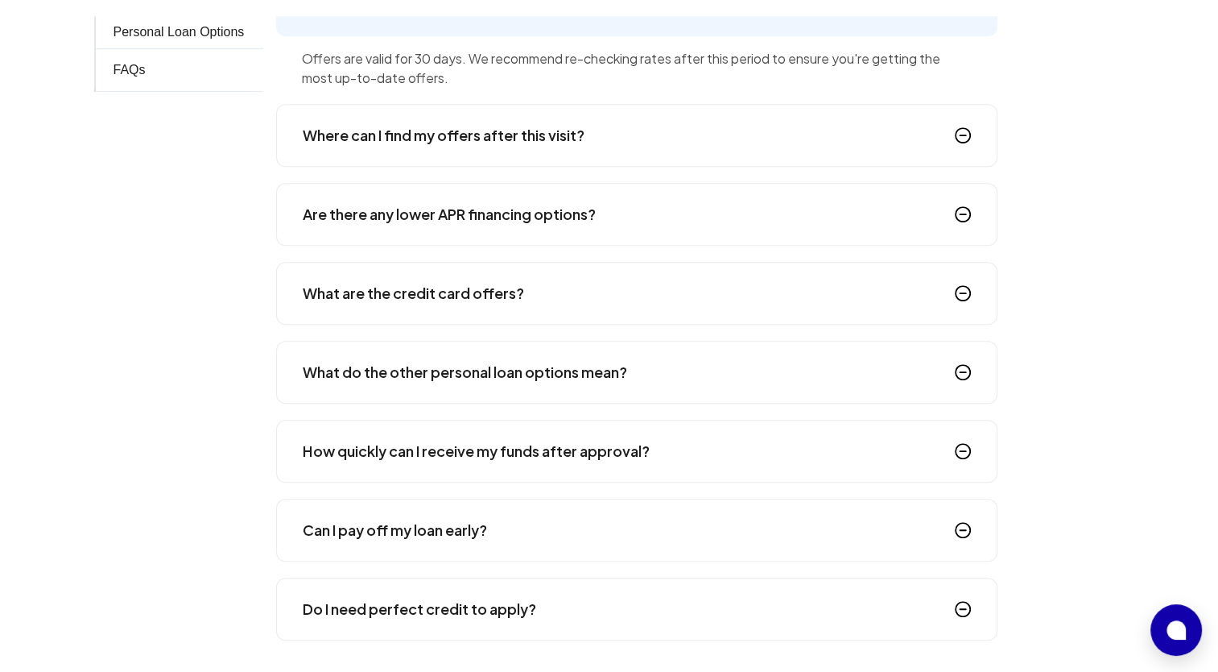
click at [606, 457] on h4 "How quickly can I receive my funds after approval?" at bounding box center [476, 451] width 347 height 23
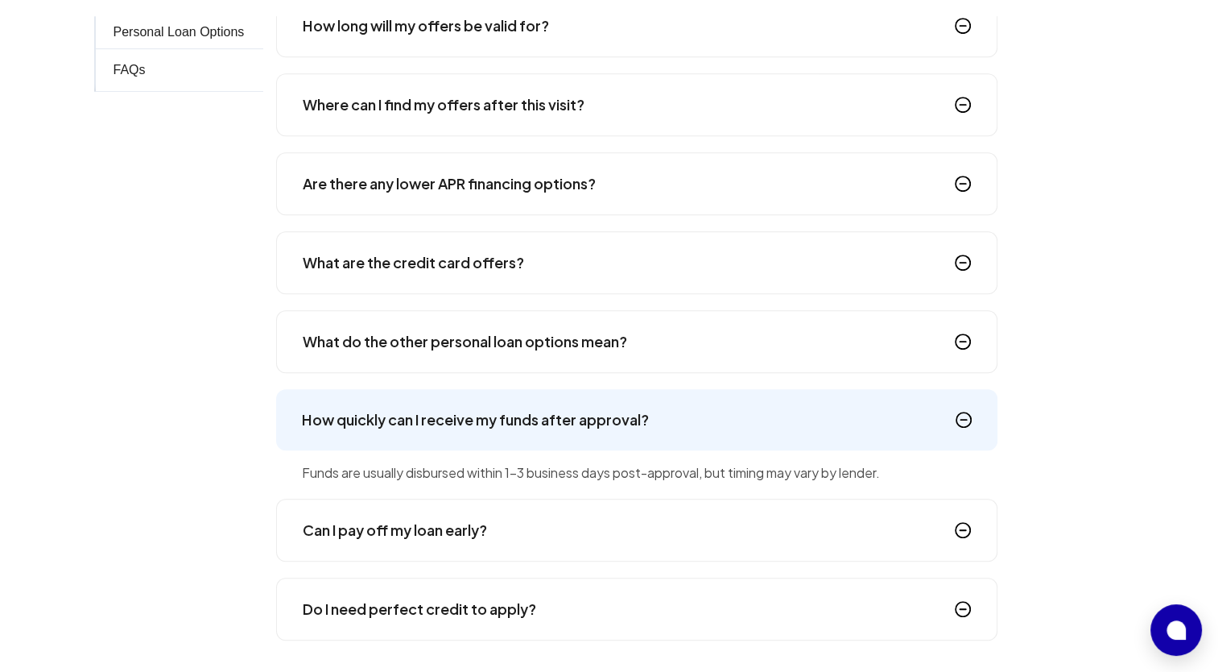
scroll to position [886, 0]
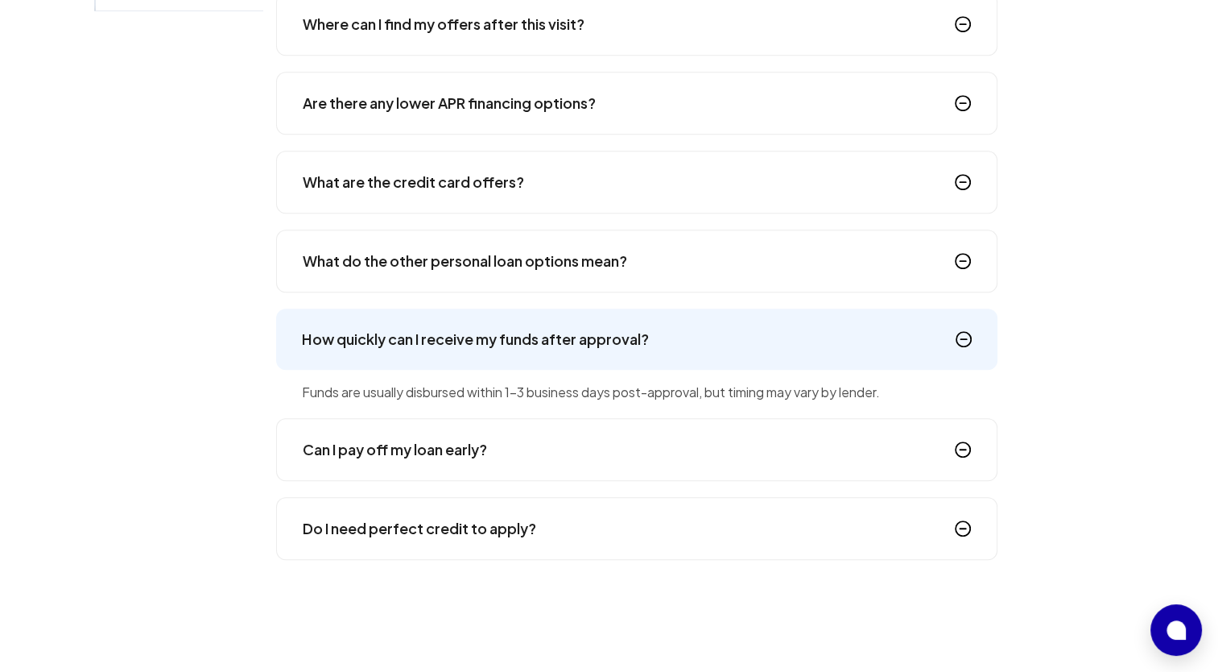
click at [567, 450] on div "Can I pay off my loan early?" at bounding box center [637, 449] width 722 height 63
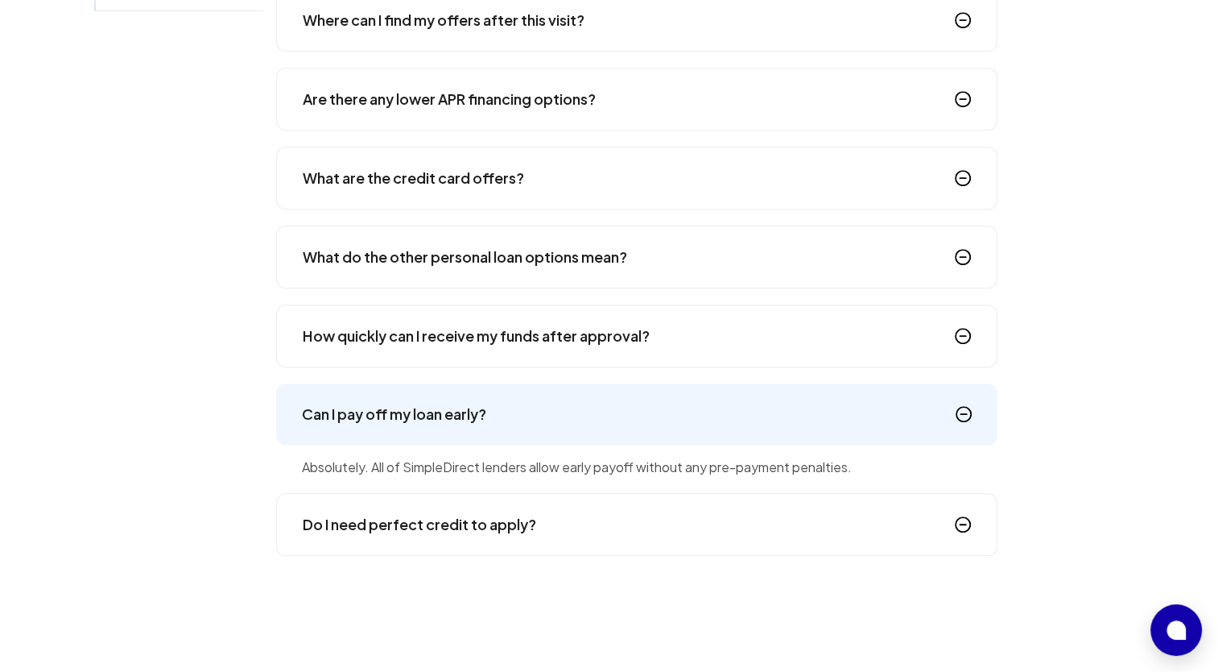
scroll to position [1582, 0]
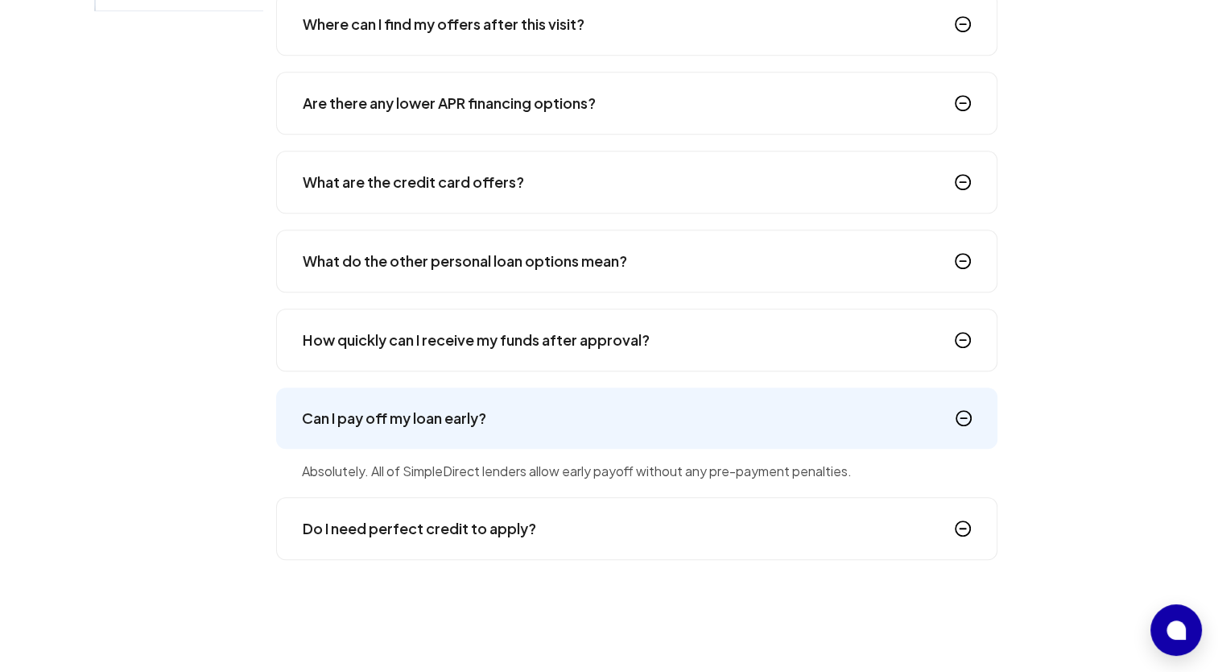
click at [555, 521] on div "Do I need perfect credit to apply?" at bounding box center [637, 528] width 722 height 63
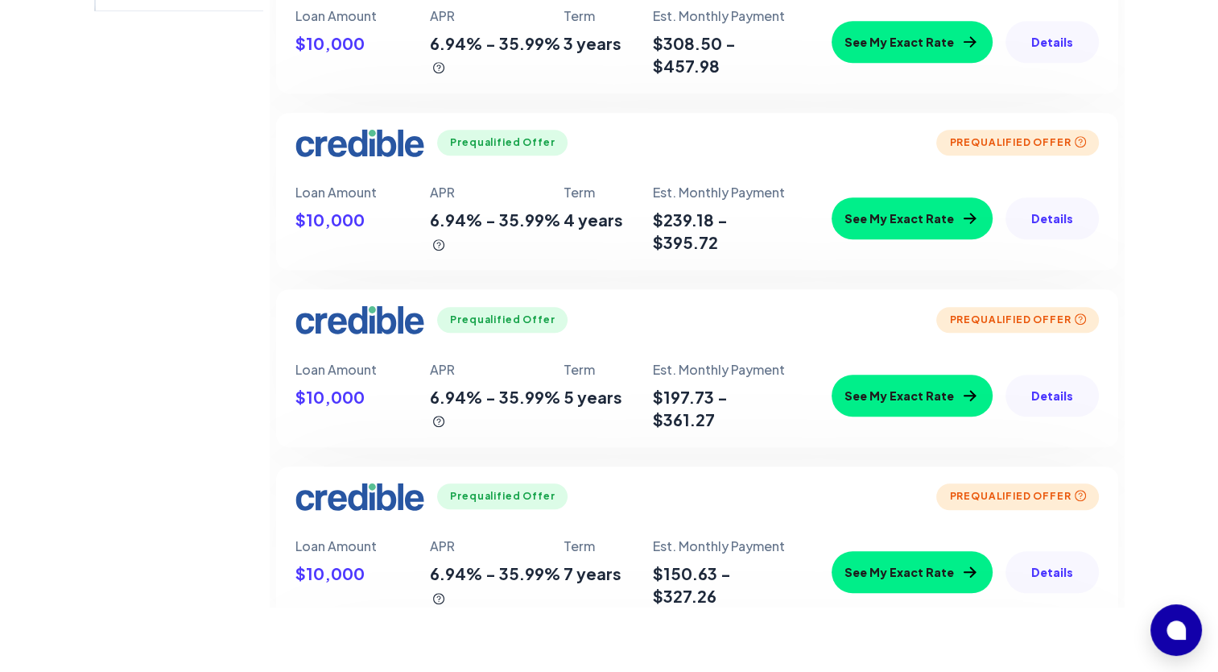
scroll to position [403, 0]
